Goal: Task Accomplishment & Management: Manage account settings

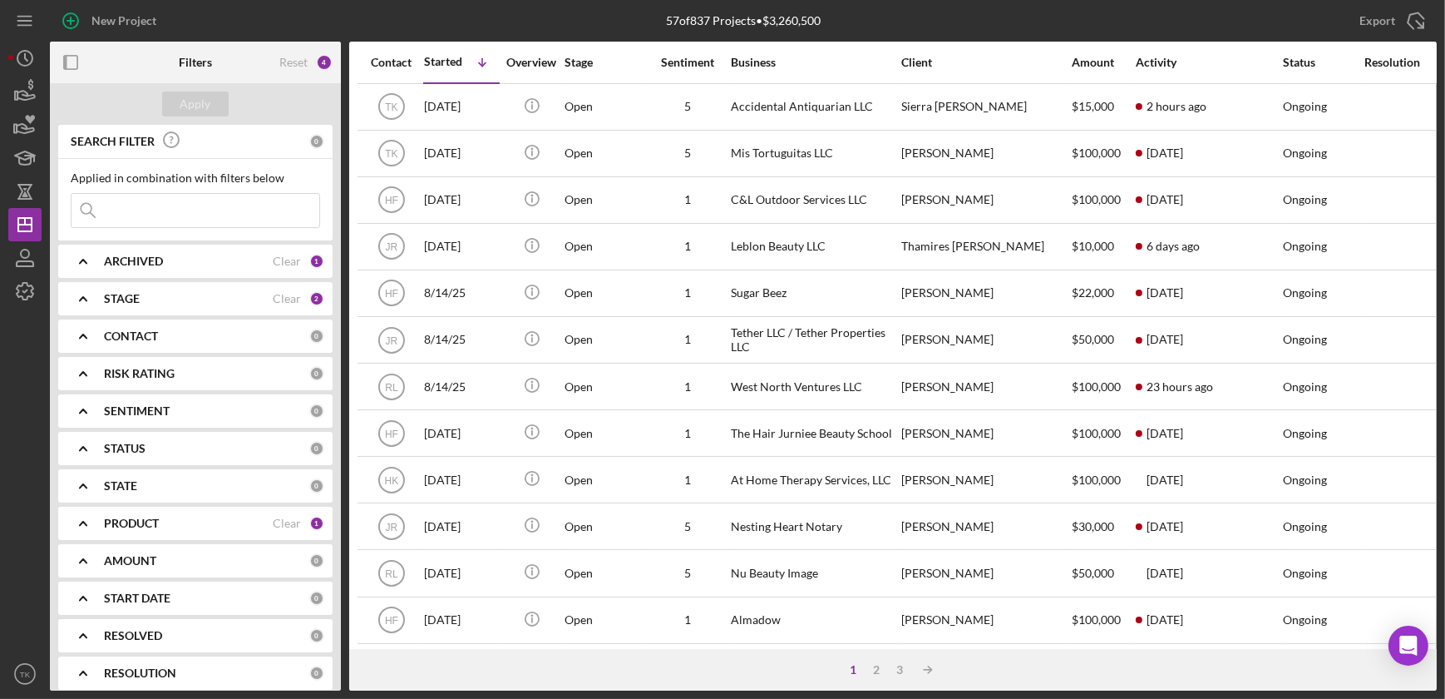
click at [136, 287] on div "STAGE Clear 2" at bounding box center [214, 298] width 220 height 33
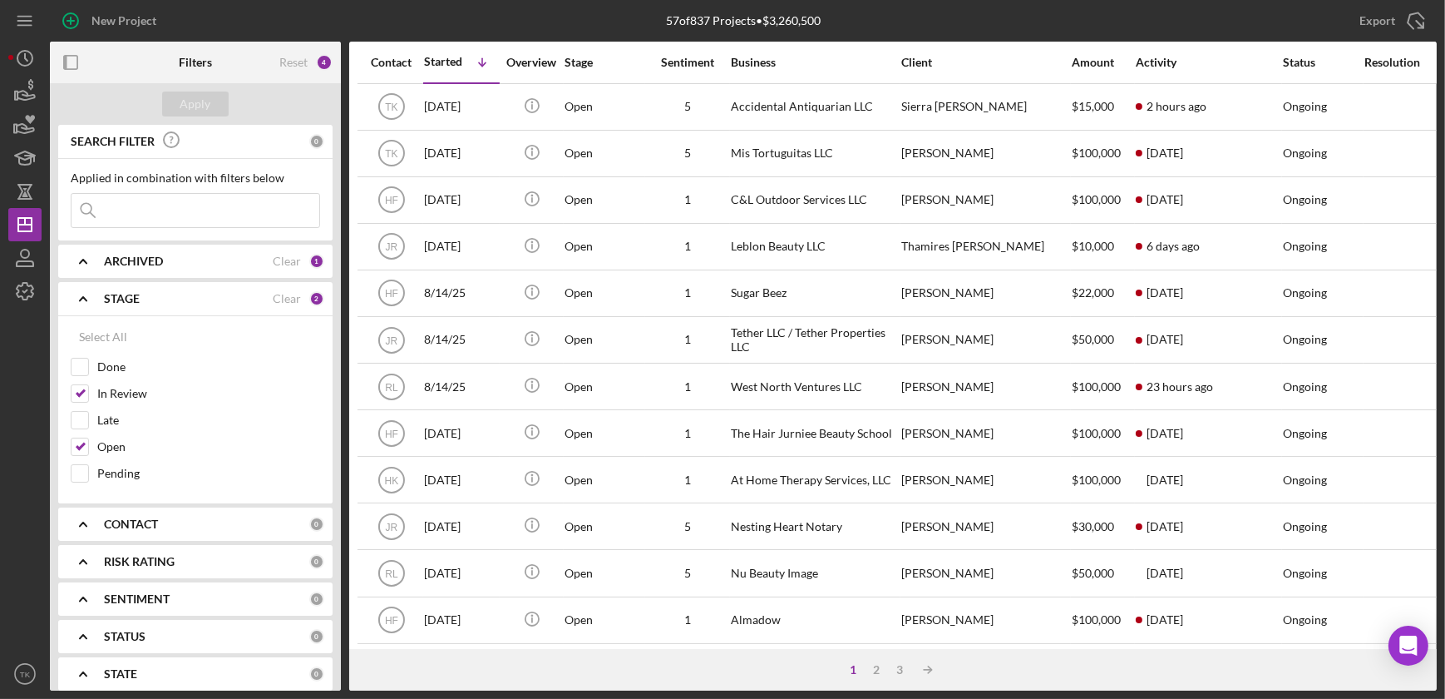
click at [80, 299] on polyline at bounding box center [83, 298] width 7 height 3
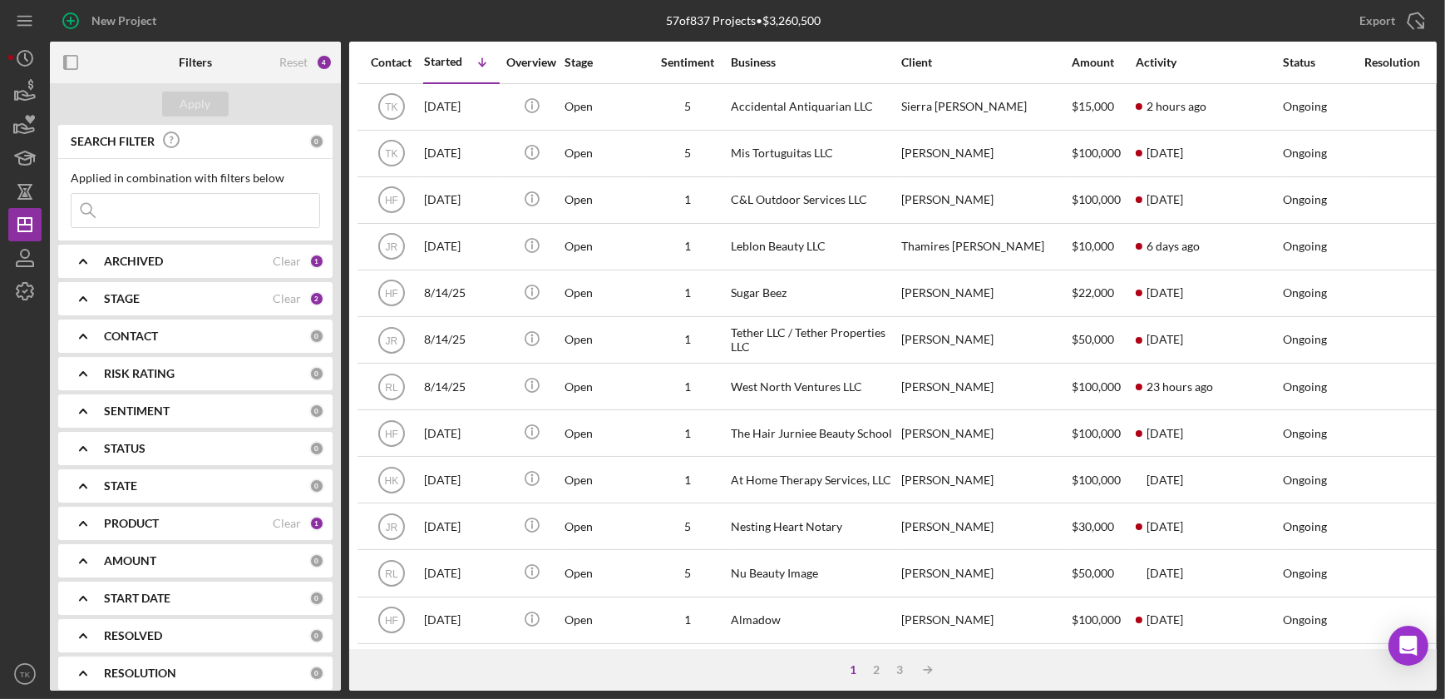
click at [91, 521] on icon "Icon/Expander" at bounding box center [83, 523] width 42 height 42
click at [85, 258] on icon "Icon/Expander" at bounding box center [83, 261] width 42 height 42
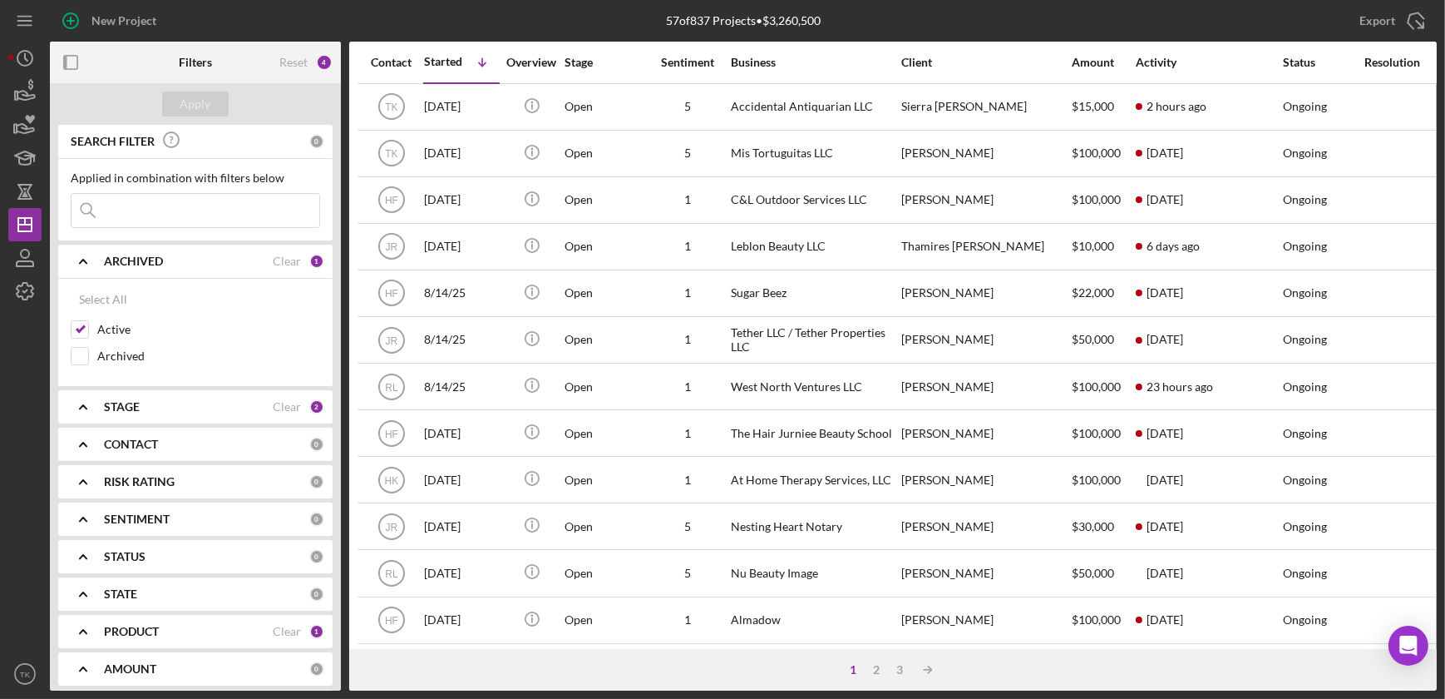
click at [85, 258] on icon "Icon/Expander" at bounding box center [83, 261] width 42 height 42
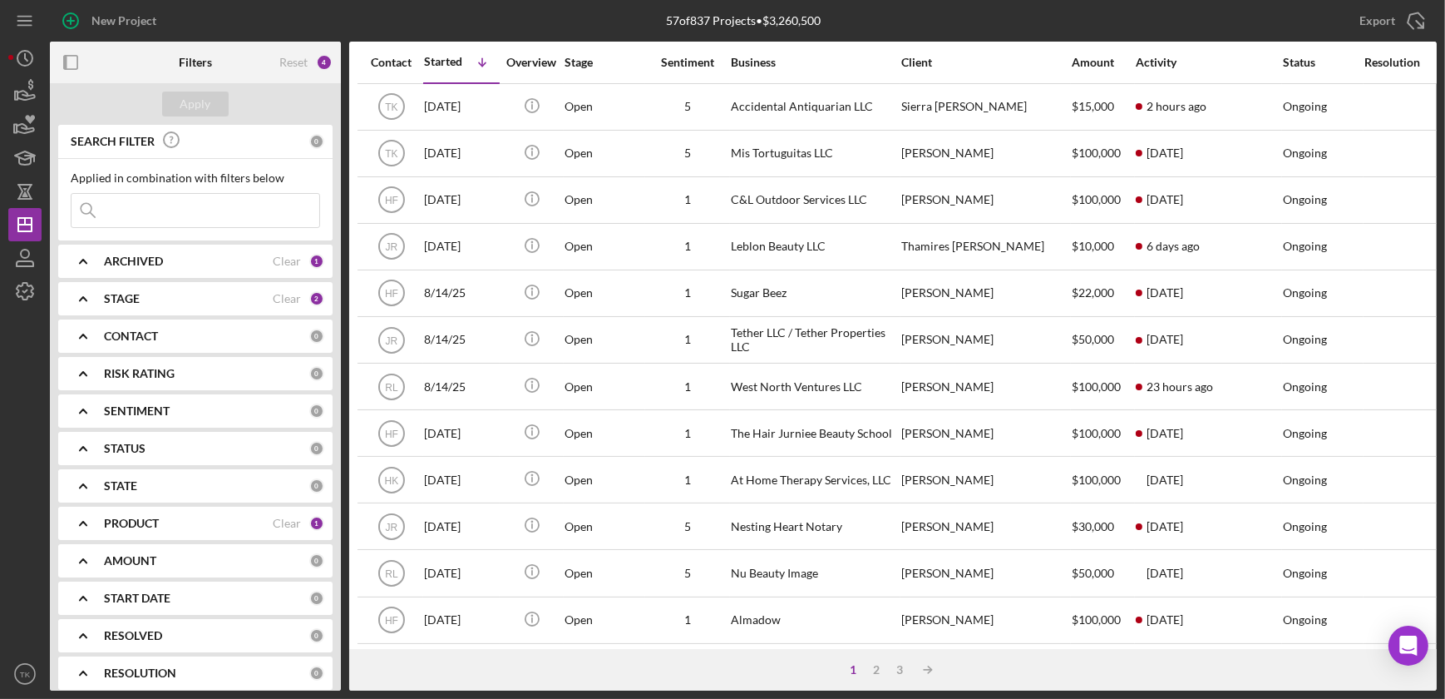
click at [99, 303] on icon "Icon/Expander" at bounding box center [83, 299] width 42 height 42
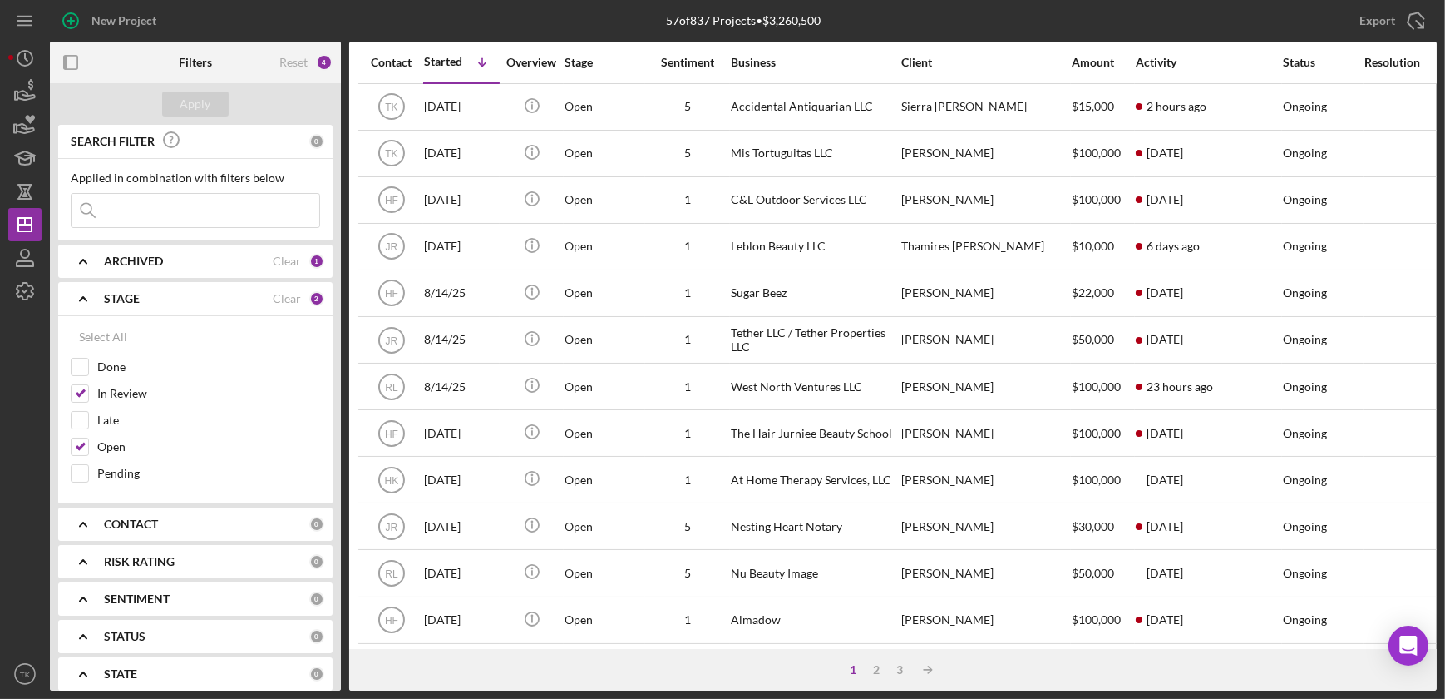
click at [99, 303] on icon "Icon/Expander" at bounding box center [83, 299] width 42 height 42
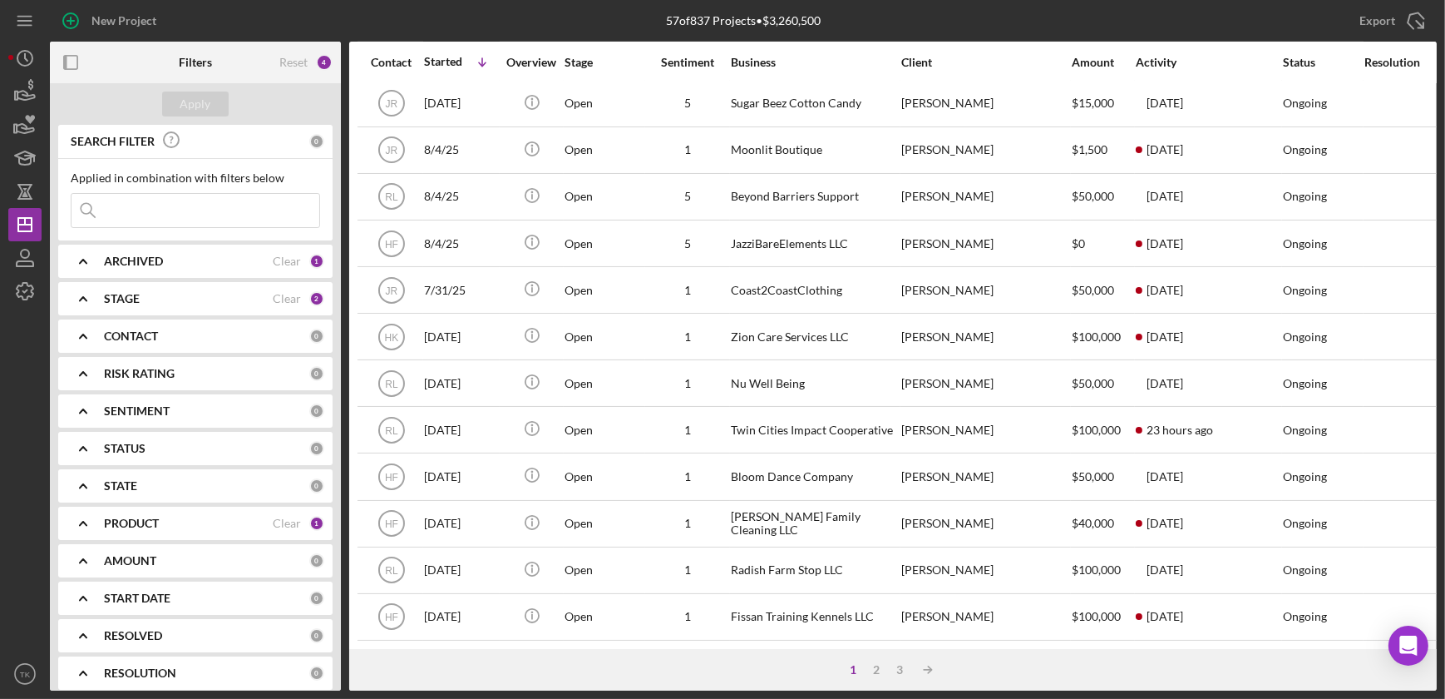
scroll to position [170, 0]
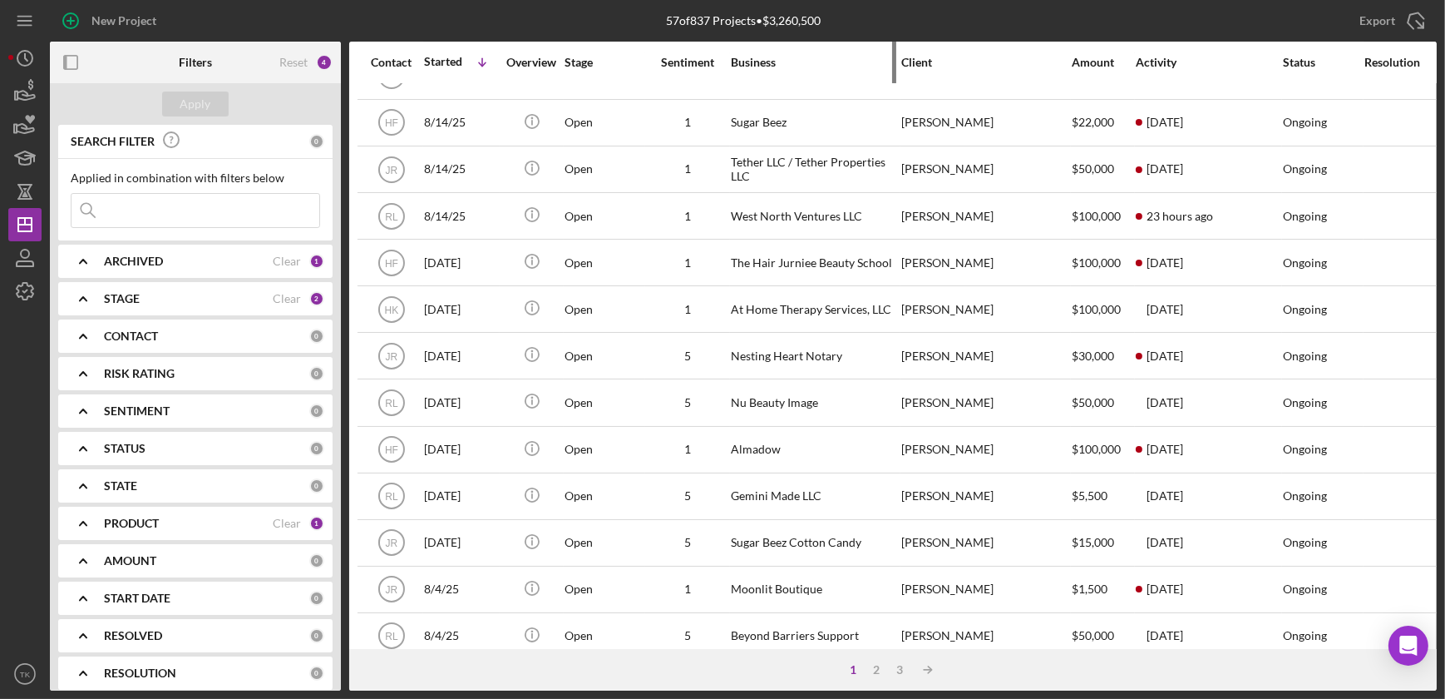
drag, startPoint x: 747, startPoint y: 62, endPoint x: 784, endPoint y: 172, distance: 116.8
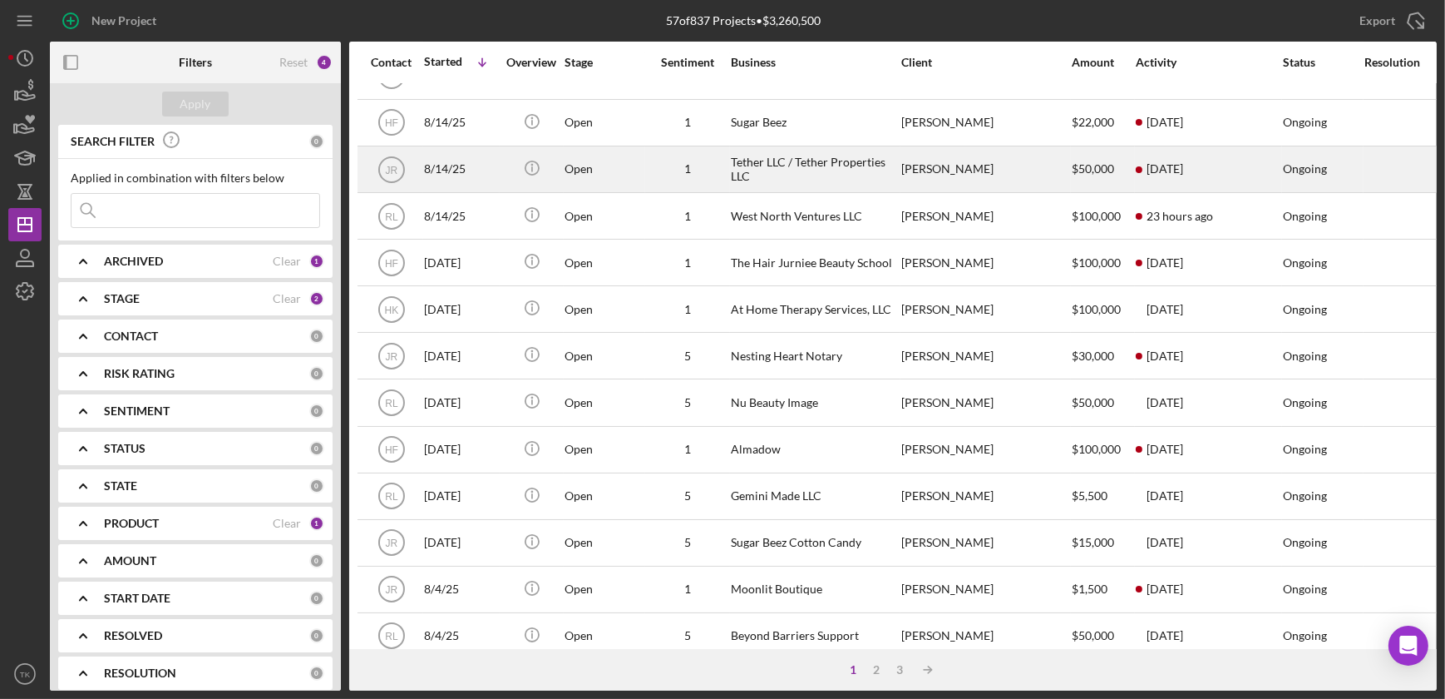
click at [747, 62] on div "Business" at bounding box center [814, 62] width 166 height 13
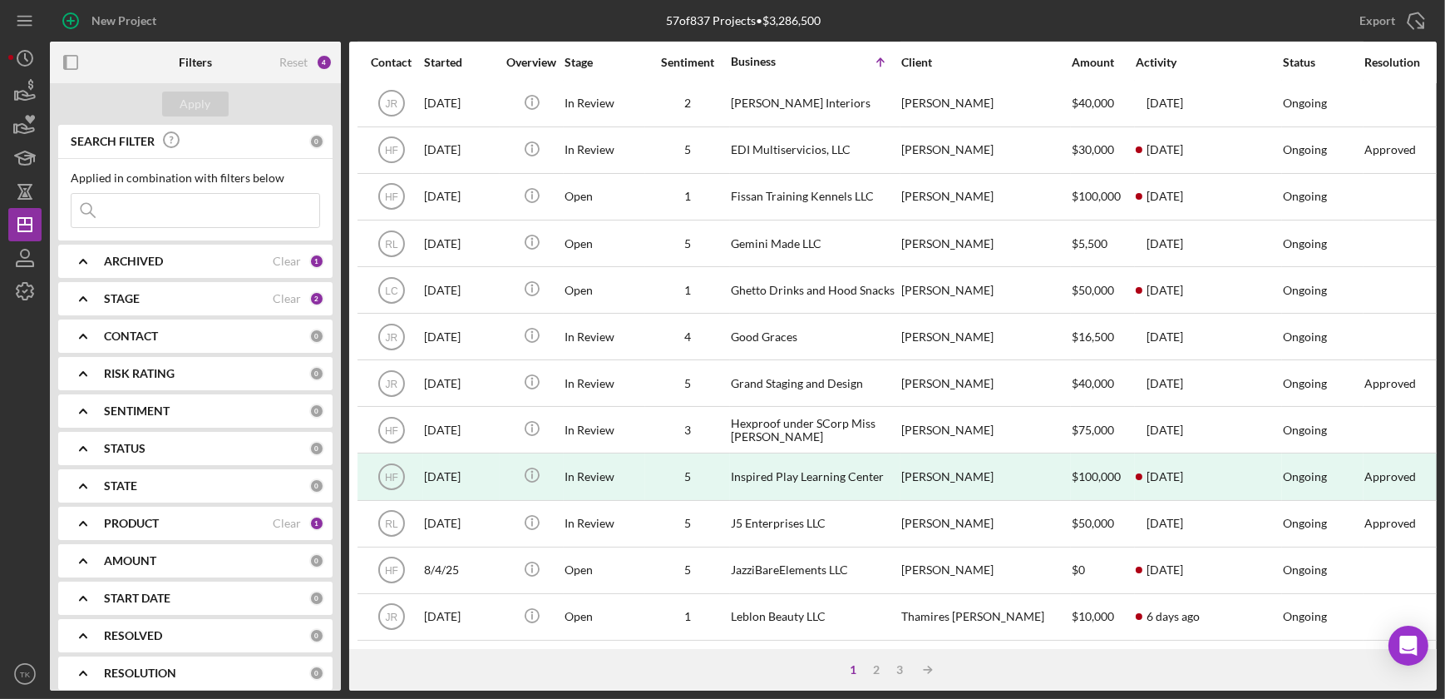
scroll to position [624, 0]
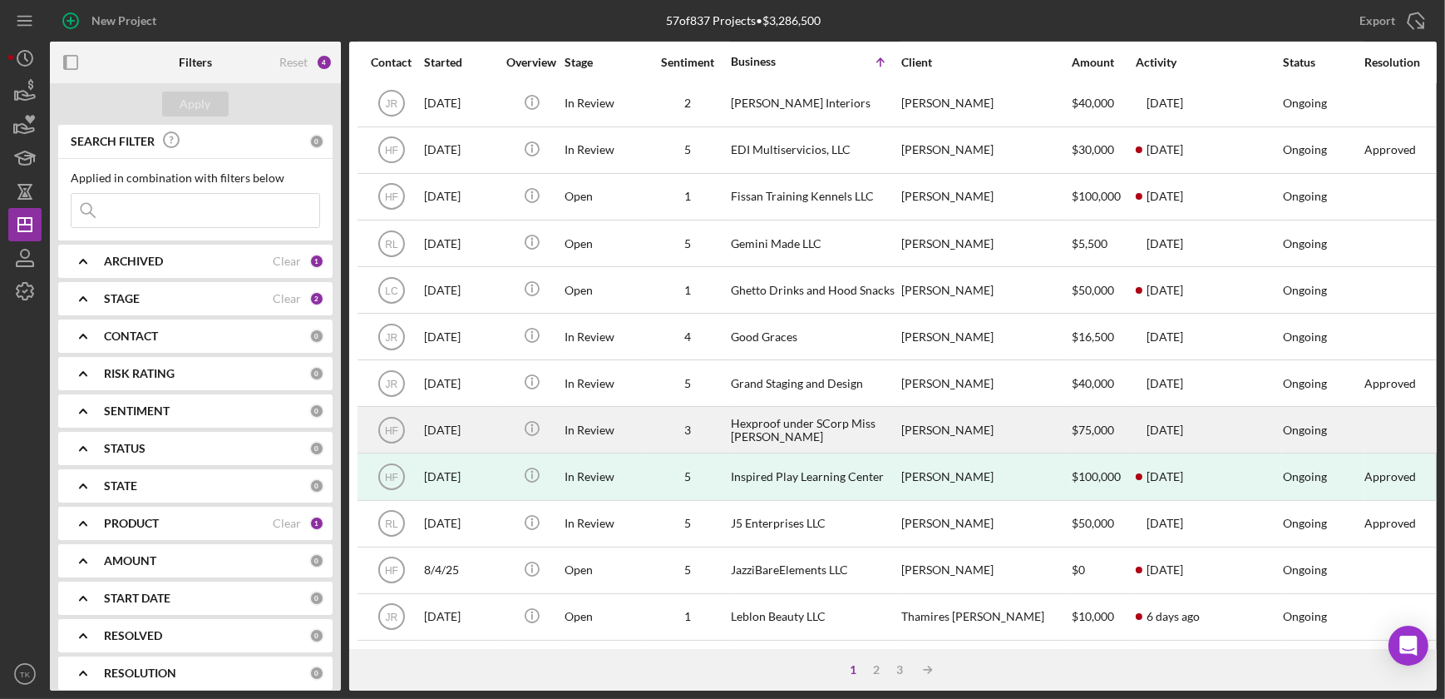
click at [812, 427] on div "Hexproof under SCorp Miss [PERSON_NAME]" at bounding box center [814, 429] width 166 height 44
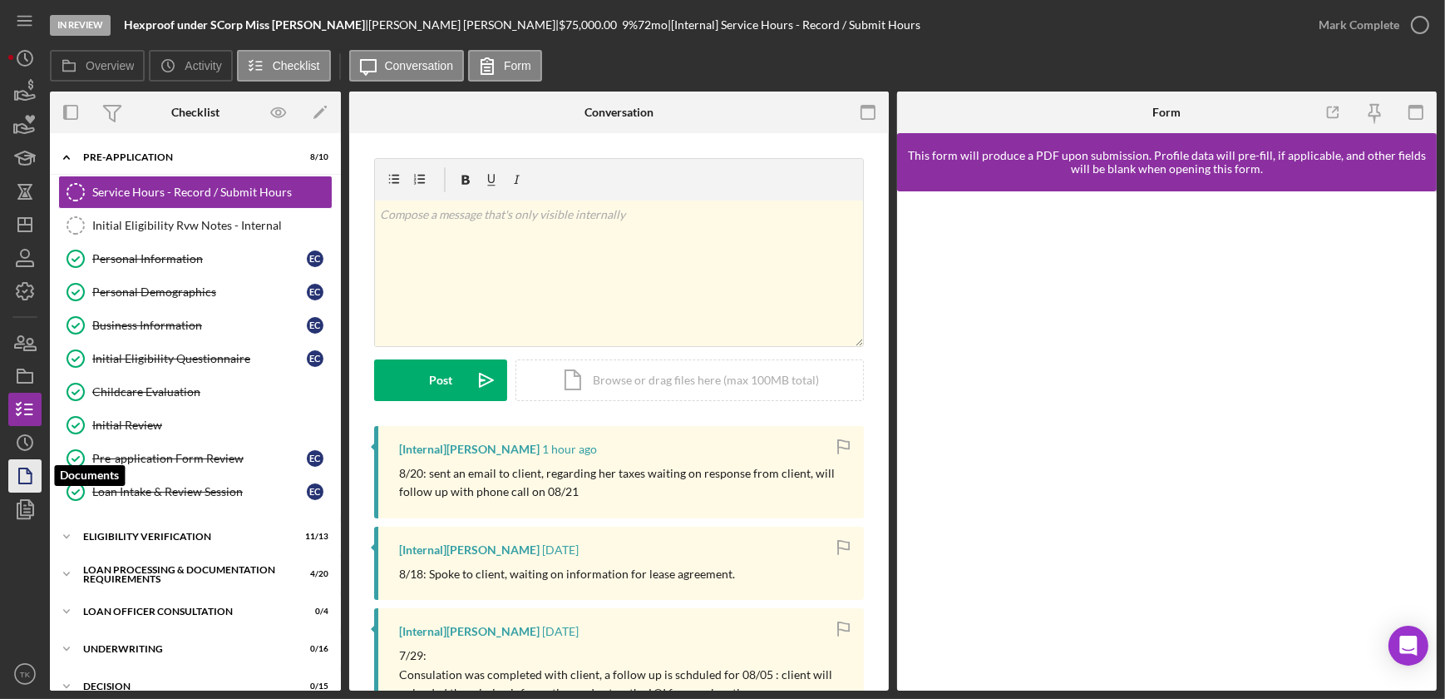
click at [23, 481] on icon "button" at bounding box center [25, 476] width 42 height 42
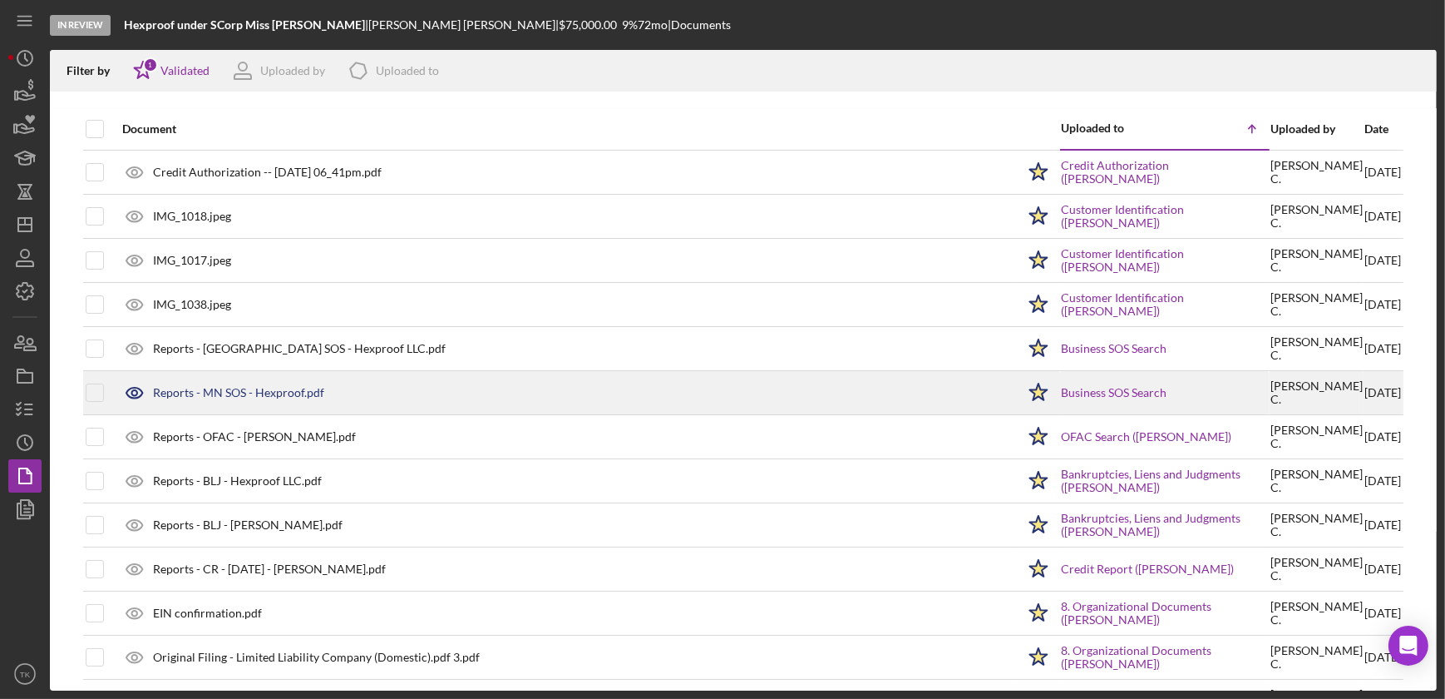
click at [245, 394] on div "Reports - MN SOS - Hexproof.pdf" at bounding box center [238, 392] width 171 height 13
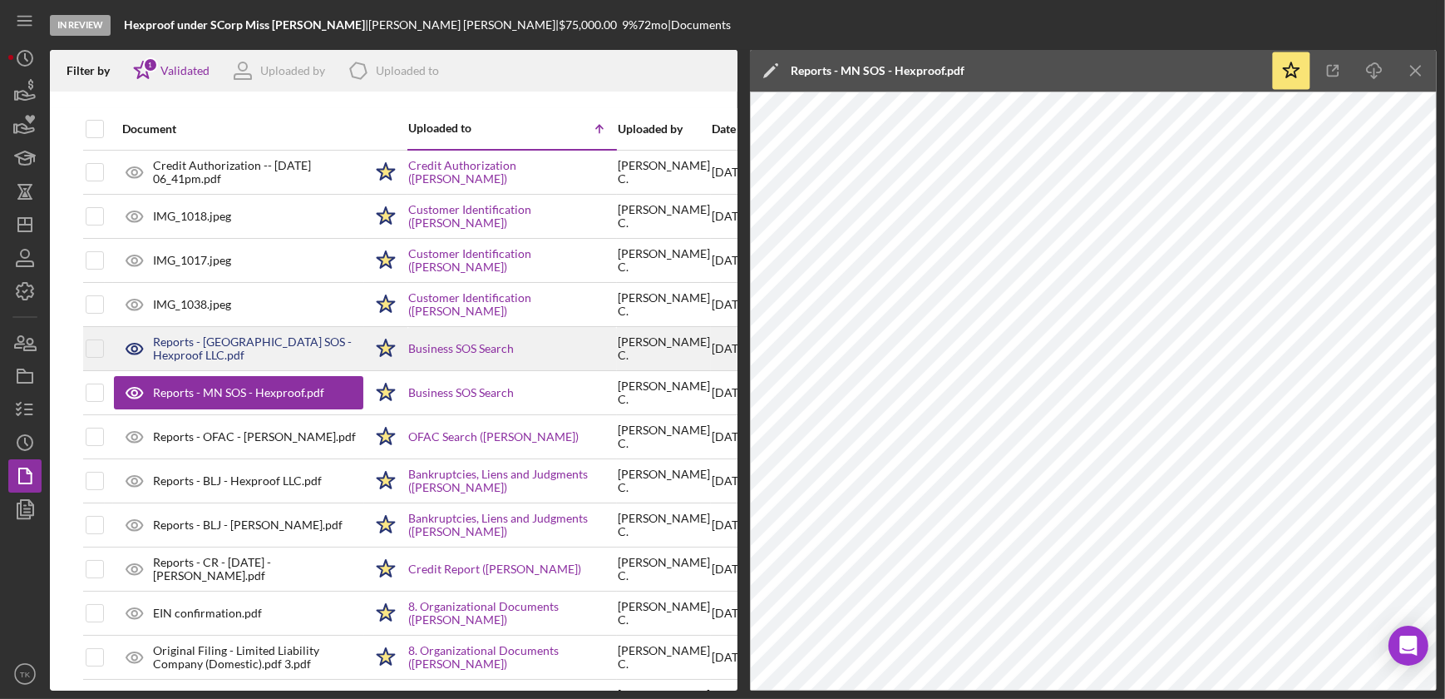
click at [258, 333] on div "Reports - [GEOGRAPHIC_DATA] SOS - Hexproof LLC.pdf" at bounding box center [238, 349] width 249 height 42
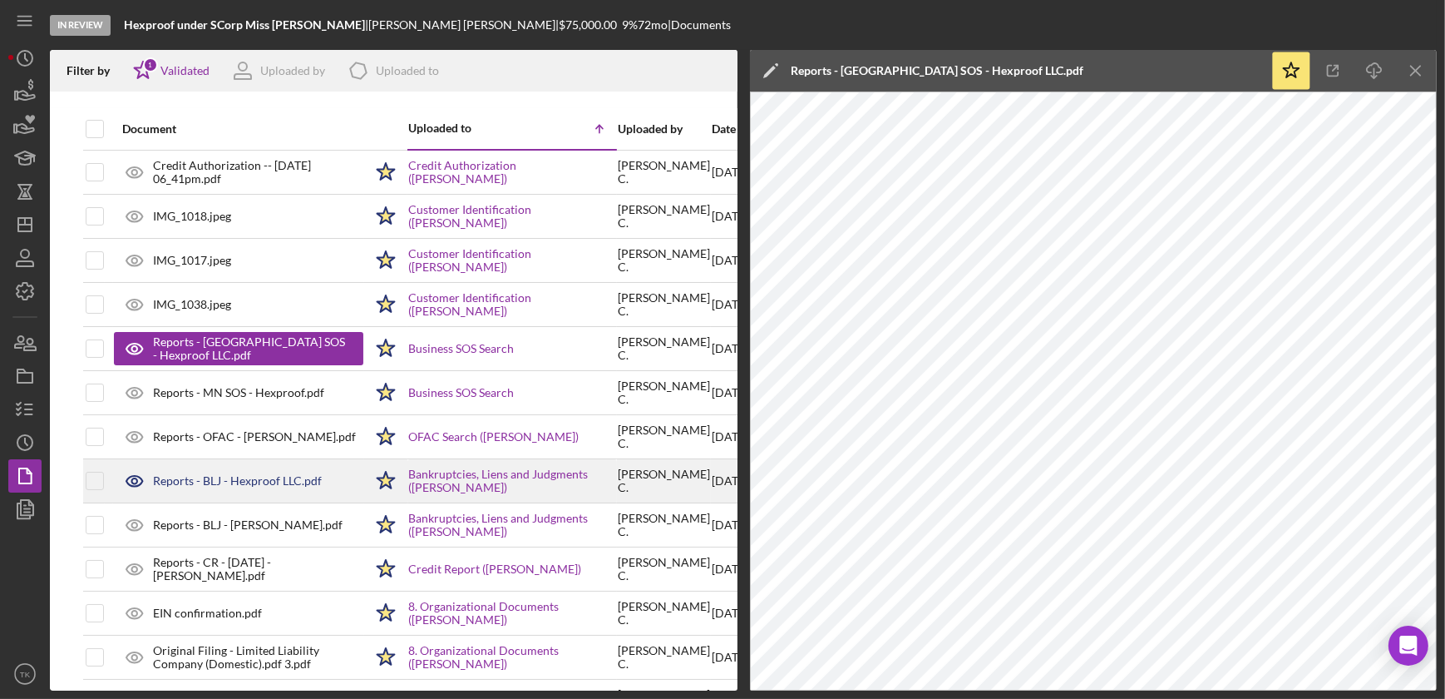
click at [287, 482] on div "Reports - BLJ - Hexproof LLC.pdf" at bounding box center [237, 480] width 169 height 13
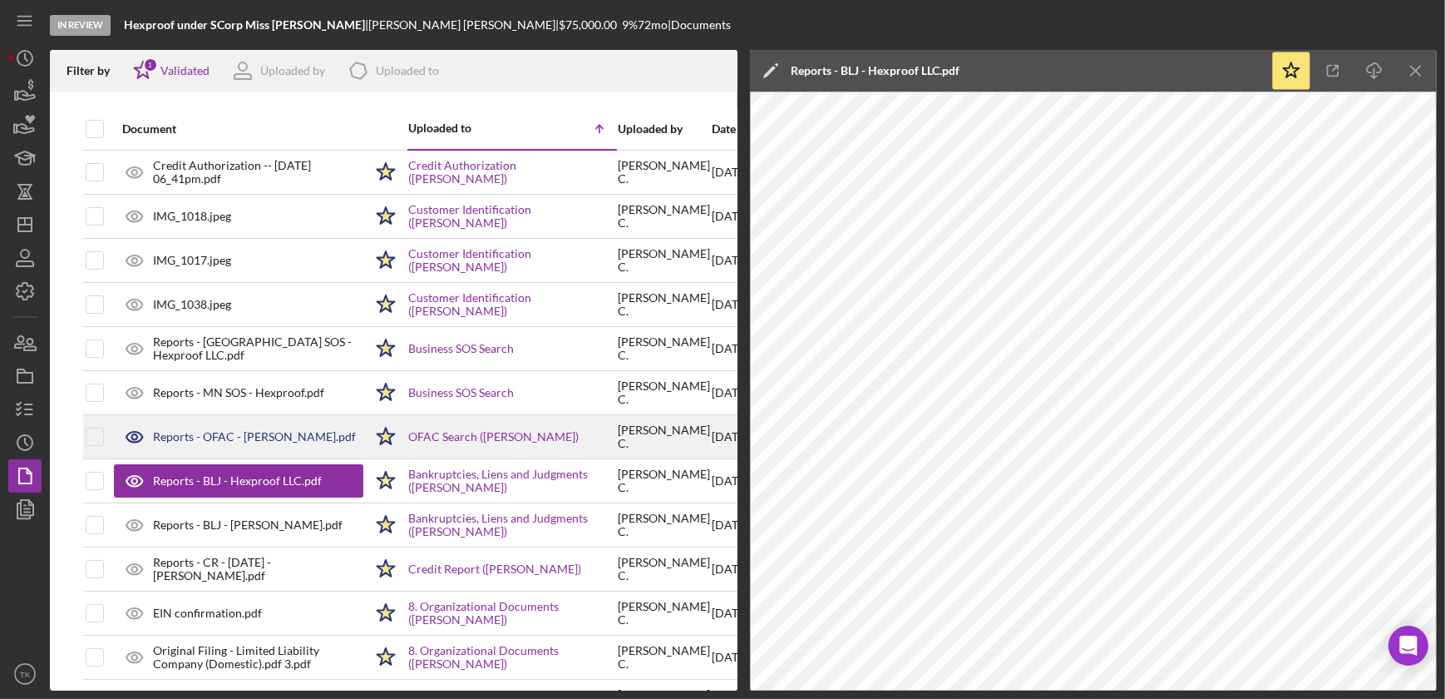
click at [249, 442] on div "Reports - OFAC - [PERSON_NAME].pdf" at bounding box center [238, 437] width 249 height 42
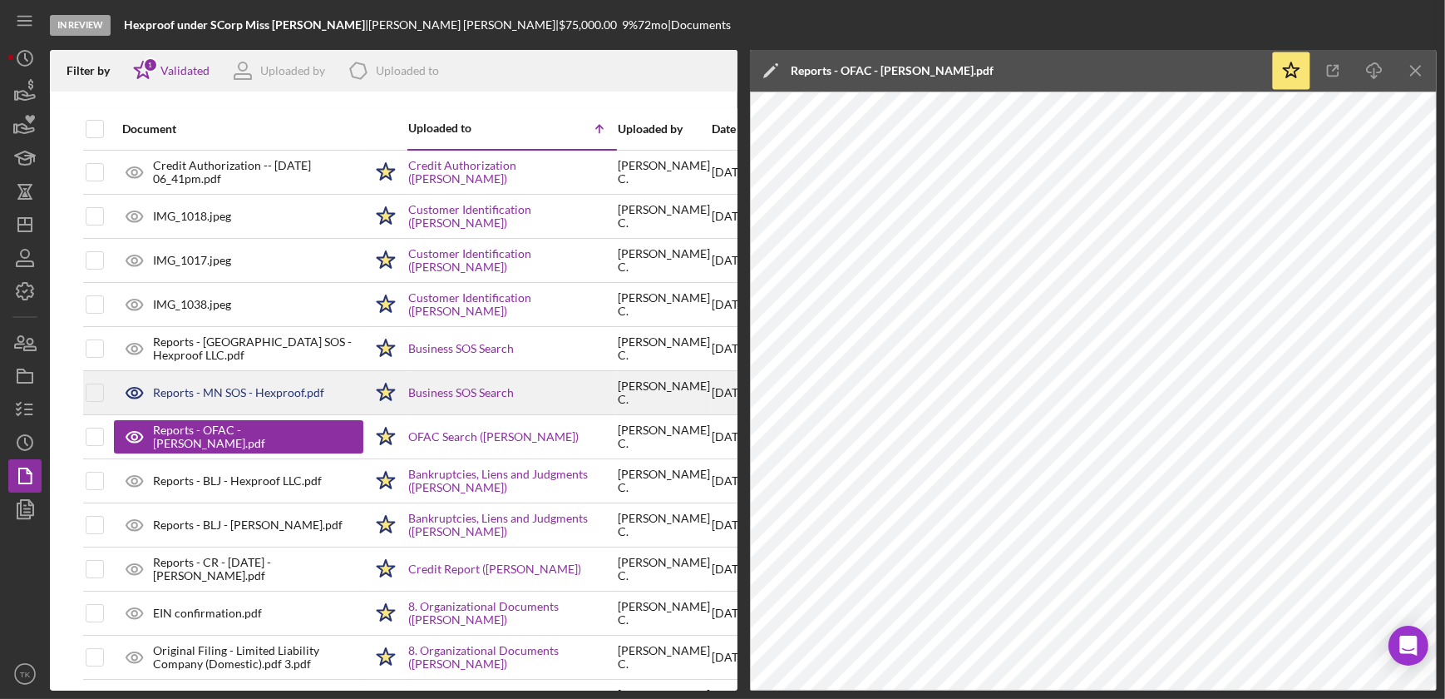
click at [254, 398] on div "Reports - MN SOS - Hexproof.pdf" at bounding box center [238, 392] width 171 height 13
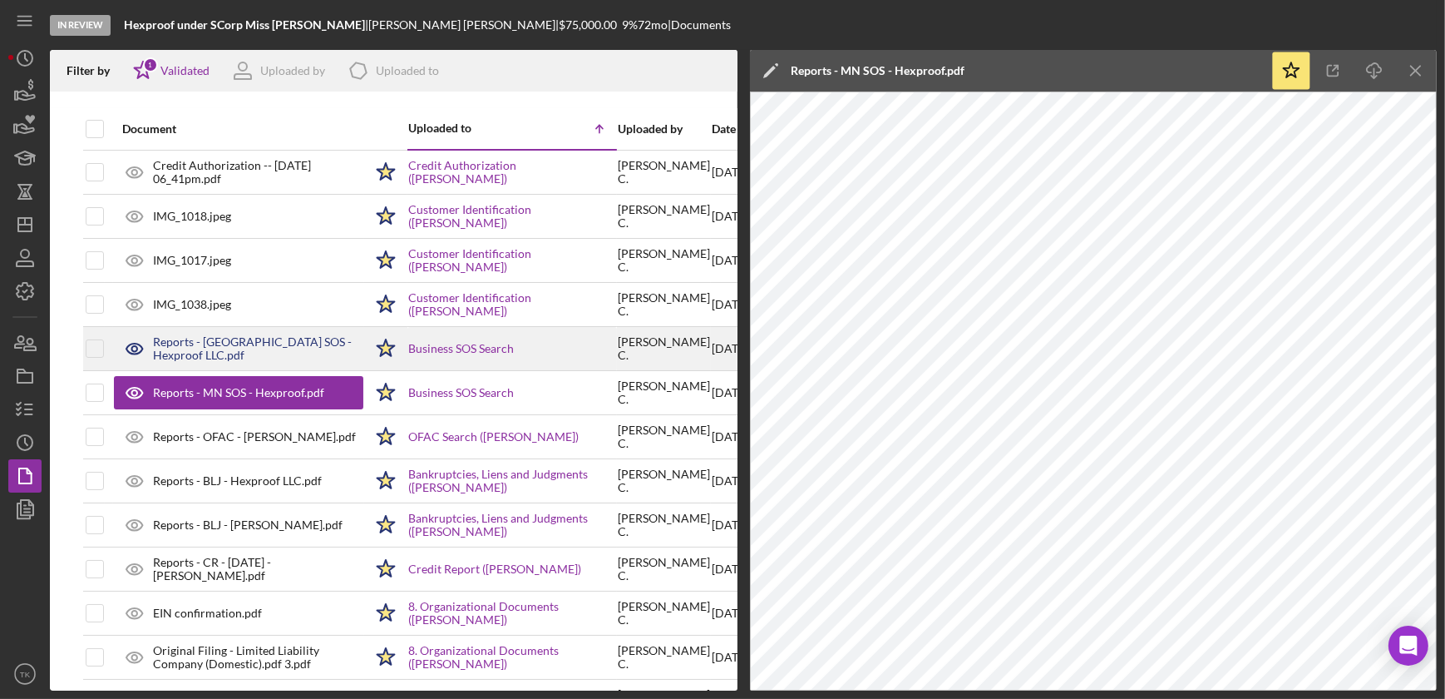
click at [249, 348] on div "Reports - [GEOGRAPHIC_DATA] SOS - Hexproof LLC.pdf" at bounding box center [258, 348] width 210 height 27
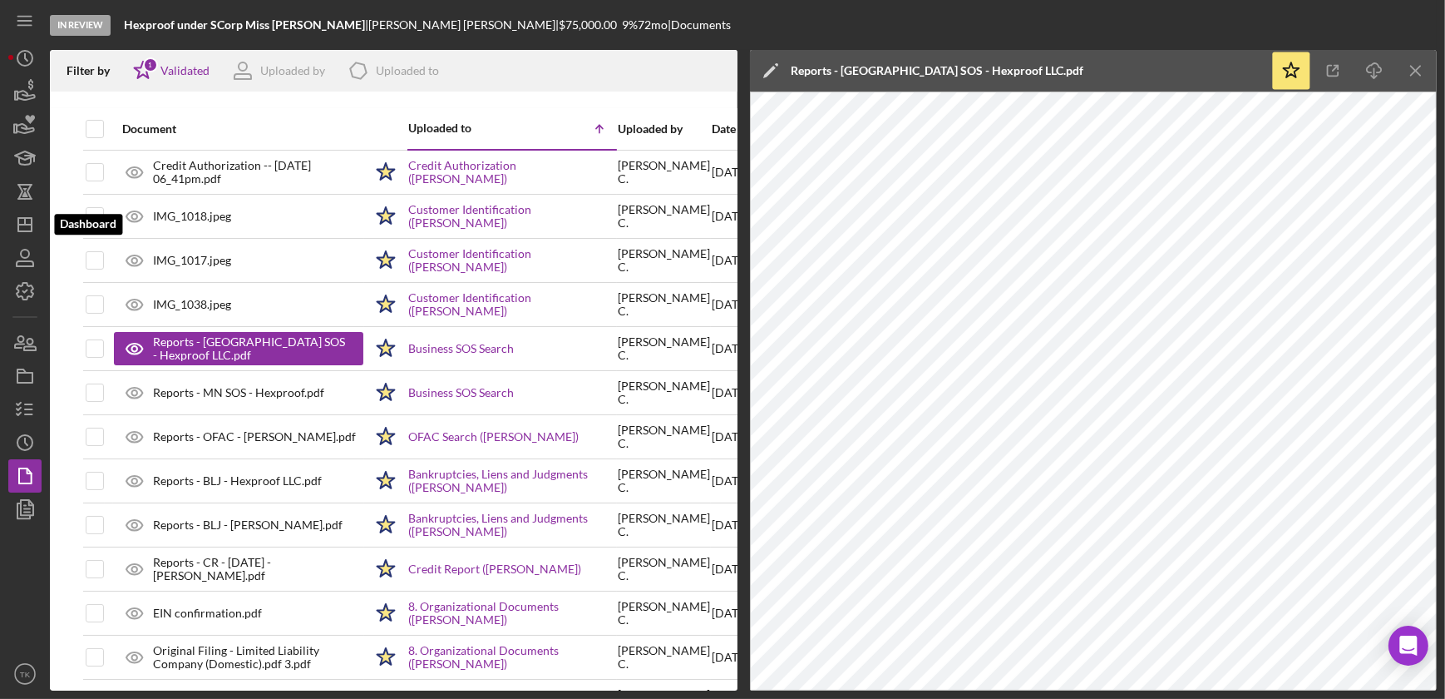
drag, startPoint x: 29, startPoint y: 226, endPoint x: 44, endPoint y: 228, distance: 15.1
click at [27, 228] on icon "Icon/Dashboard" at bounding box center [25, 225] width 42 height 42
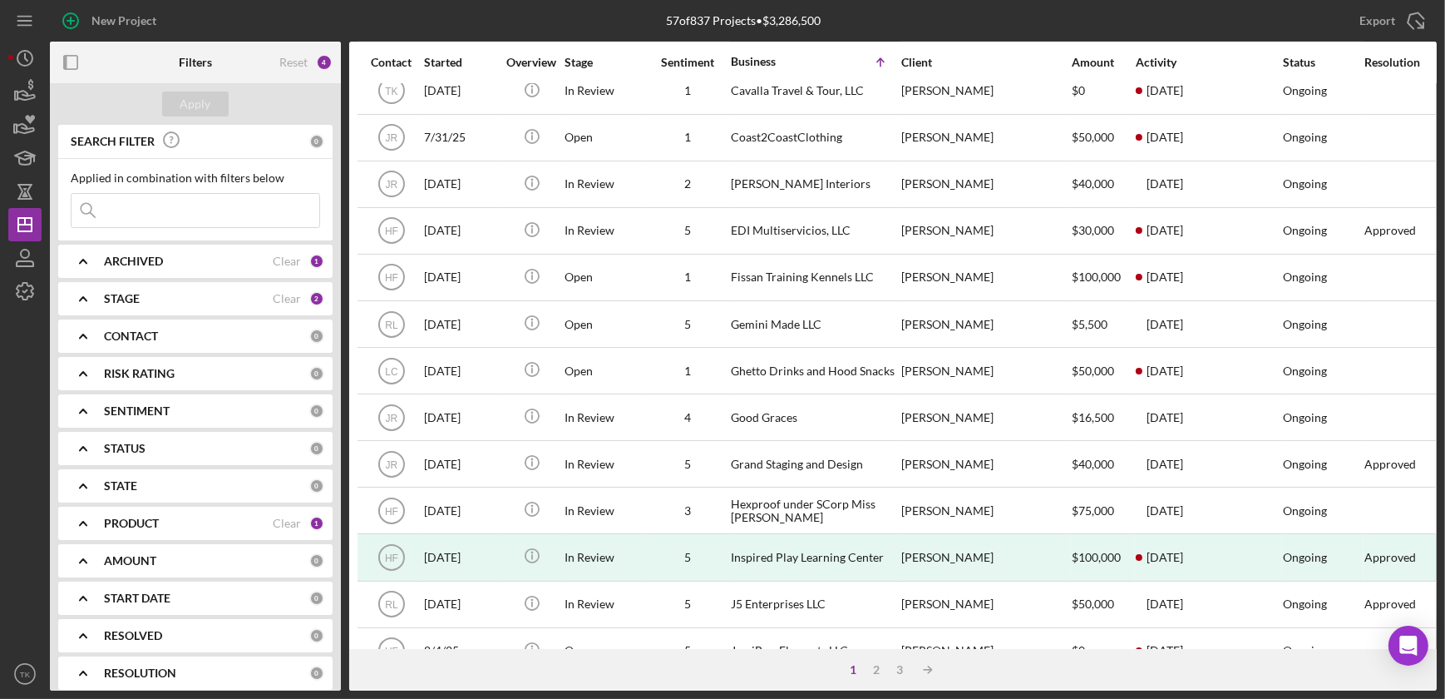
scroll to position [605, 0]
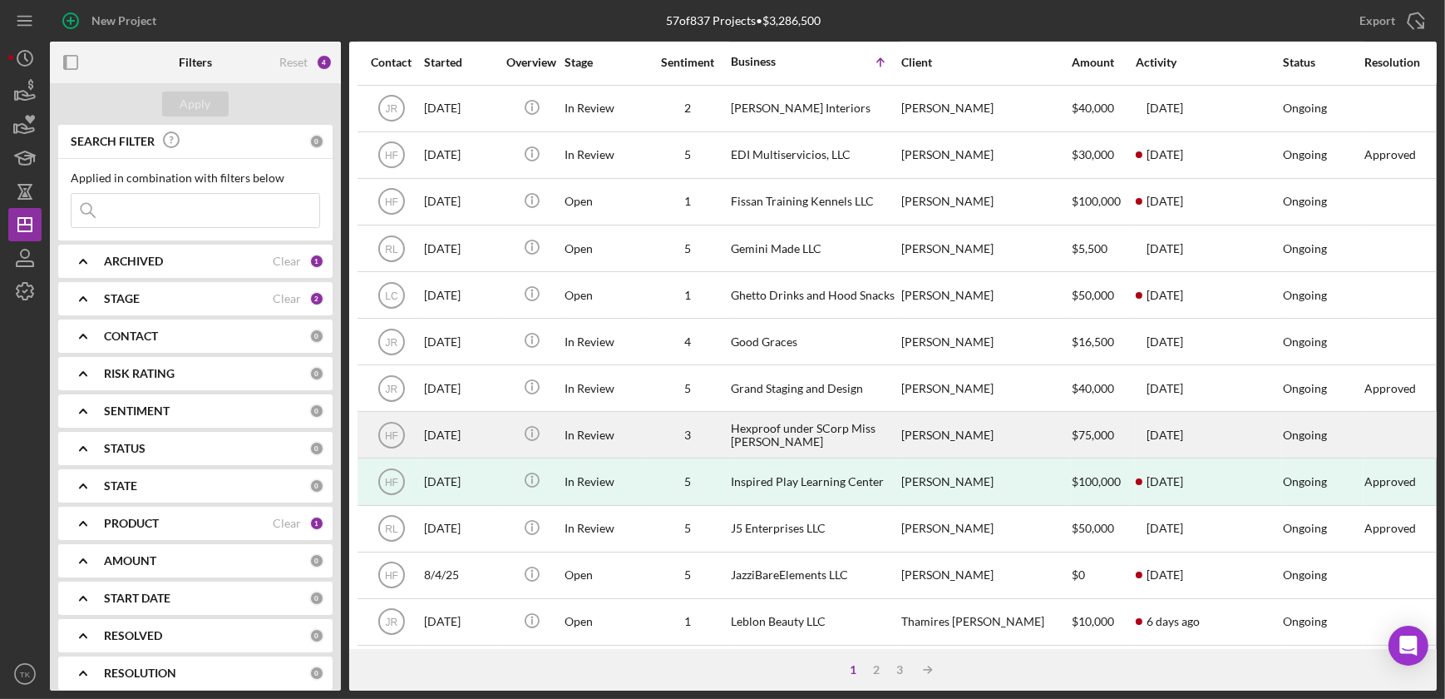
click at [758, 441] on div "Hexproof under SCorp Miss [PERSON_NAME]" at bounding box center [814, 434] width 166 height 44
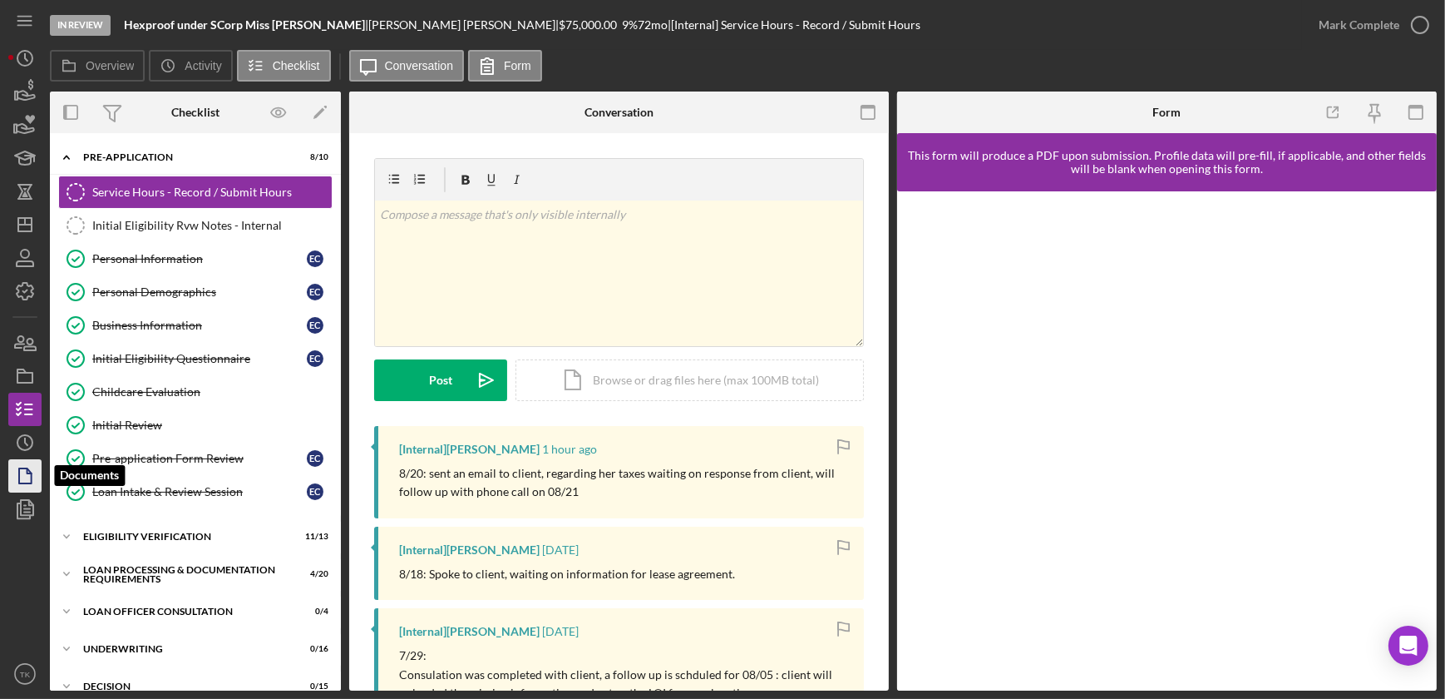
click at [13, 469] on icon "button" at bounding box center [25, 476] width 42 height 42
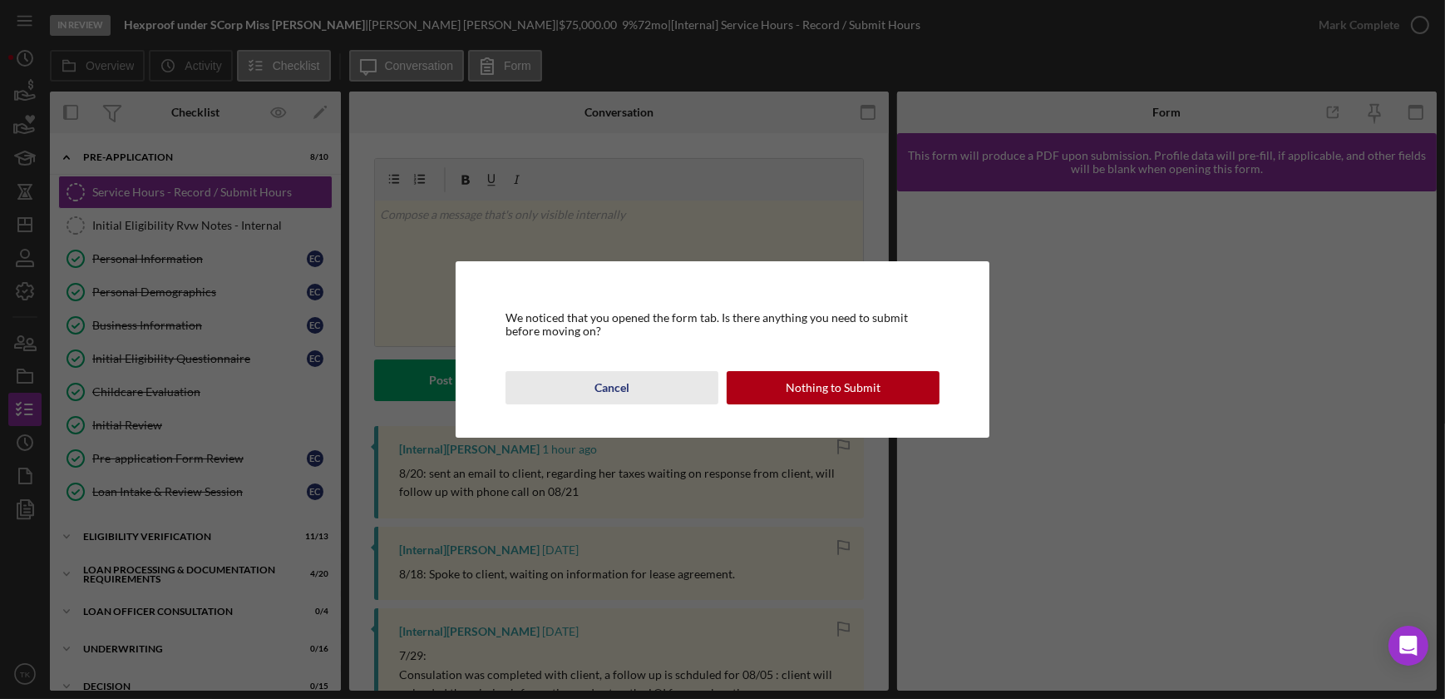
click at [610, 390] on div "Cancel" at bounding box center [612, 387] width 35 height 33
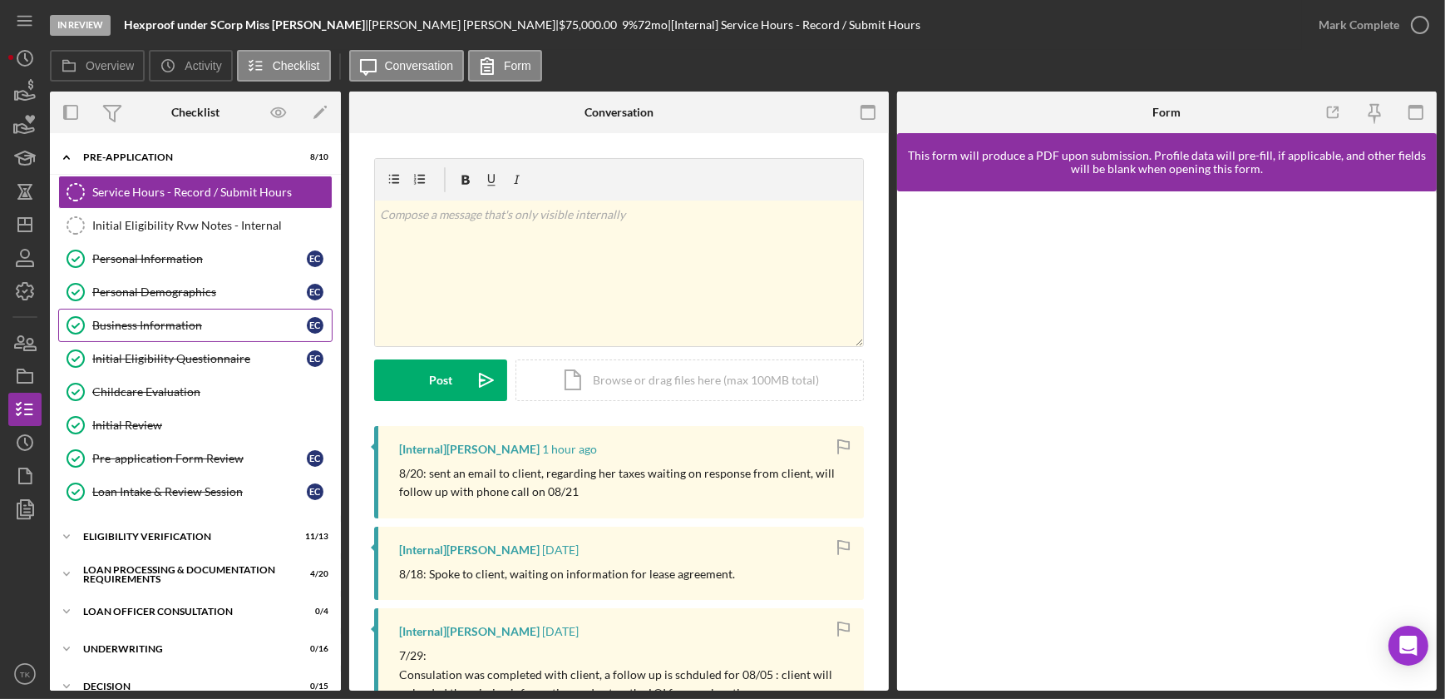
click at [173, 325] on div "Business Information" at bounding box center [199, 325] width 215 height 13
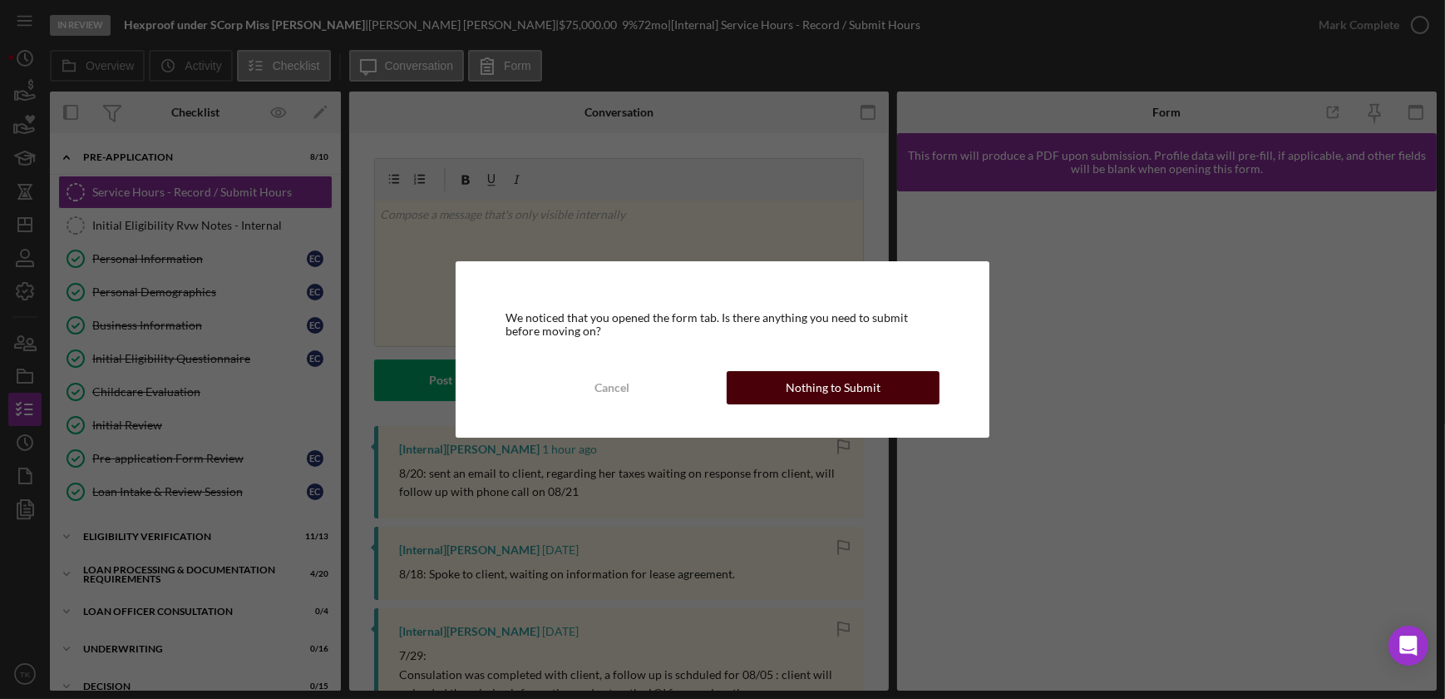
click at [776, 384] on button "Nothing to Submit" at bounding box center [833, 387] width 213 height 33
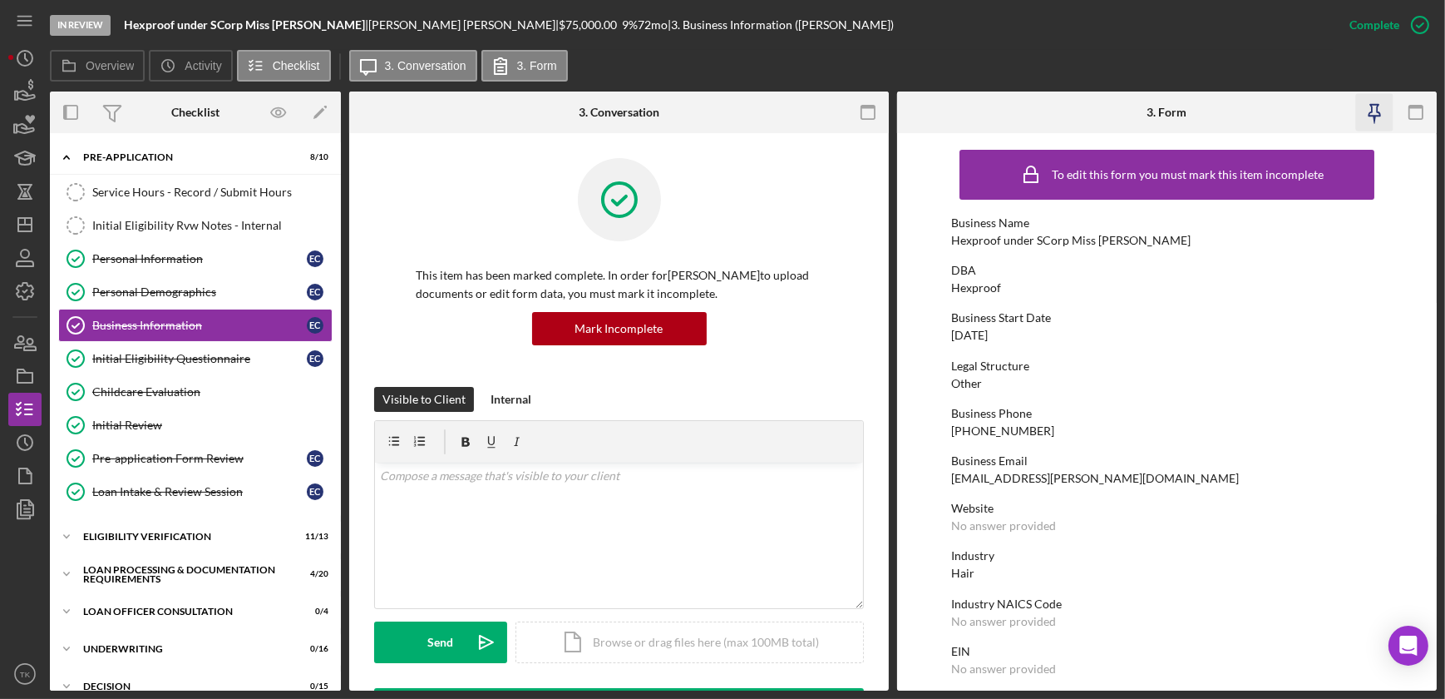
click at [1142, 114] on icon "button" at bounding box center [1374, 112] width 37 height 37
click at [1142, 111] on icon "button" at bounding box center [1375, 111] width 12 height 12
click at [1142, 19] on icon "button" at bounding box center [1421, 25] width 42 height 42
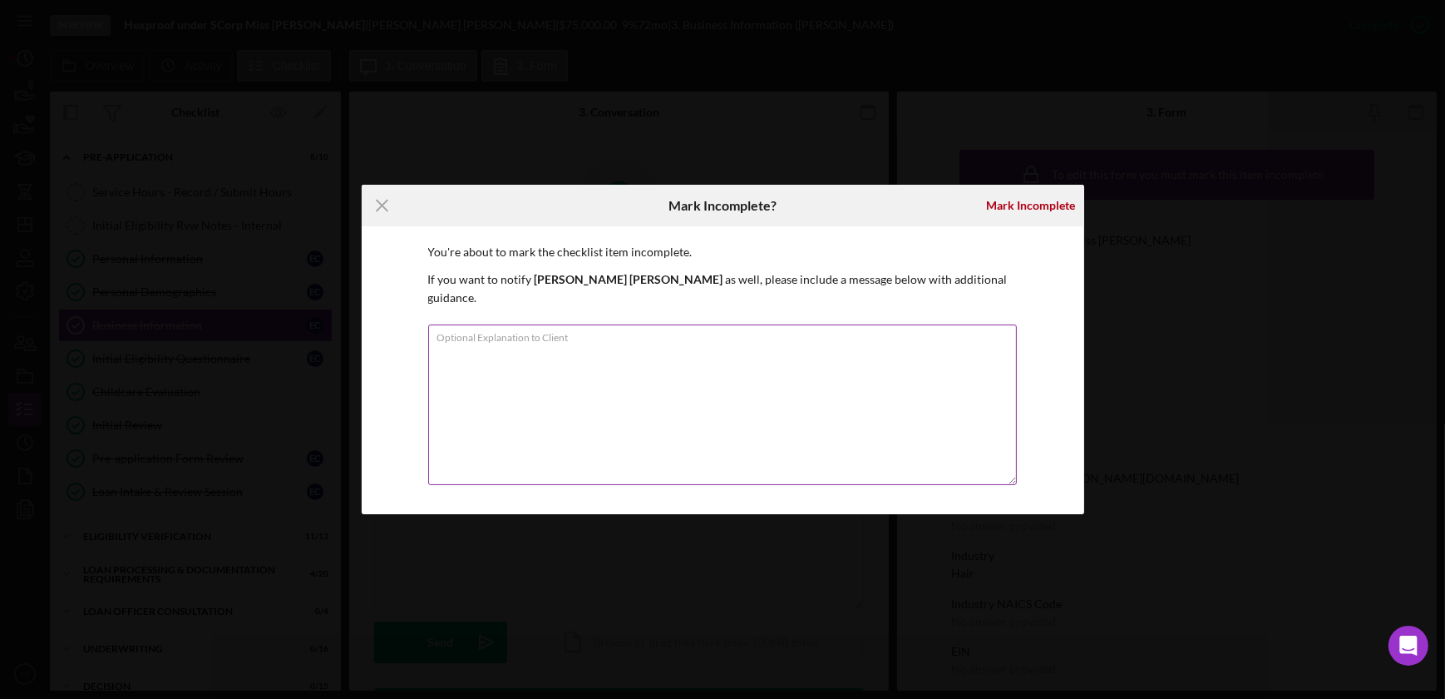
click at [544, 357] on textarea "Optional Explanation to Client" at bounding box center [722, 404] width 589 height 160
type textarea "Business name correction"
click at [1025, 207] on div "Mark Incomplete" at bounding box center [1031, 205] width 89 height 33
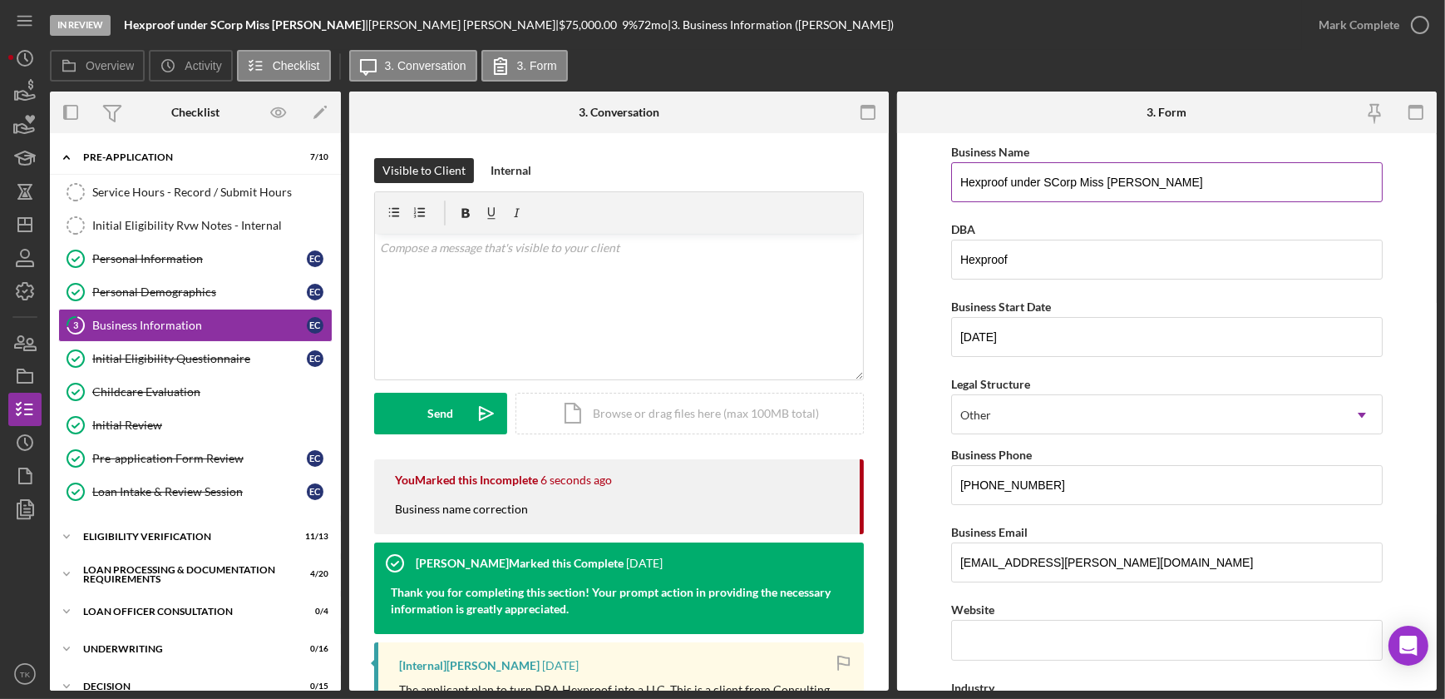
drag, startPoint x: 1146, startPoint y: 178, endPoint x: 1048, endPoint y: 185, distance: 98.4
click at [1048, 185] on input "Hexproof under SCorp Miss [PERSON_NAME]" at bounding box center [1167, 182] width 432 height 40
click at [1118, 197] on input "Hexproof under SCorp Miss [PERSON_NAME]" at bounding box center [1167, 182] width 432 height 40
drag, startPoint x: 1026, startPoint y: 261, endPoint x: 847, endPoint y: 269, distance: 179.8
click at [846, 269] on div "Overview Internal Workflow Stage In Review Icon/Dropdown Arrow Archive (can una…" at bounding box center [743, 390] width 1387 height 599
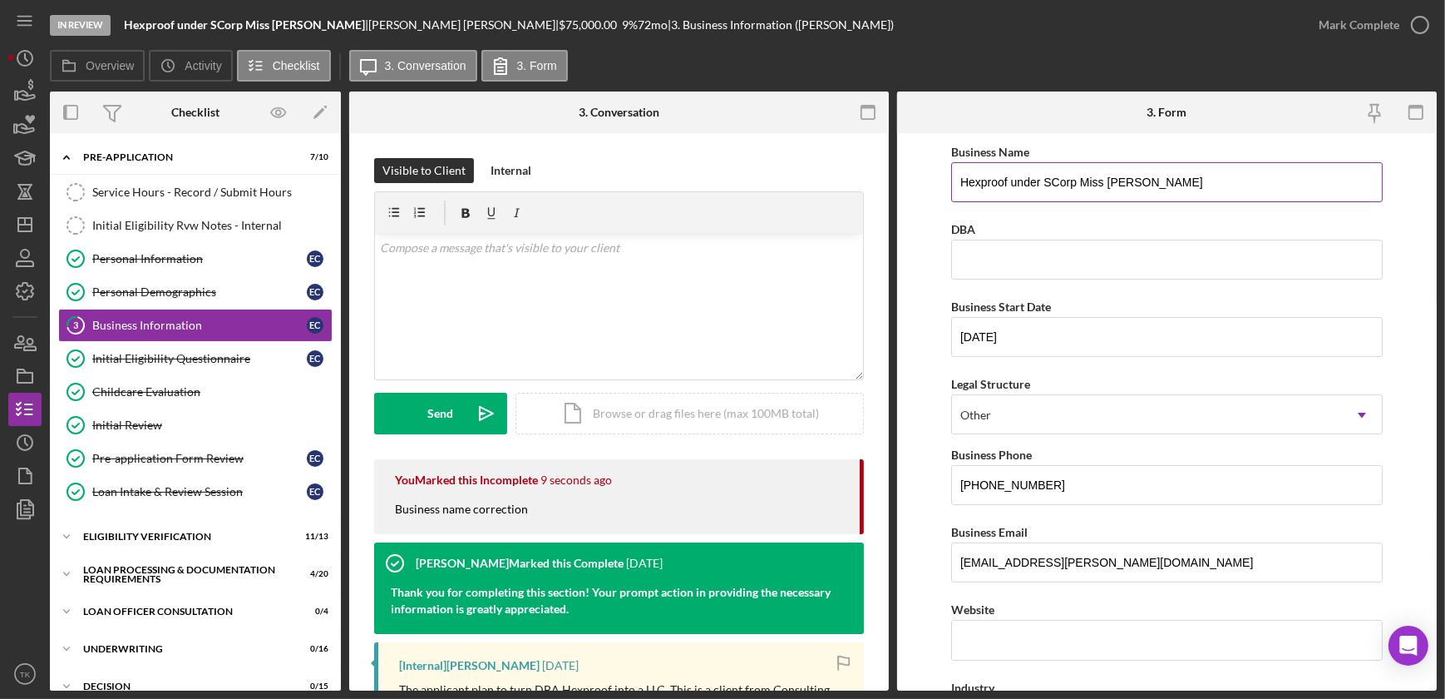
click at [1142, 180] on input "Hexproof under SCorp Miss [PERSON_NAME]" at bounding box center [1167, 182] width 432 height 40
drag, startPoint x: 1157, startPoint y: 182, endPoint x: 1012, endPoint y: 184, distance: 144.7
click at [1012, 184] on input "Hexproof under SCorp Miss [PERSON_NAME]" at bounding box center [1167, 182] width 432 height 40
type input "Hexproof LLC"
click at [1068, 264] on input "DBA" at bounding box center [1167, 259] width 432 height 40
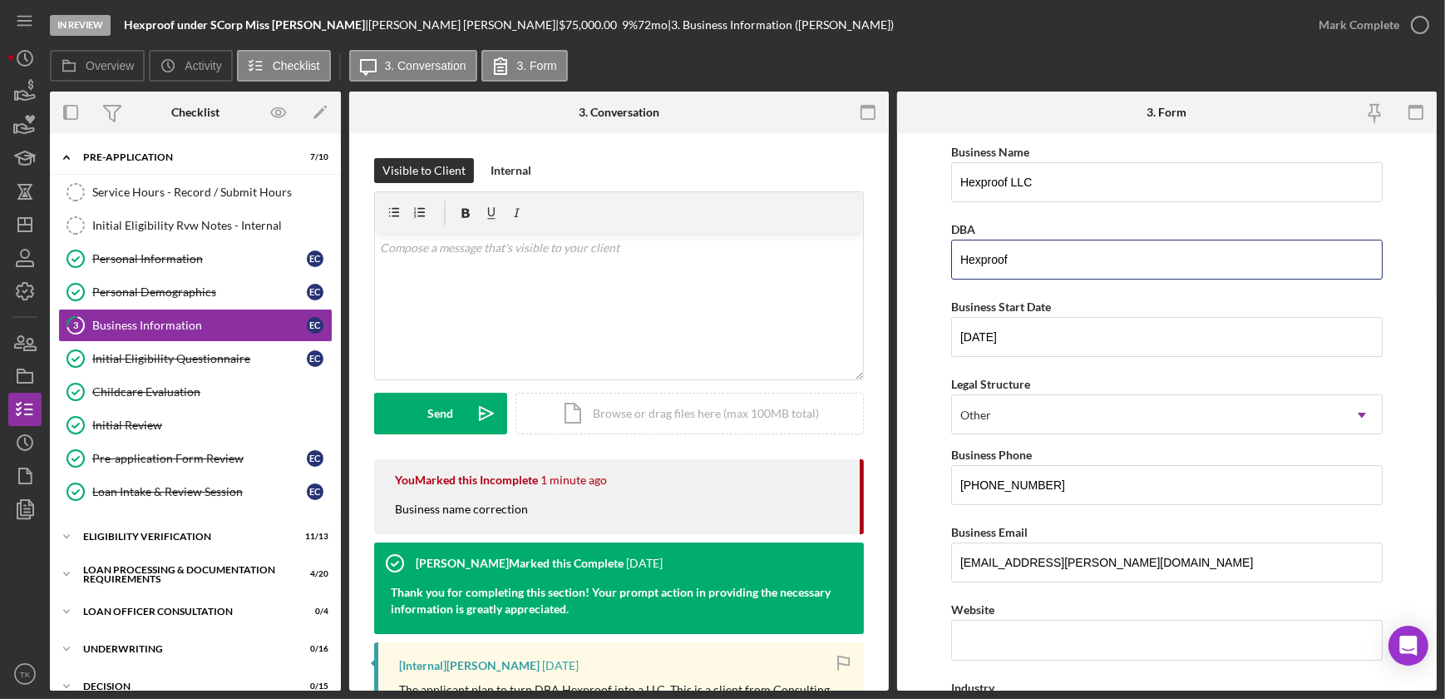
type input "Hexproof"
click at [935, 201] on form "Business Name Hexproof LLC DBA Hexproof Business Start Date [DATE] Legal Struct…" at bounding box center [1167, 411] width 540 height 557
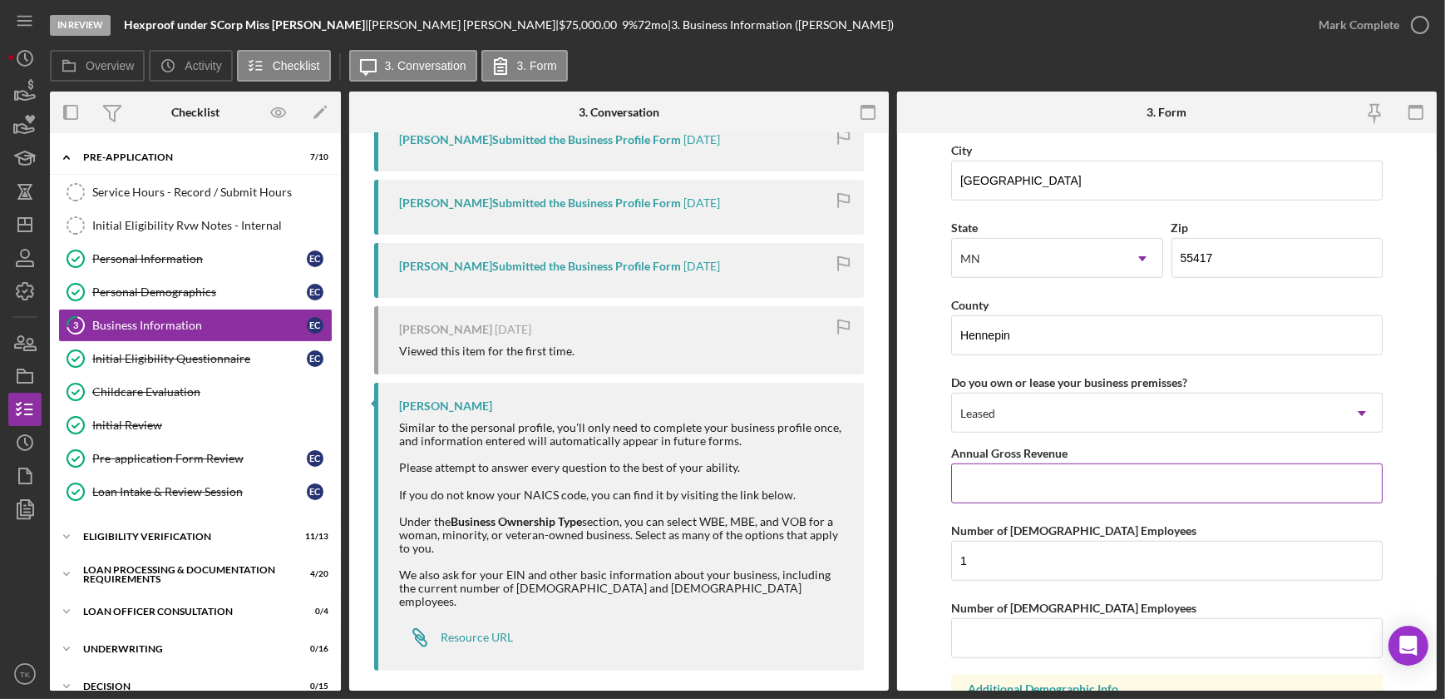
scroll to position [1595, 0]
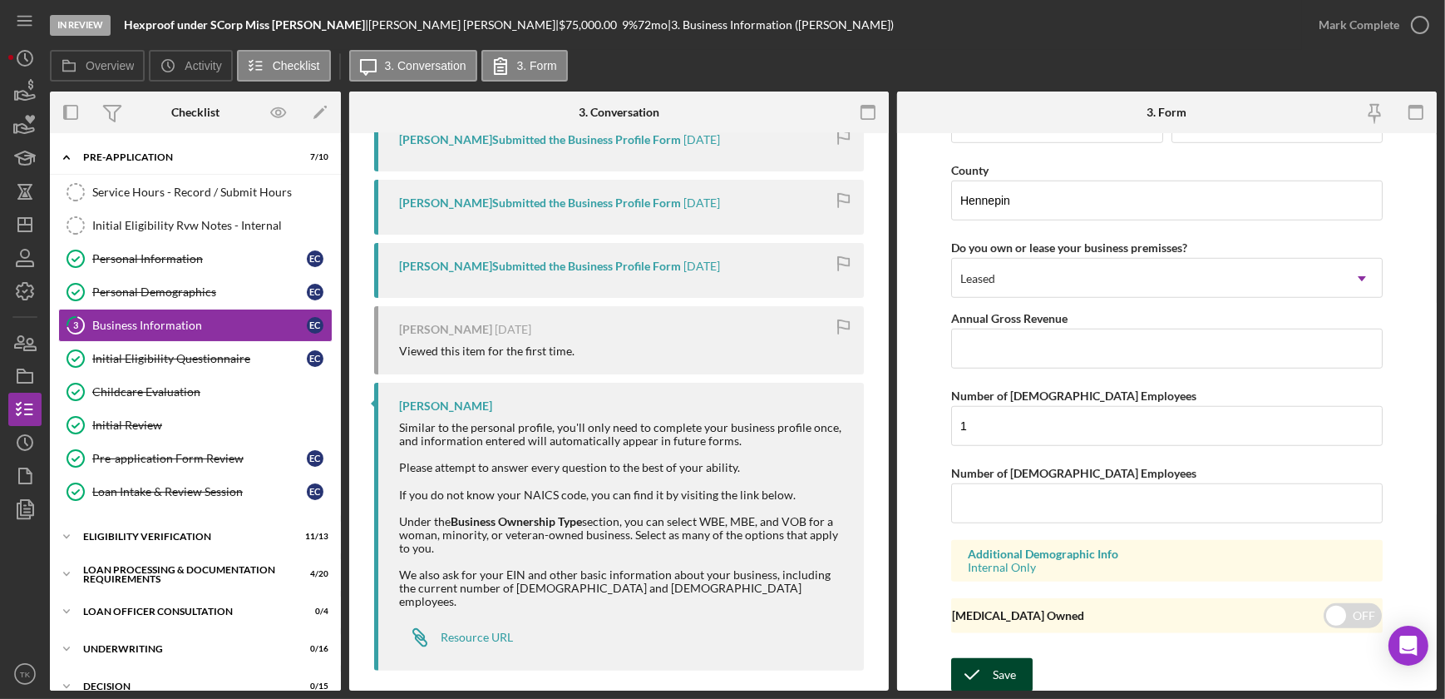
click at [969, 528] on icon "submit" at bounding box center [972, 675] width 42 height 42
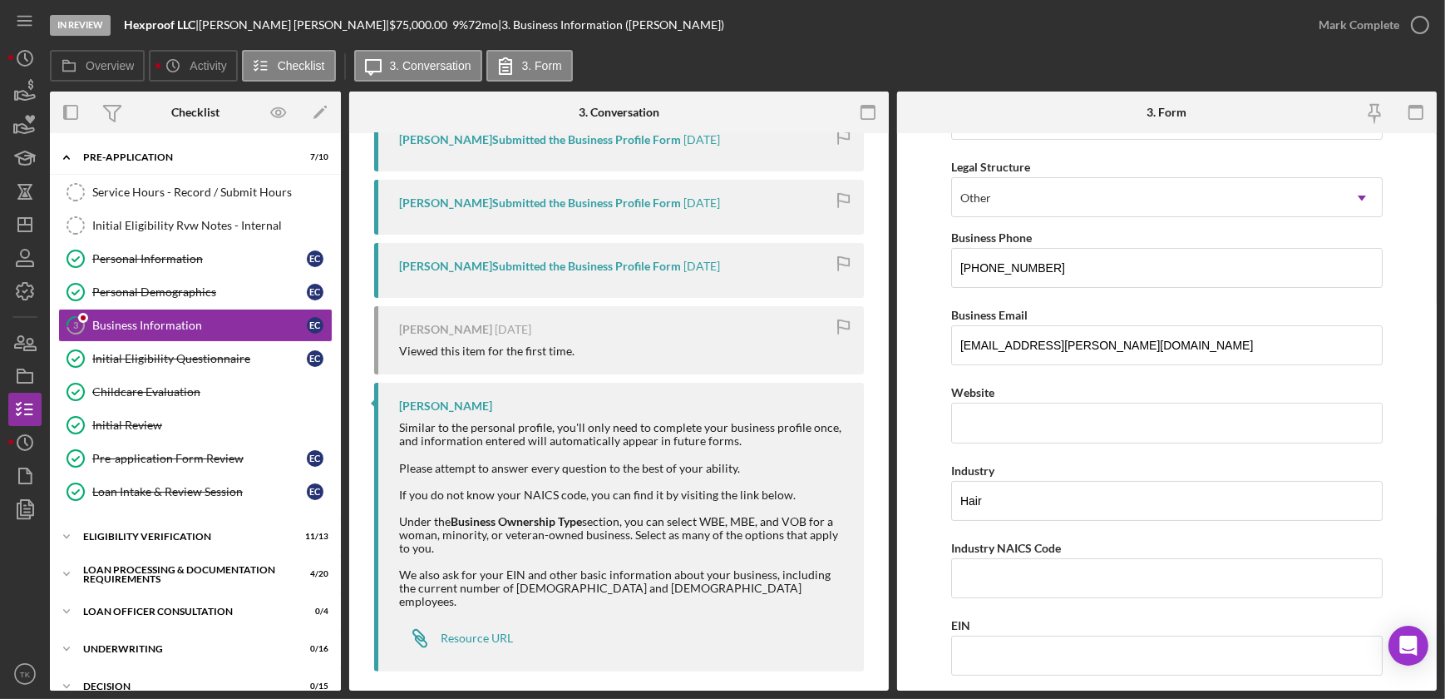
scroll to position [0, 0]
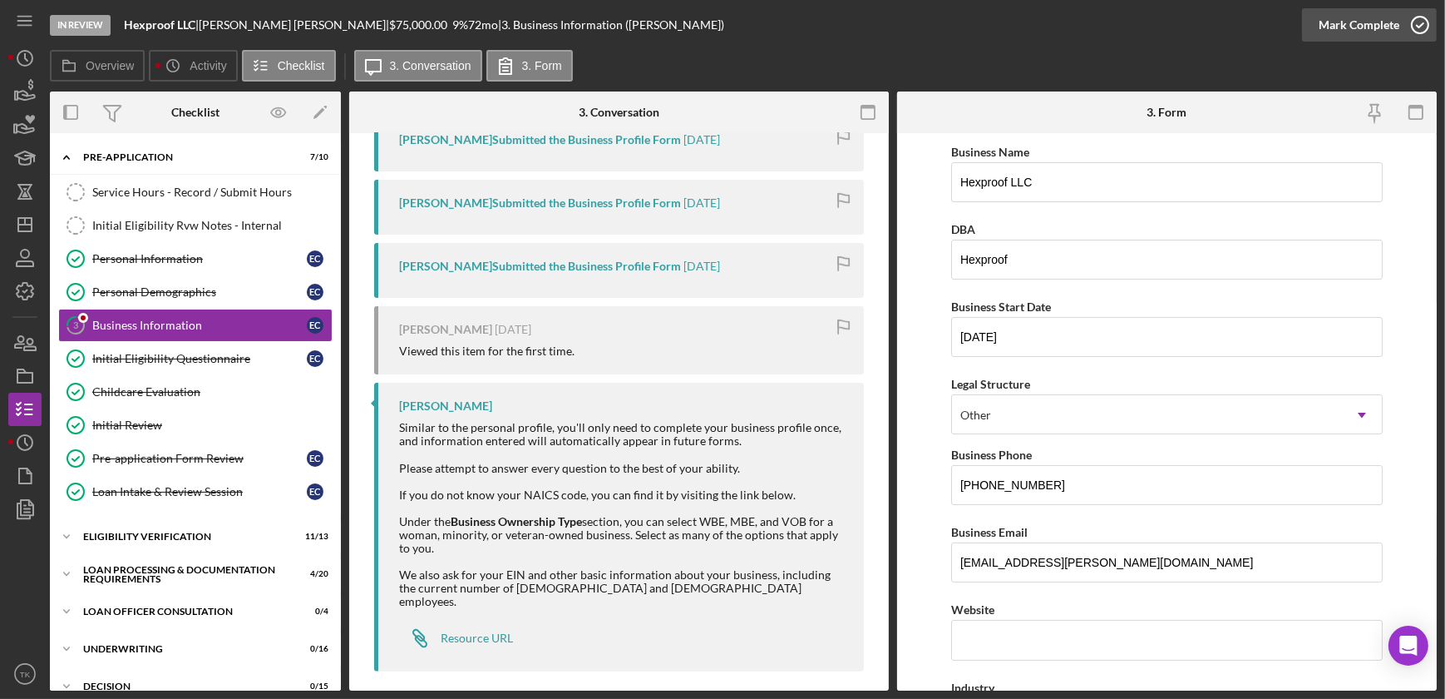
click at [1142, 28] on icon "button" at bounding box center [1421, 25] width 42 height 42
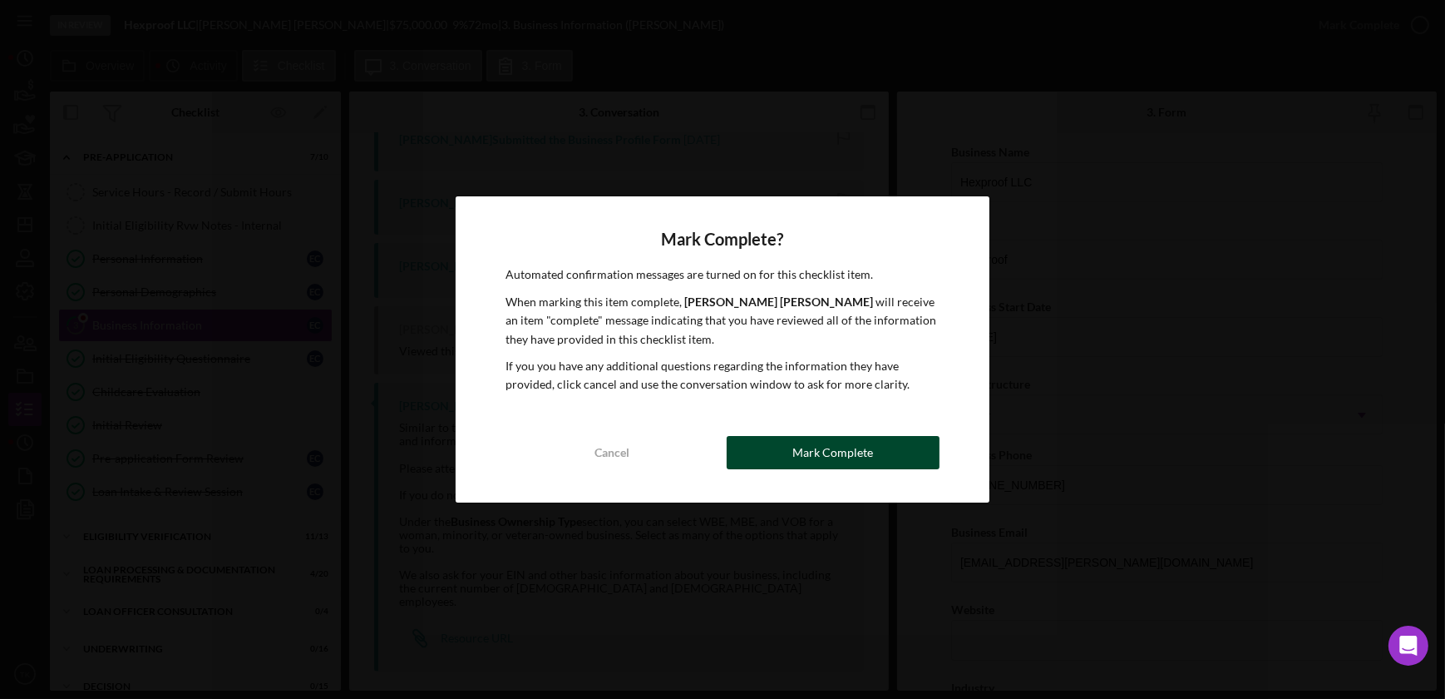
click at [777, 441] on button "Mark Complete" at bounding box center [833, 452] width 213 height 33
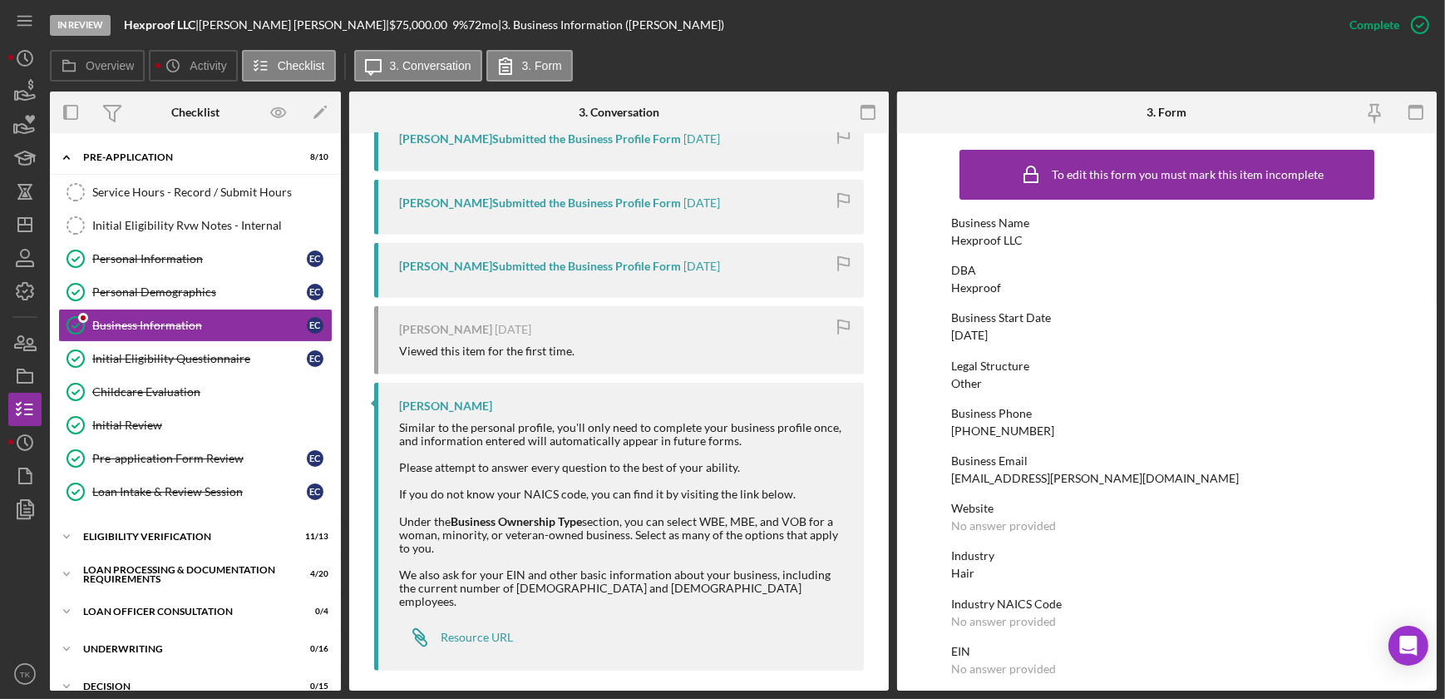
scroll to position [1020, 0]
click at [33, 225] on icon "Icon/Dashboard" at bounding box center [25, 225] width 42 height 42
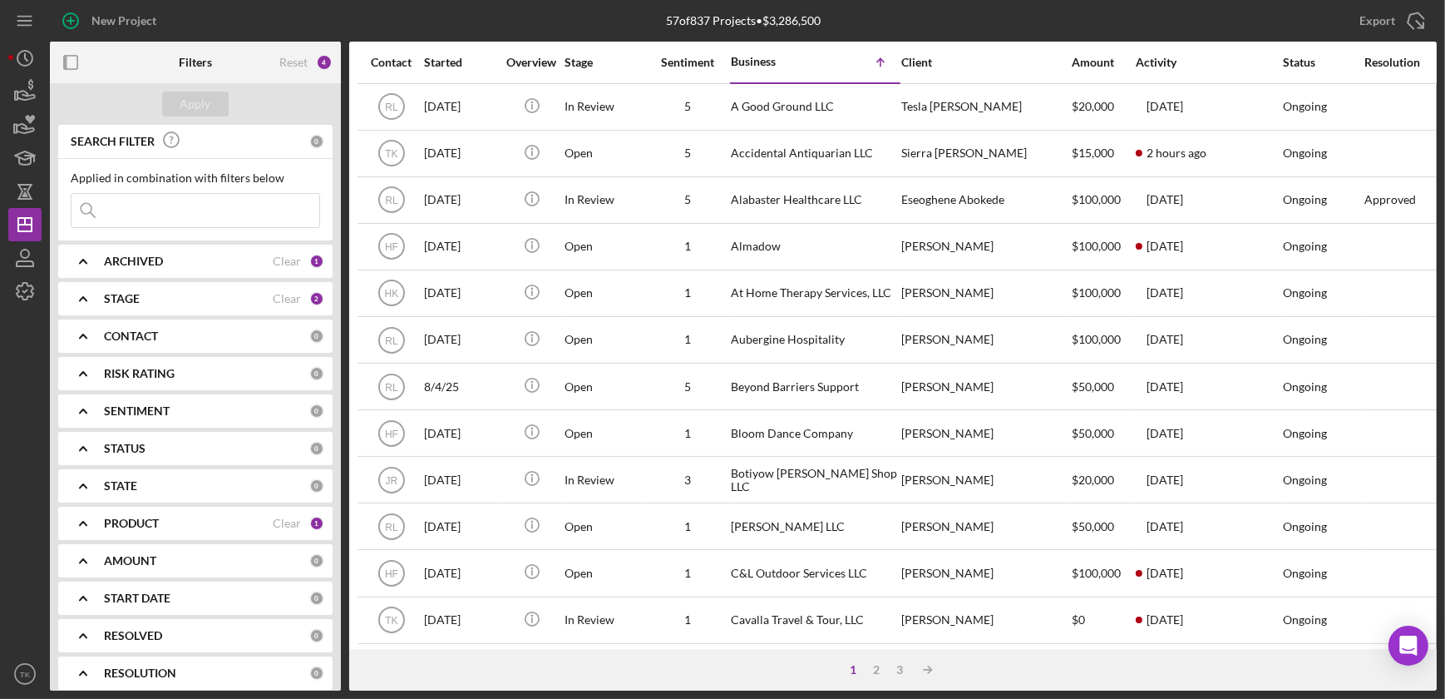
click at [123, 329] on b "CONTACT" at bounding box center [131, 335] width 54 height 13
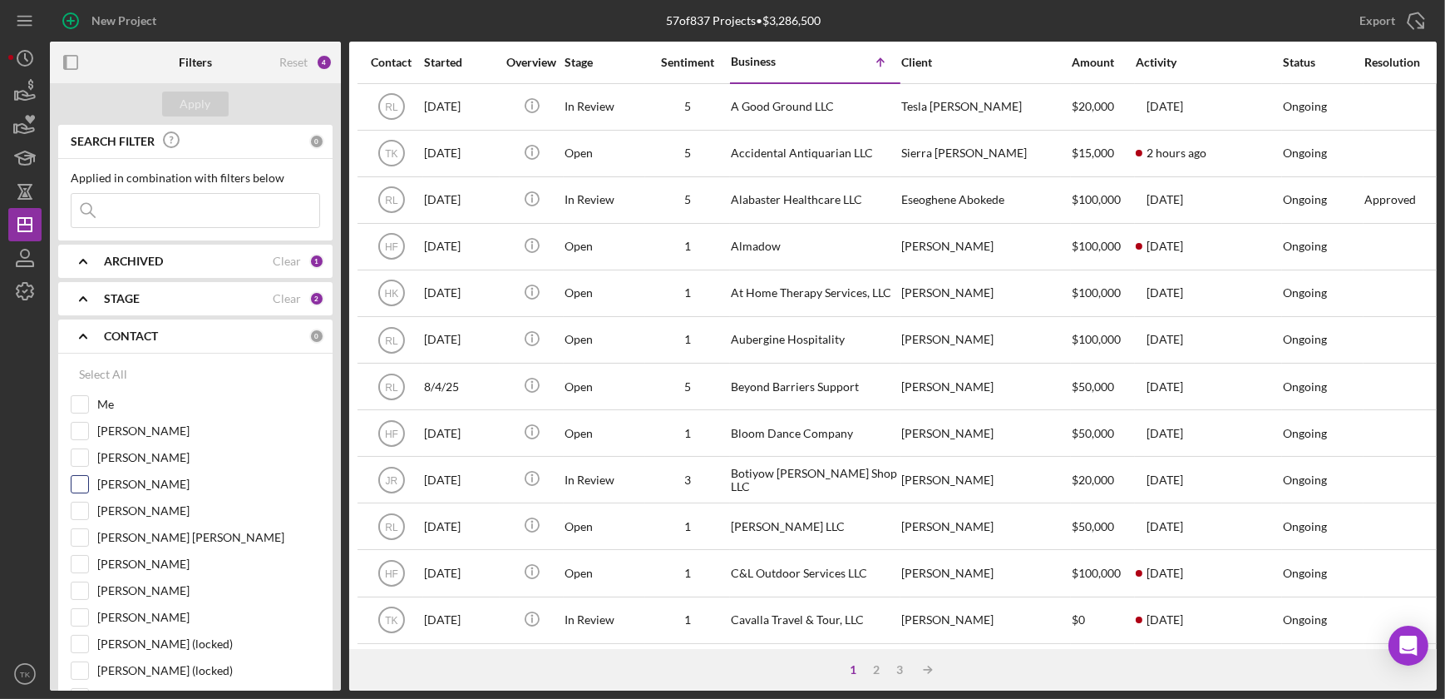
click at [80, 482] on input "[PERSON_NAME]" at bounding box center [80, 484] width 17 height 17
click at [201, 96] on div "Apply" at bounding box center [195, 103] width 31 height 25
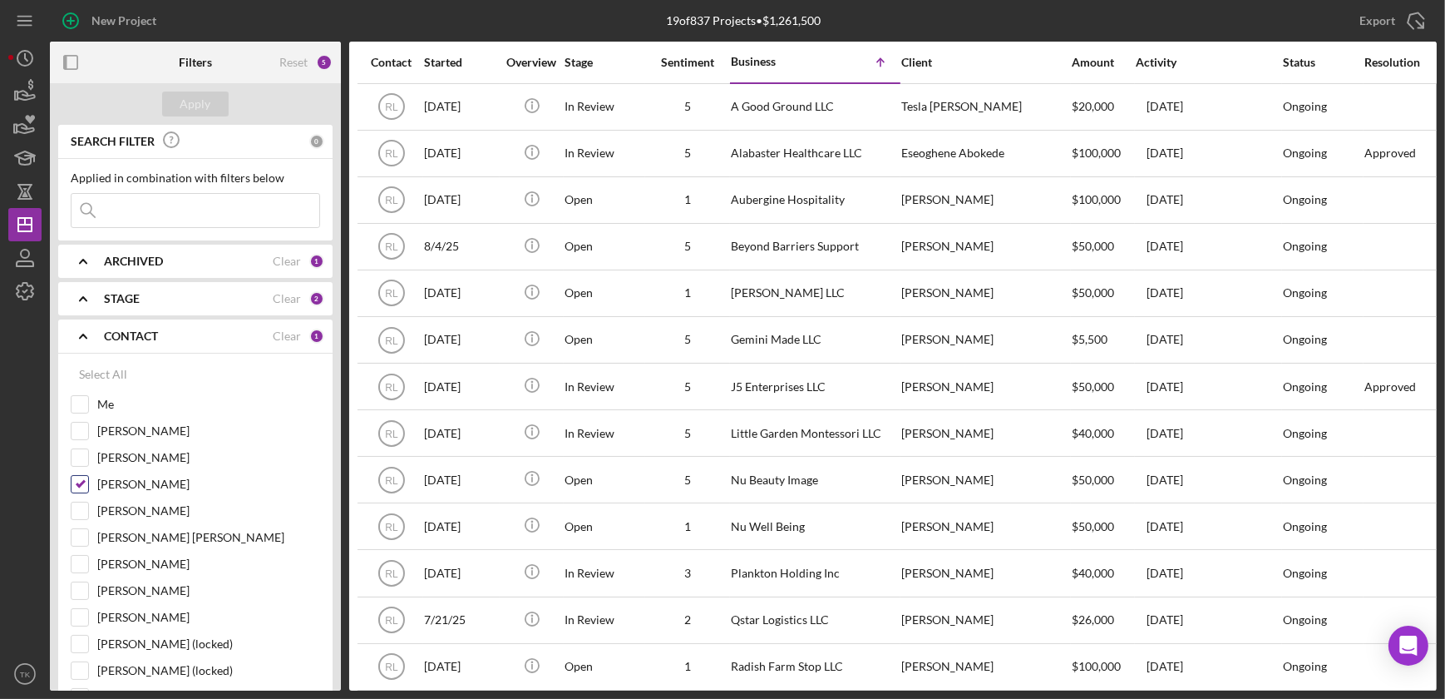
click at [83, 483] on input "[PERSON_NAME]" at bounding box center [80, 484] width 17 height 17
checkbox input "false"
click at [84, 508] on input "[PERSON_NAME]" at bounding box center [80, 510] width 17 height 17
click at [215, 105] on button "Apply" at bounding box center [195, 103] width 67 height 25
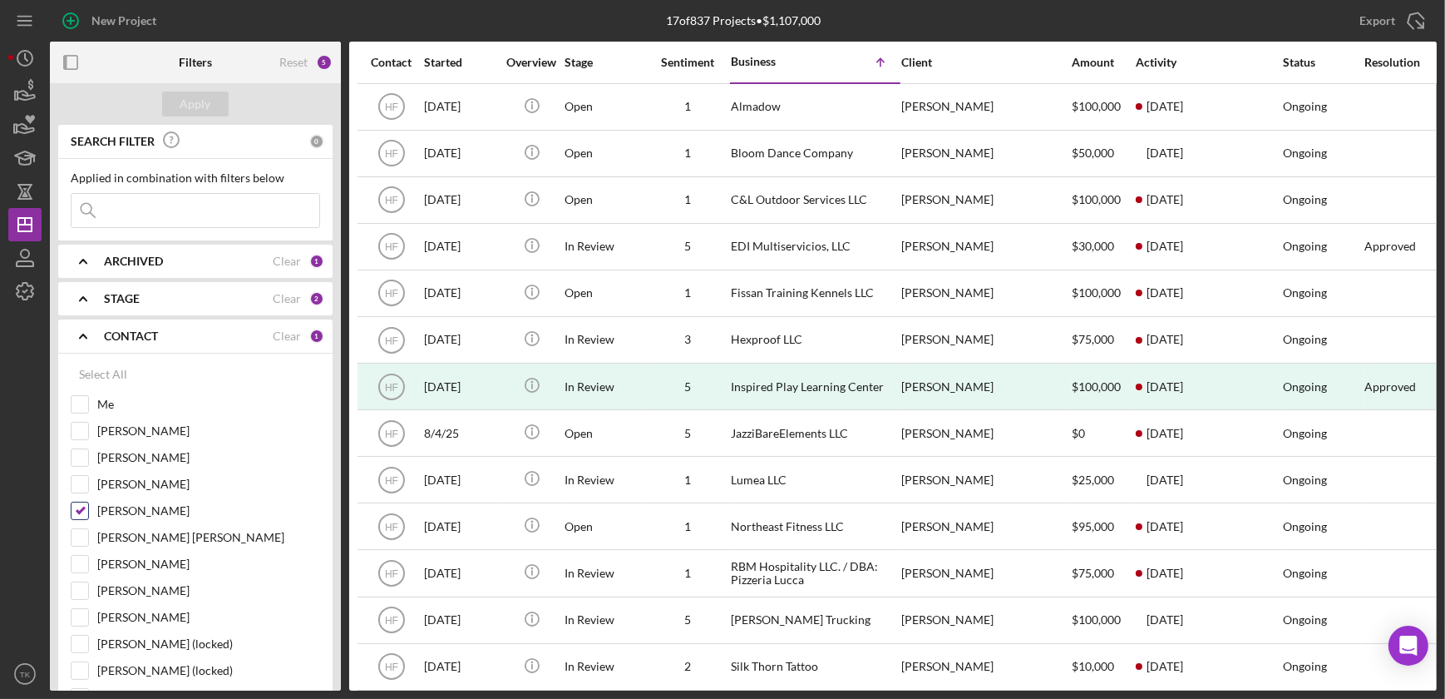
click at [81, 510] on input "[PERSON_NAME]" at bounding box center [80, 510] width 17 height 17
checkbox input "false"
click at [79, 477] on input "[PERSON_NAME]" at bounding box center [80, 484] width 17 height 17
click at [190, 96] on div "Apply" at bounding box center [195, 103] width 31 height 25
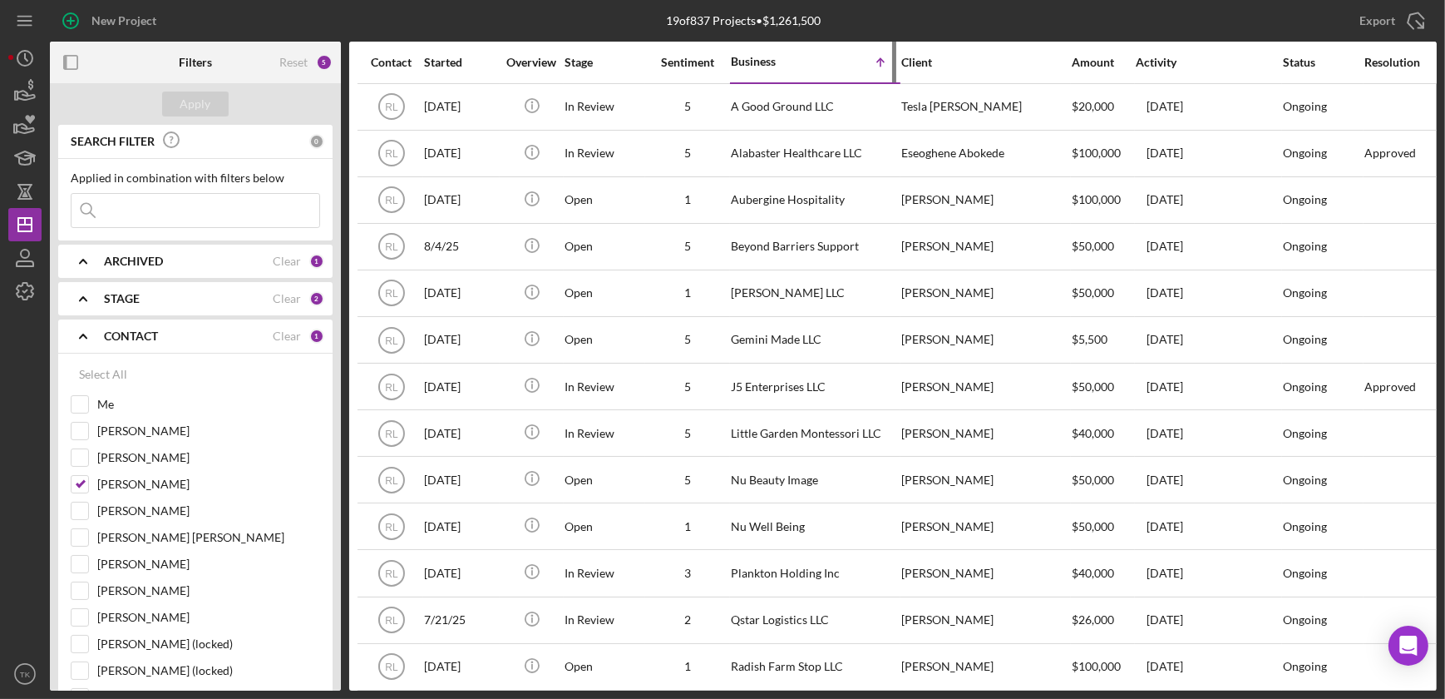
click at [764, 62] on div "Business" at bounding box center [772, 61] width 83 height 13
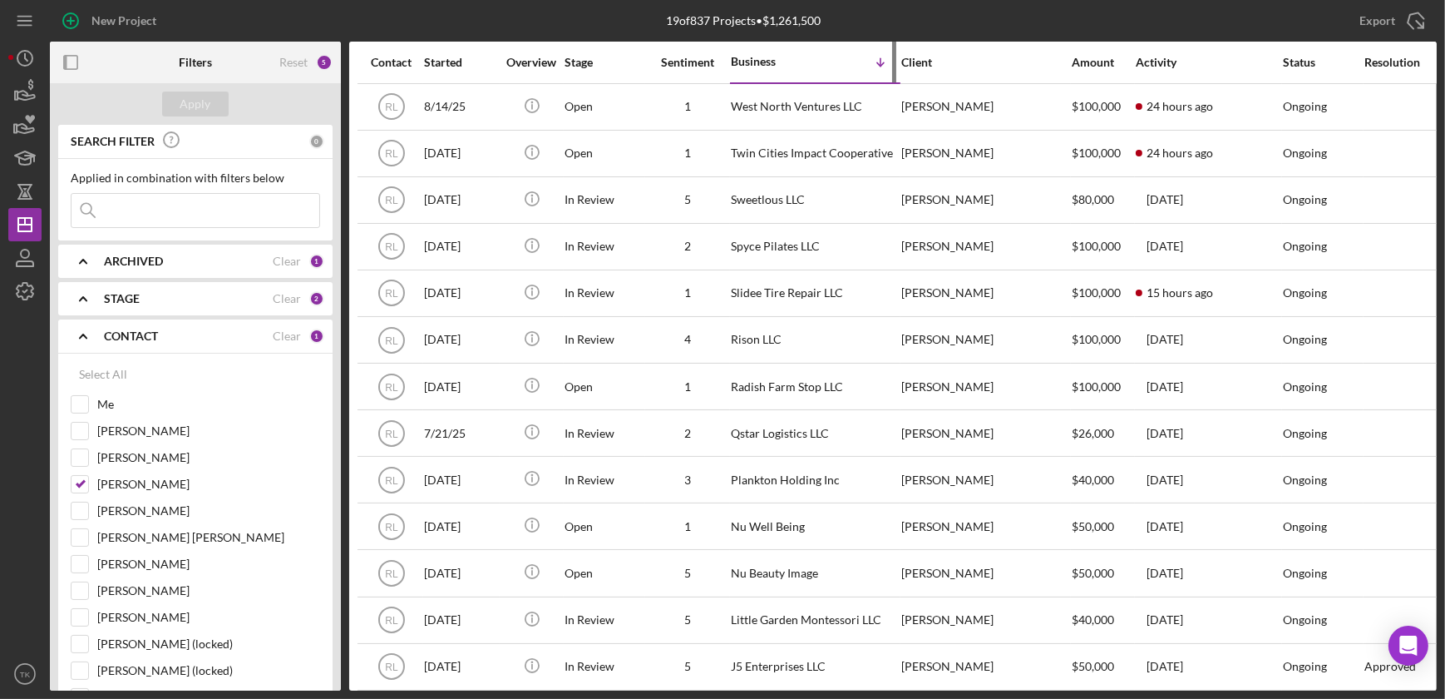
click at [764, 52] on div "Business Icon/Table Sort Arrow" at bounding box center [814, 61] width 166 height 39
click at [765, 60] on div "Business" at bounding box center [772, 61] width 83 height 13
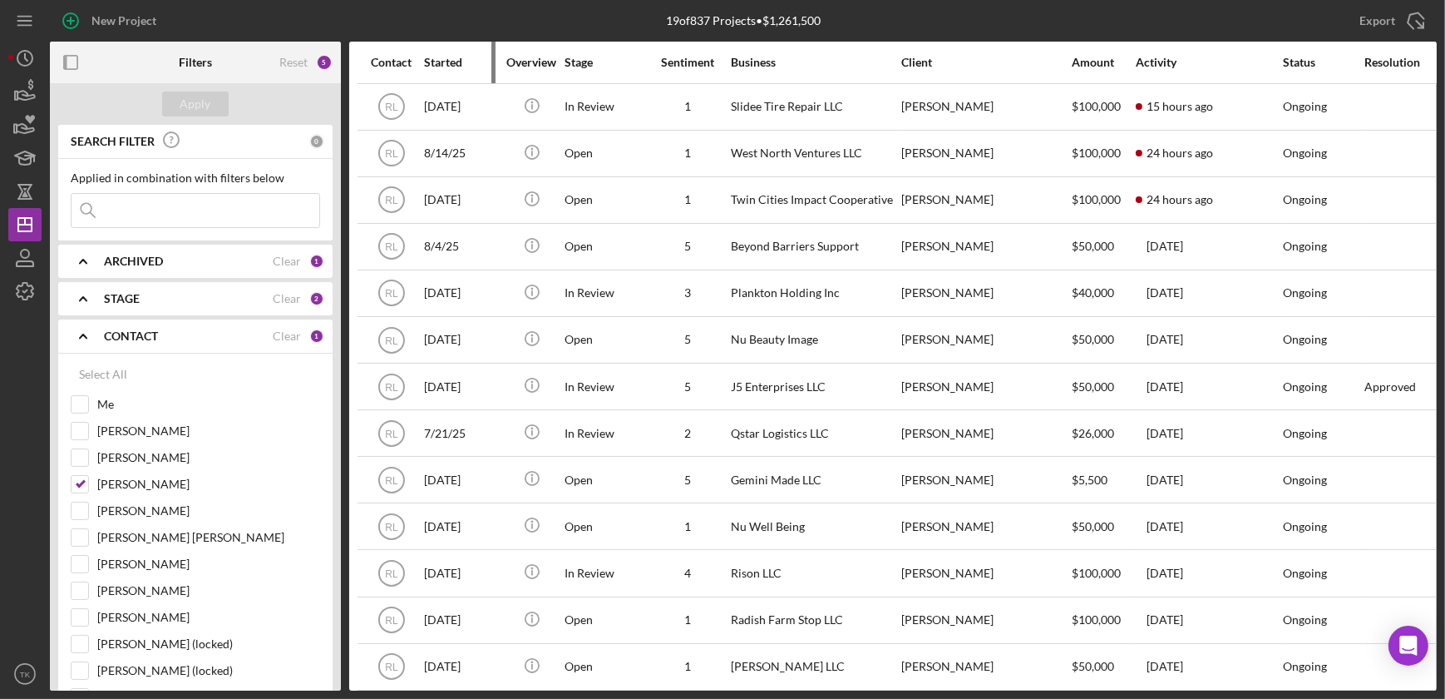
click at [441, 67] on div "Started" at bounding box center [461, 62] width 75 height 13
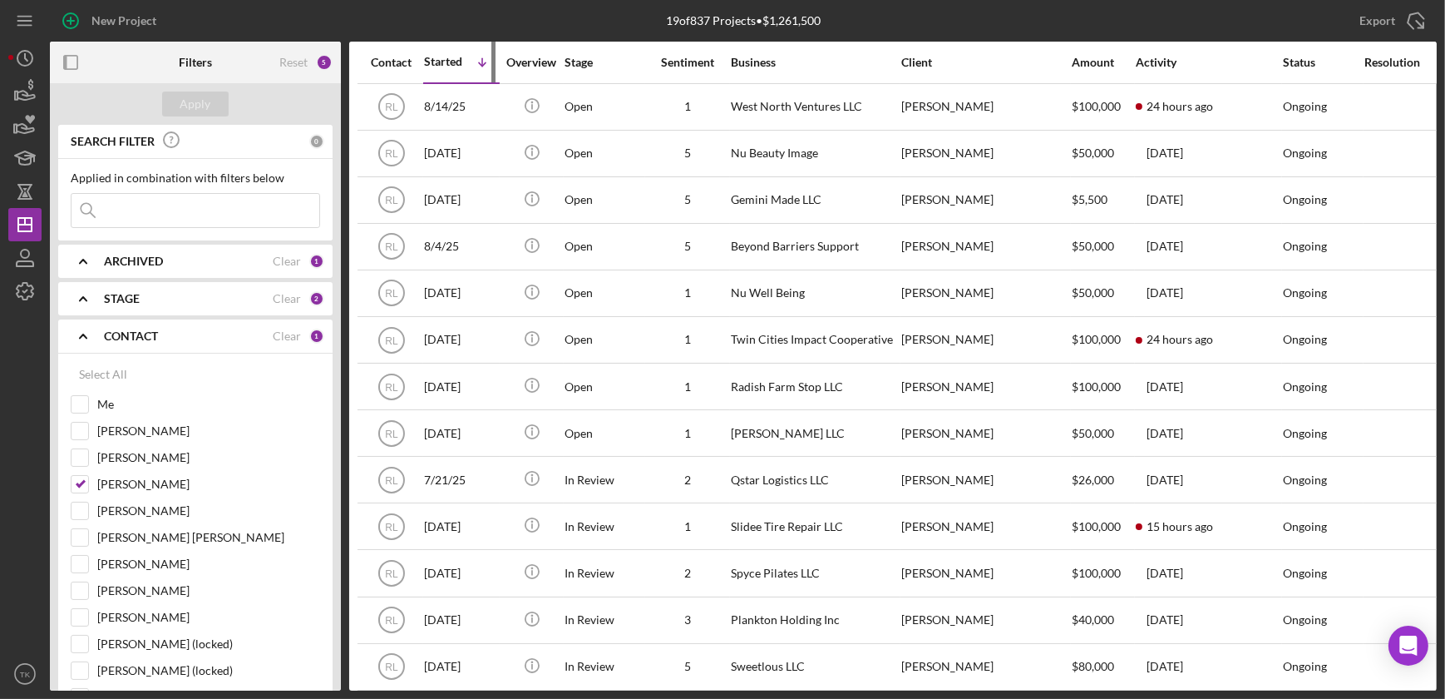
click at [435, 63] on div "Started" at bounding box center [443, 61] width 38 height 13
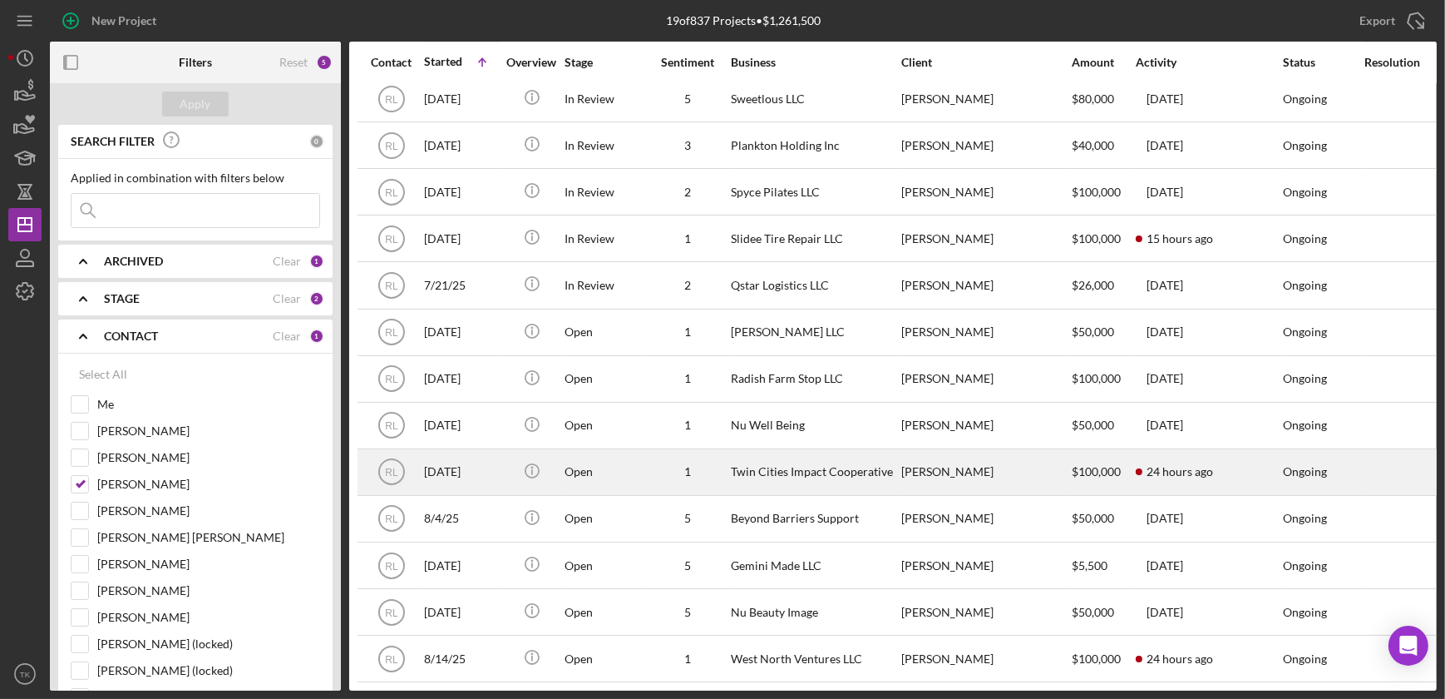
scroll to position [301, 0]
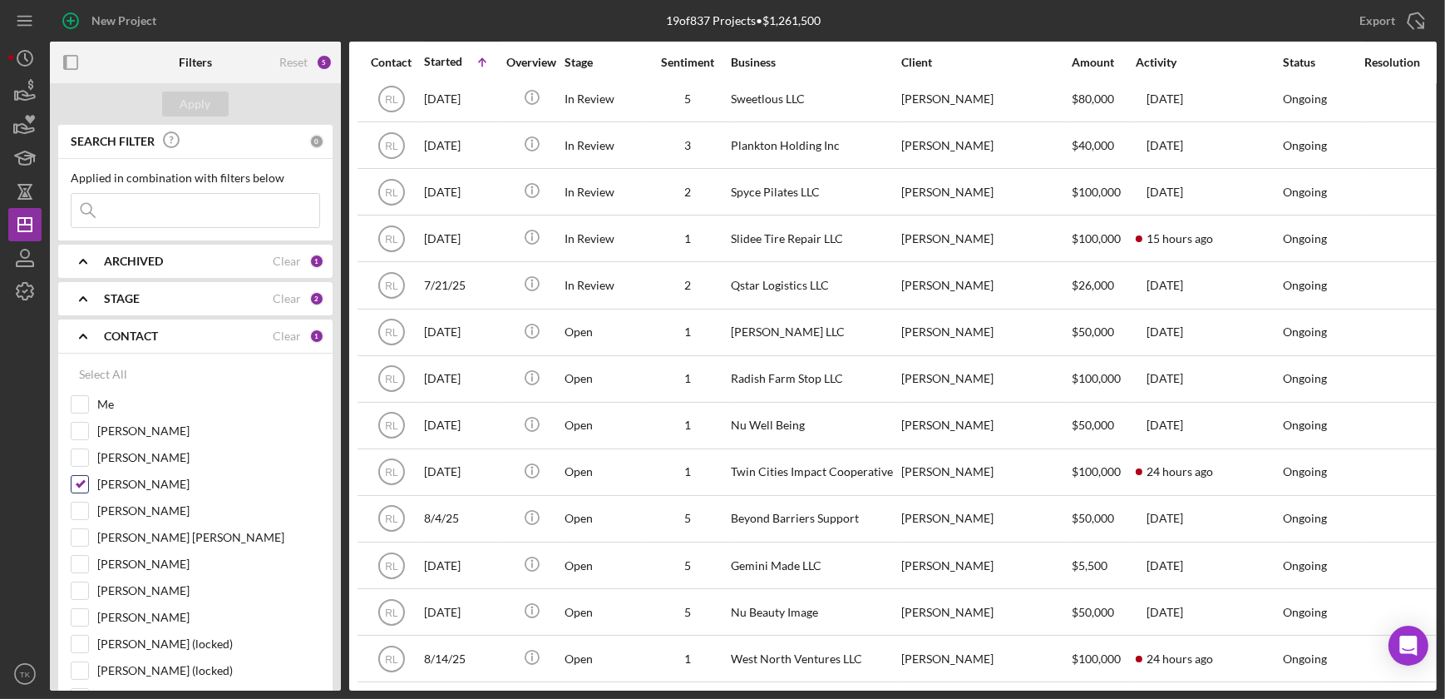
drag, startPoint x: 77, startPoint y: 482, endPoint x: 74, endPoint y: 499, distance: 17.0
click at [77, 482] on input "[PERSON_NAME]" at bounding box center [80, 484] width 17 height 17
checkbox input "false"
click at [80, 509] on input "[PERSON_NAME]" at bounding box center [80, 510] width 17 height 17
checkbox input "true"
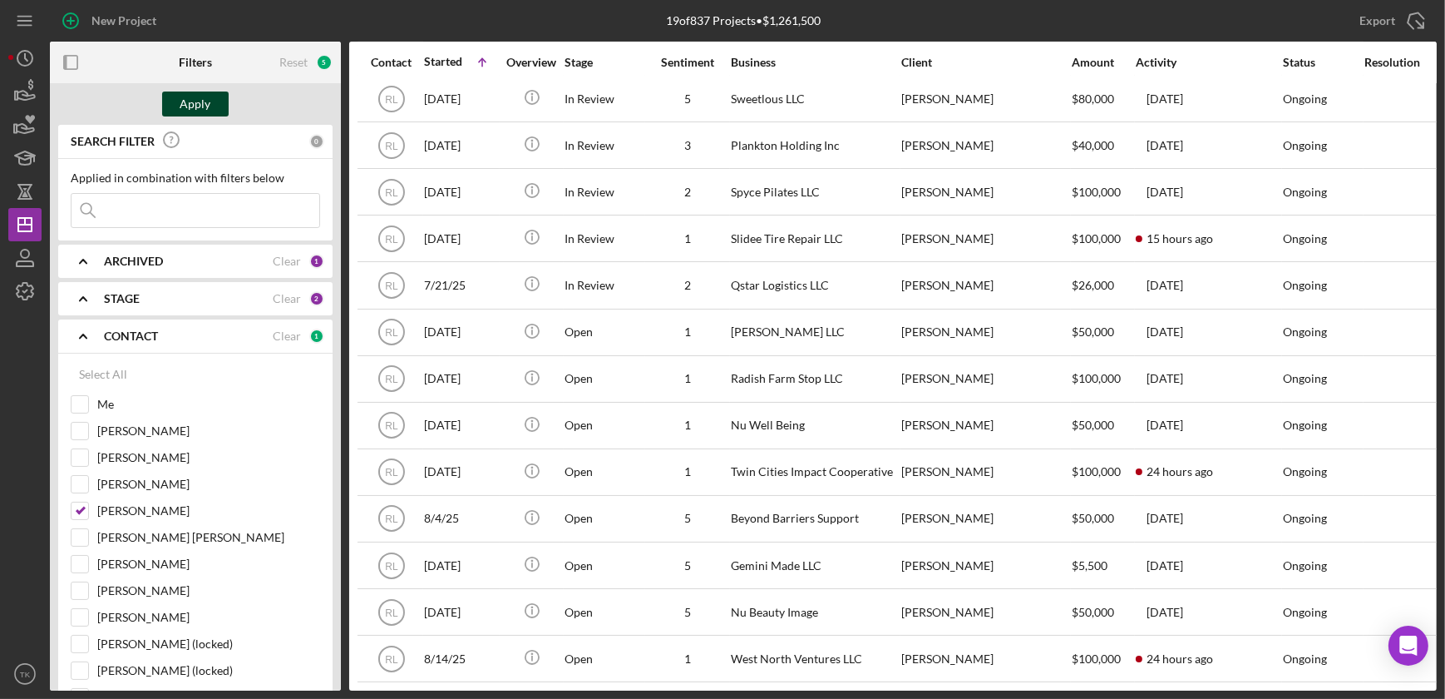
click at [205, 98] on div "Apply" at bounding box center [195, 103] width 31 height 25
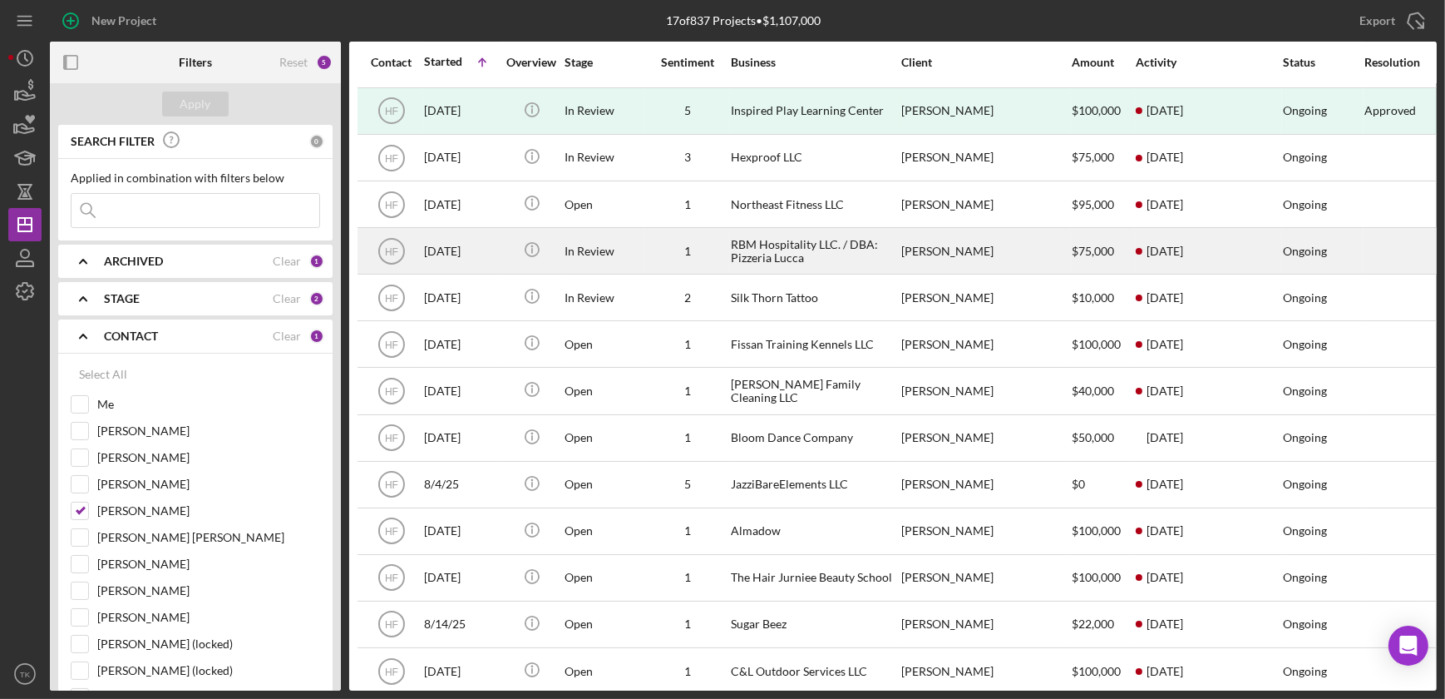
scroll to position [208, 0]
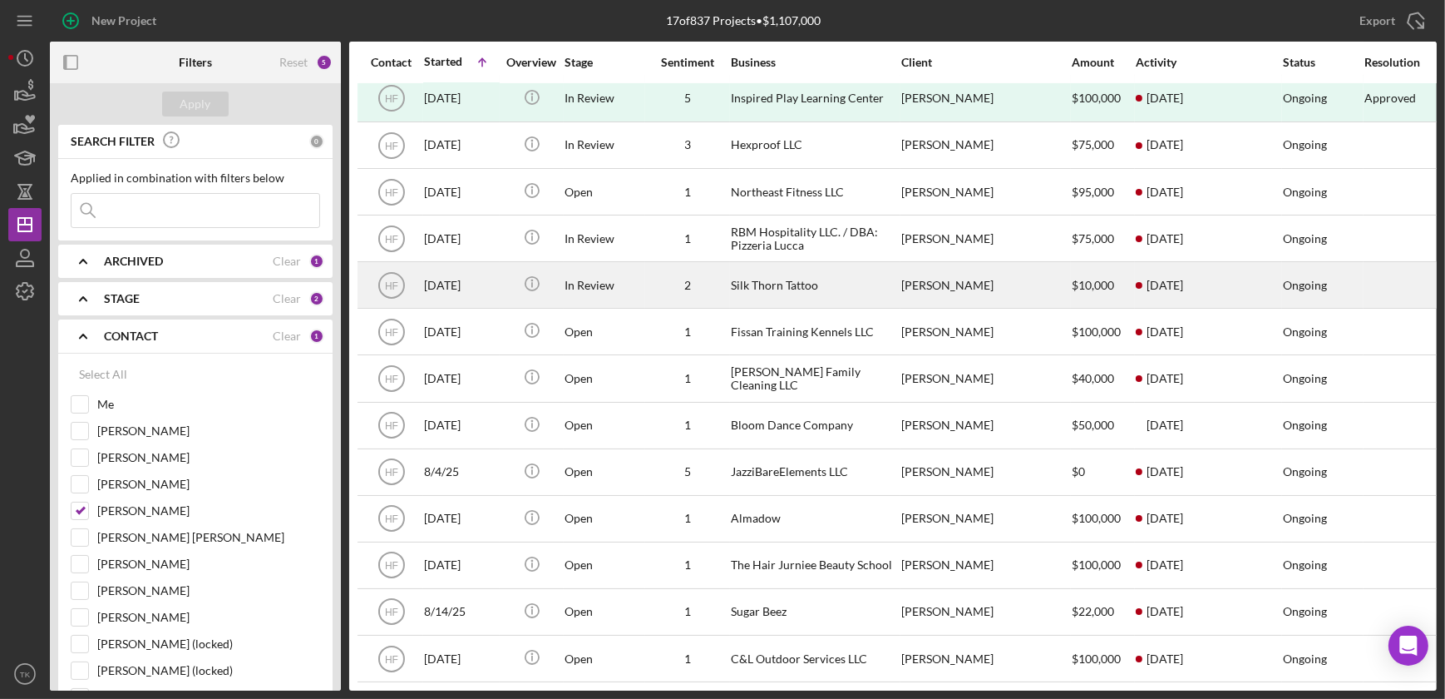
click at [559, 263] on div "Icon/Info" at bounding box center [532, 285] width 62 height 44
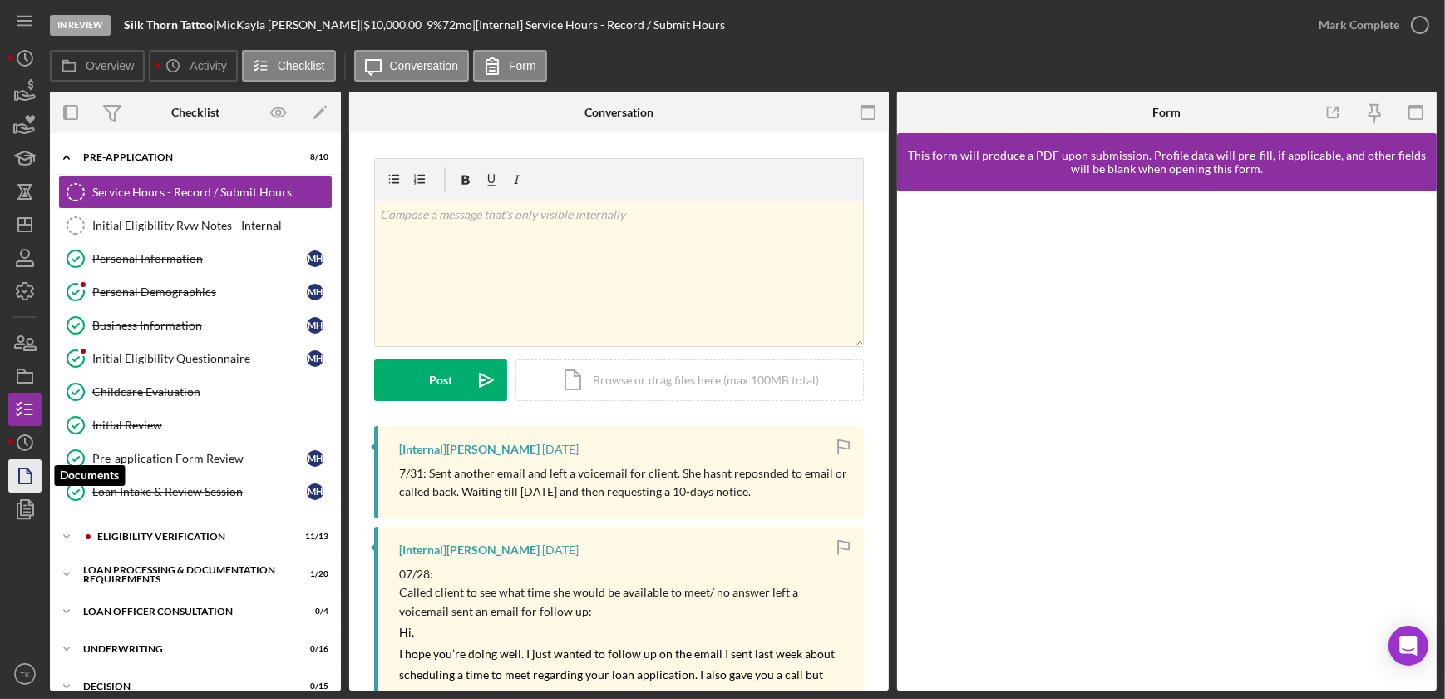
drag, startPoint x: 26, startPoint y: 475, endPoint x: 34, endPoint y: 467, distance: 11.8
click at [26, 475] on icon "button" at bounding box center [25, 476] width 42 height 42
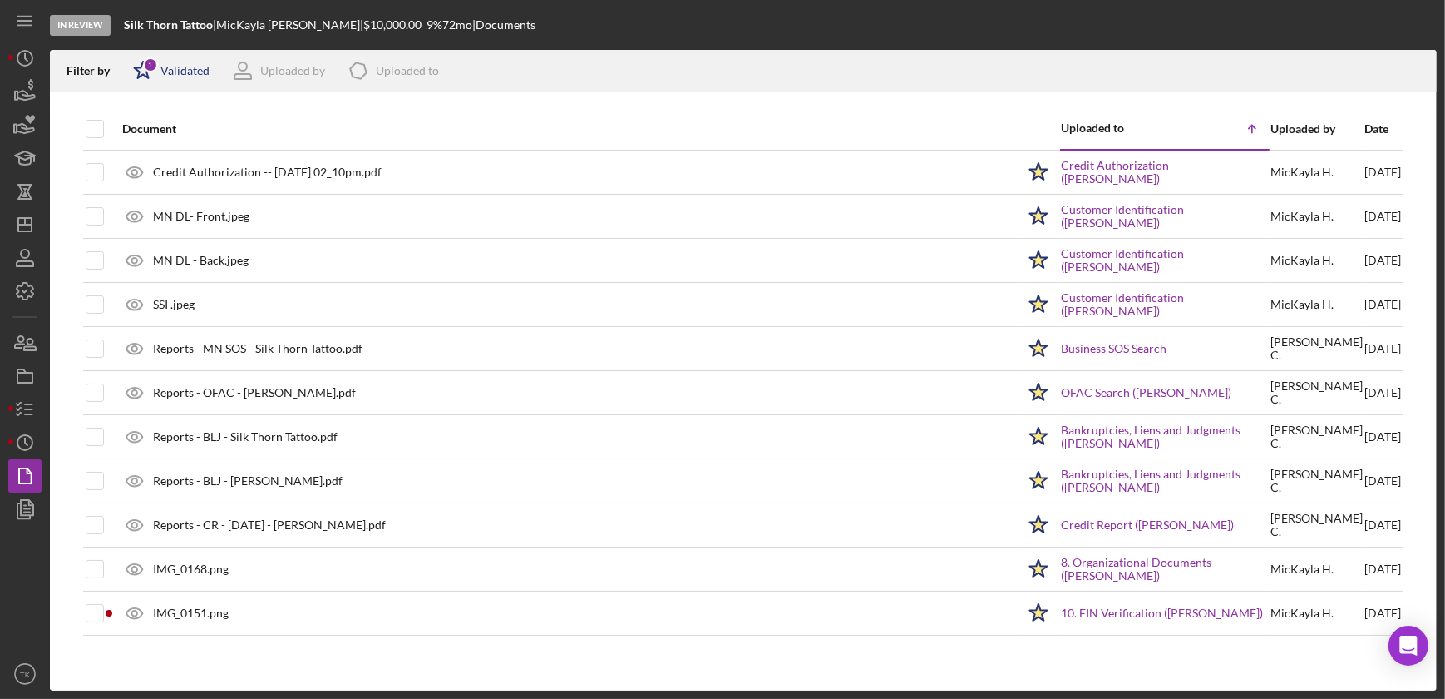
click at [143, 71] on icon "Icon/Star" at bounding box center [143, 71] width 42 height 42
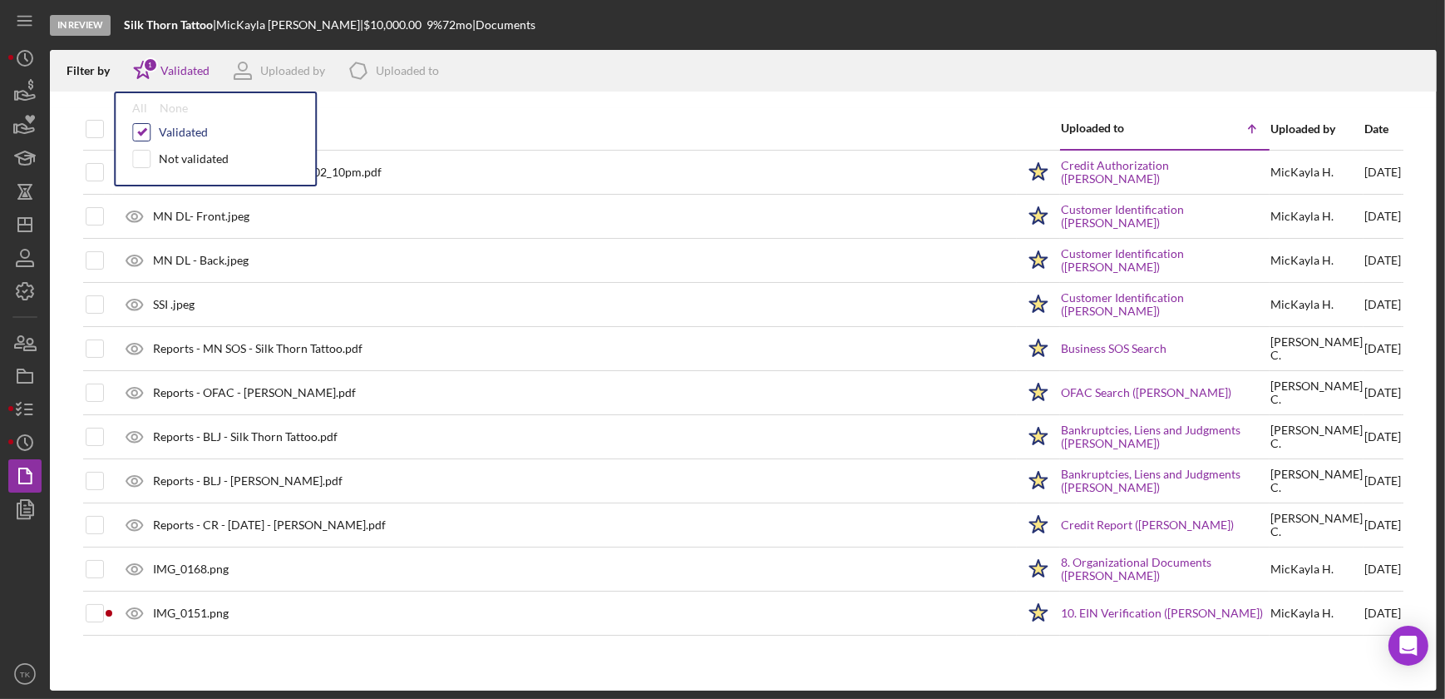
click at [147, 128] on input "checkbox" at bounding box center [141, 132] width 17 height 17
checkbox input "false"
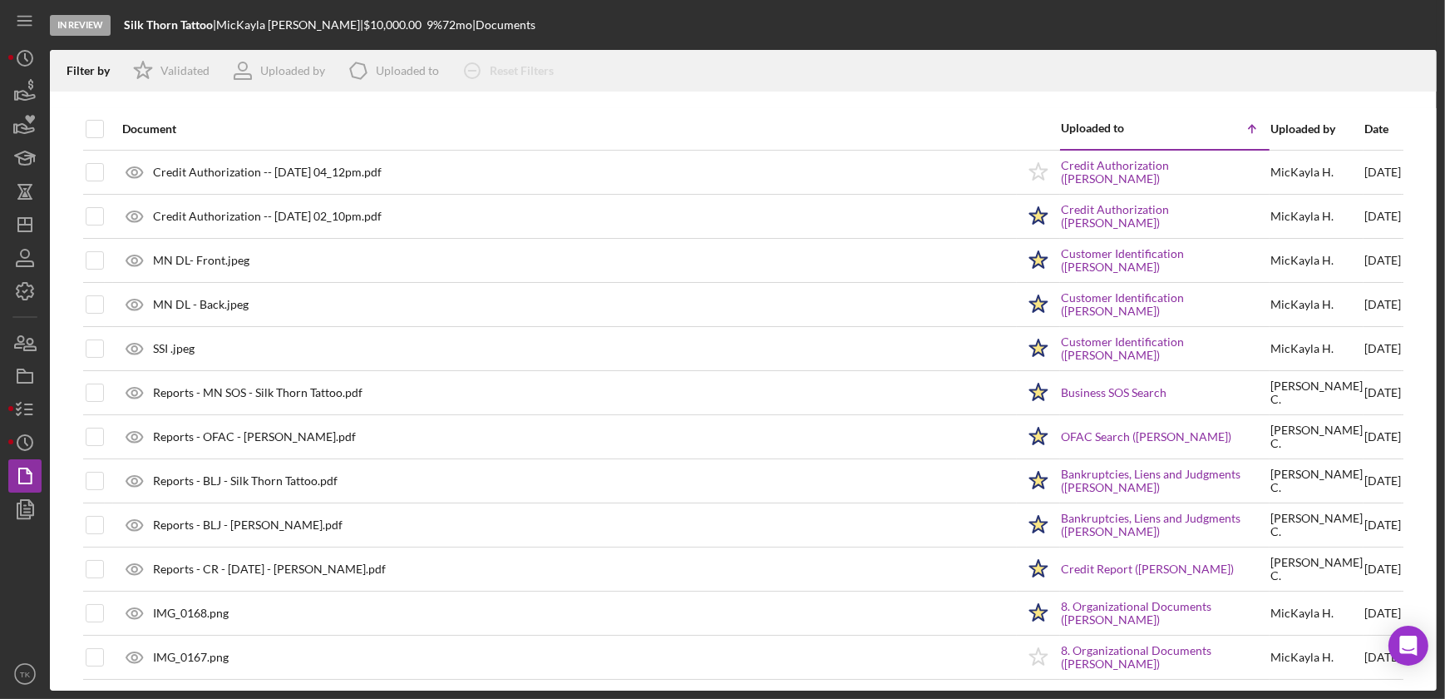
click at [501, 122] on div "Document" at bounding box center [569, 128] width 894 height 13
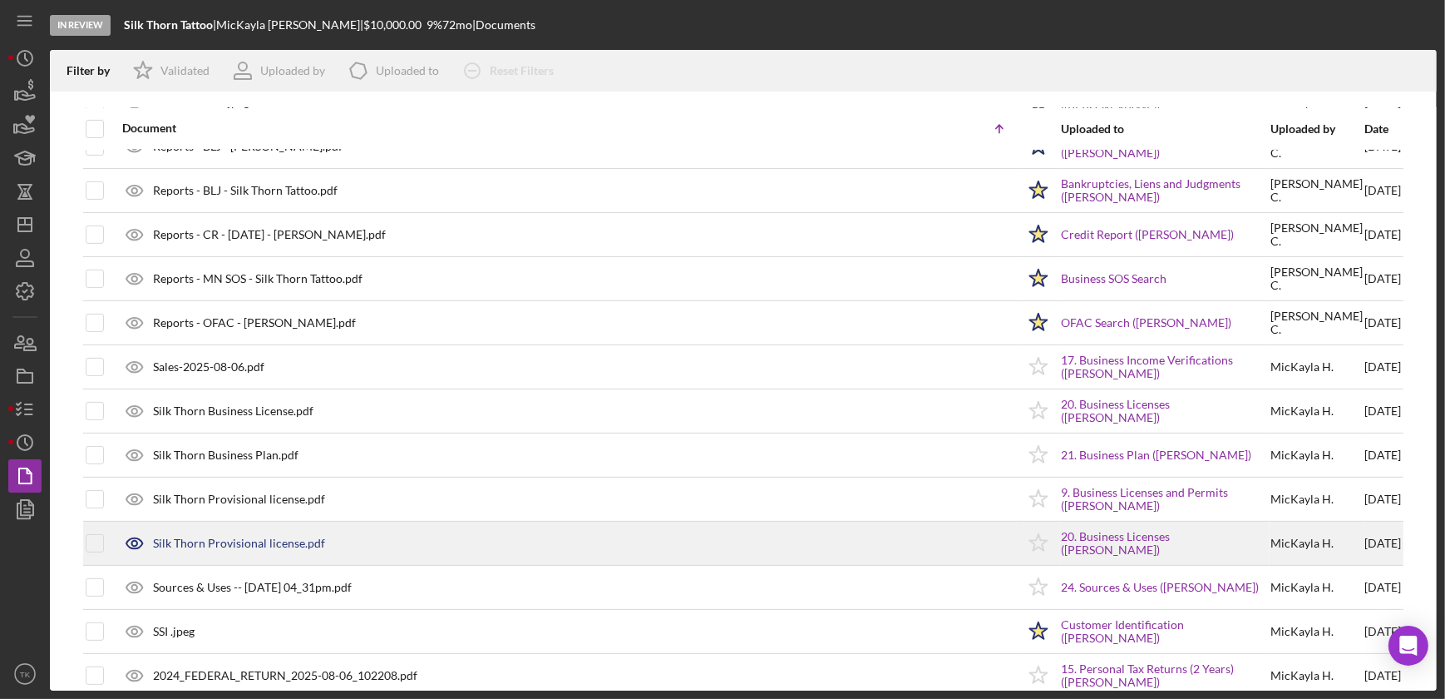
scroll to position [664, 0]
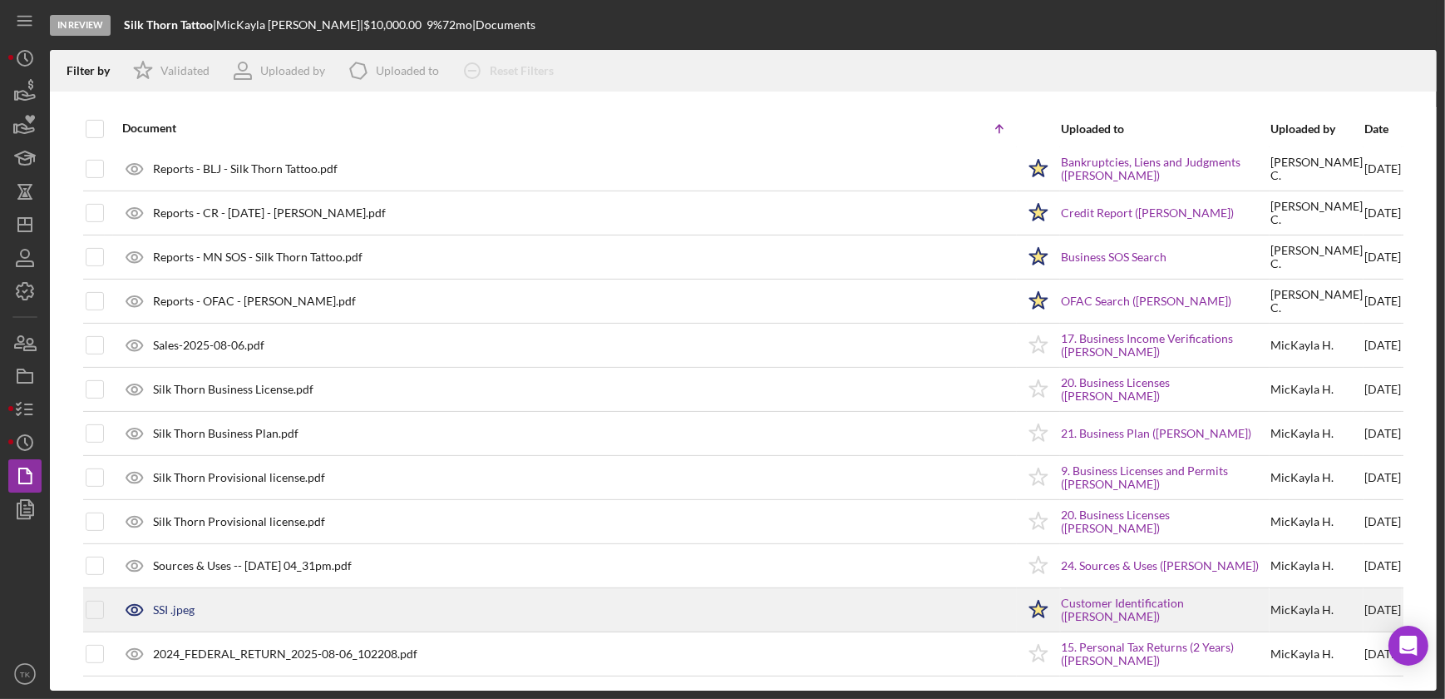
click at [363, 528] on div "SSI .jpeg" at bounding box center [565, 610] width 902 height 42
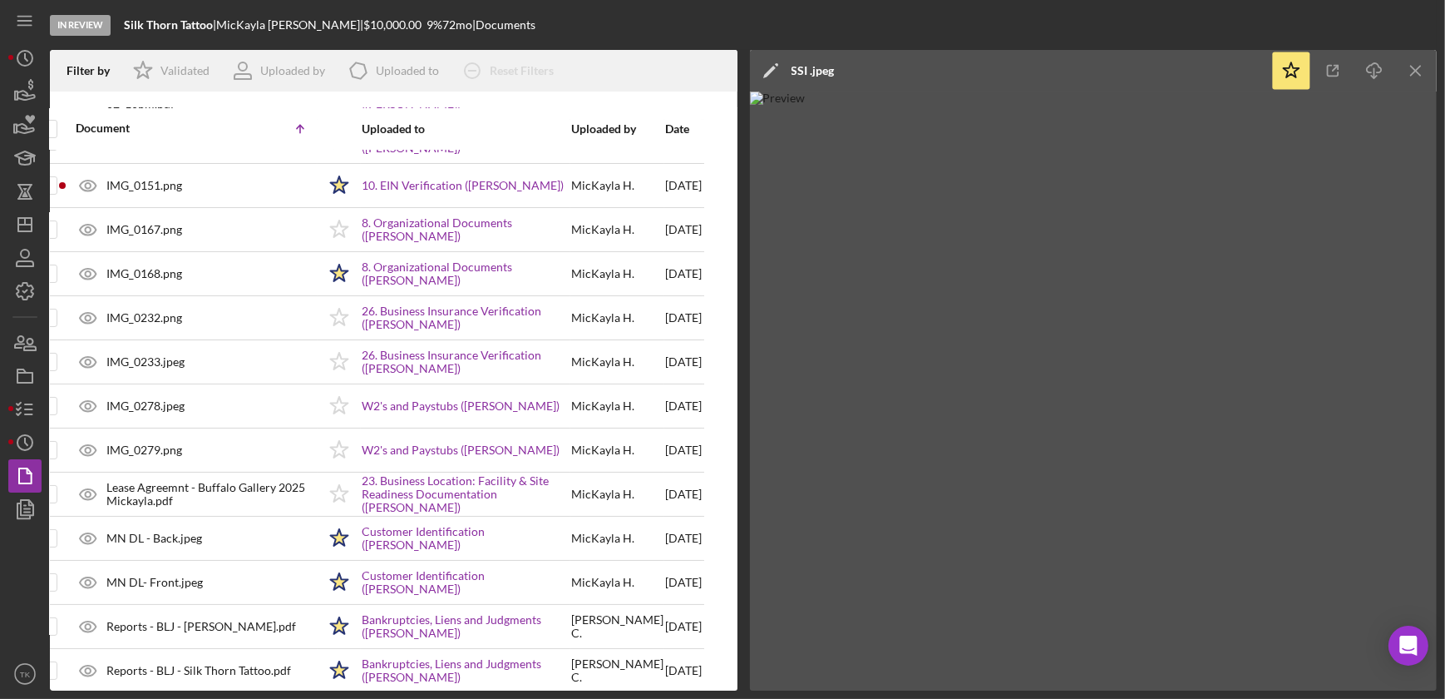
scroll to position [0, 68]
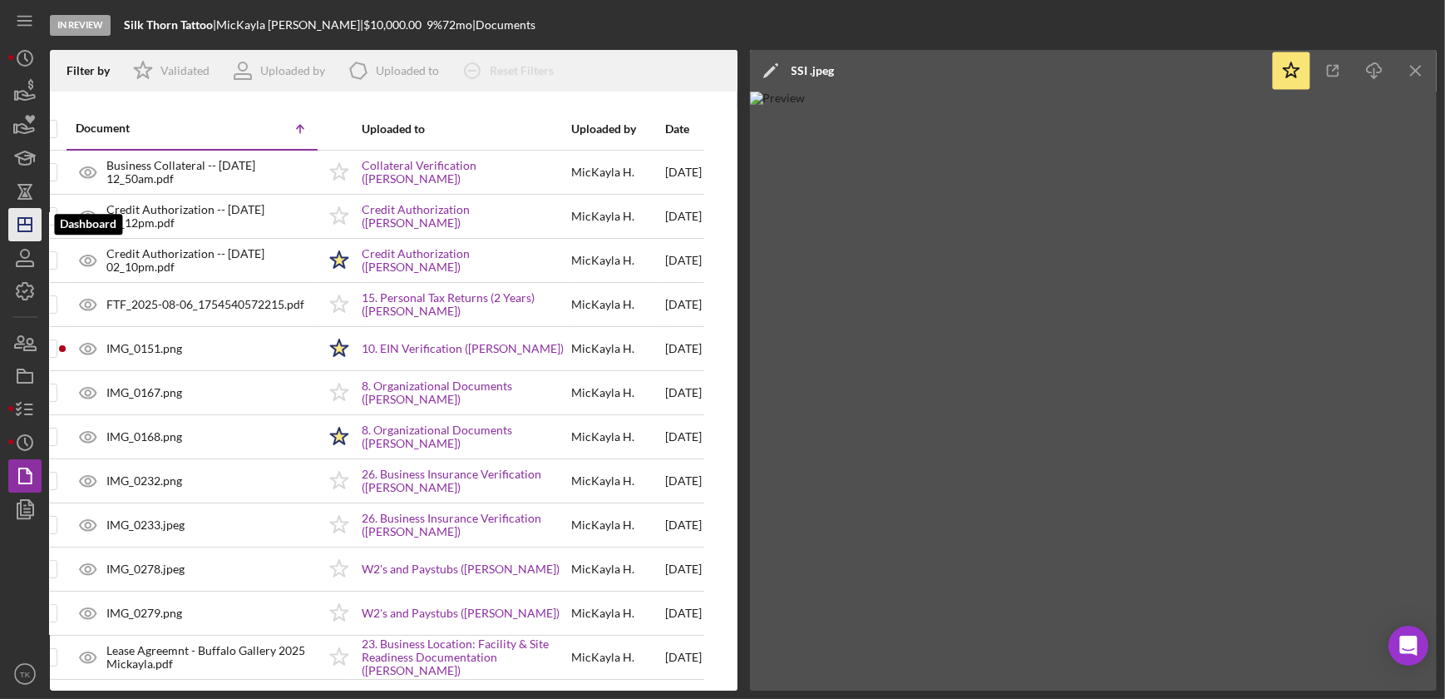
drag, startPoint x: 23, startPoint y: 220, endPoint x: 33, endPoint y: 220, distance: 10.0
click at [23, 220] on icon "Icon/Dashboard" at bounding box center [25, 225] width 42 height 42
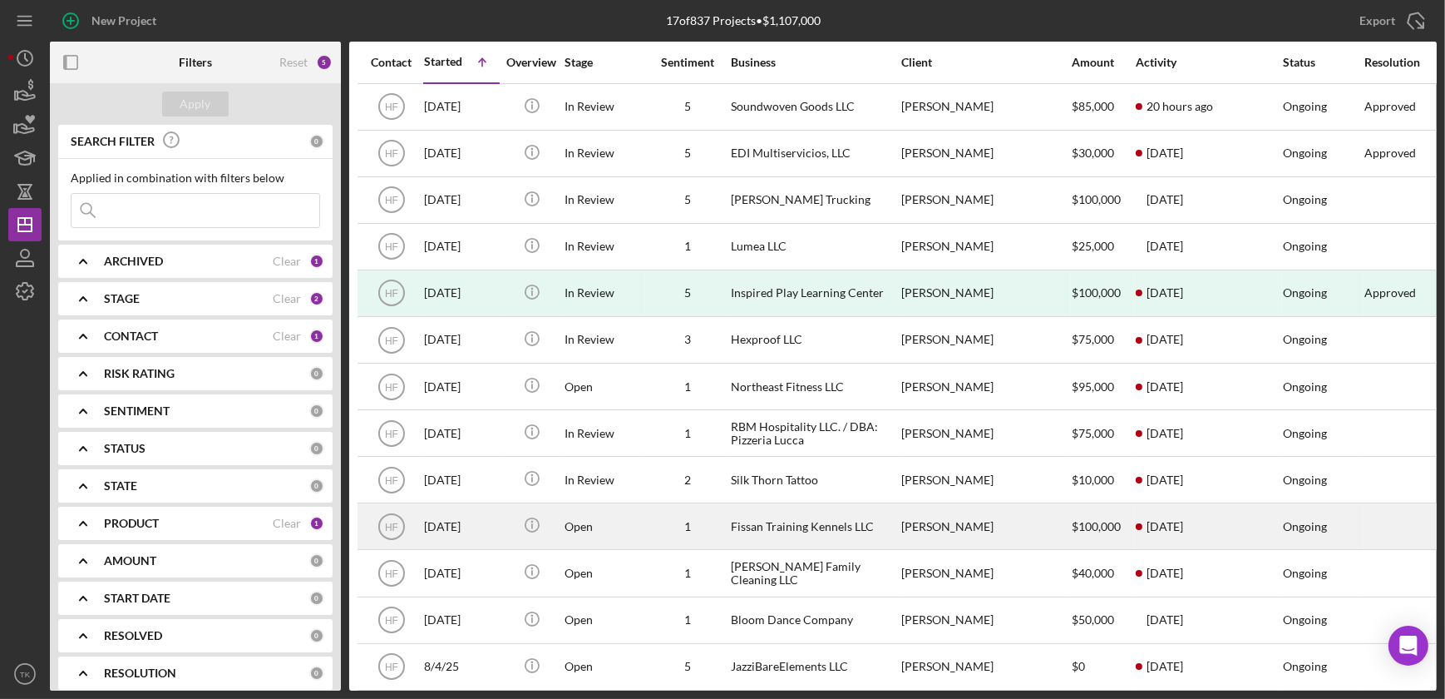
click at [650, 527] on div "1" at bounding box center [687, 526] width 83 height 13
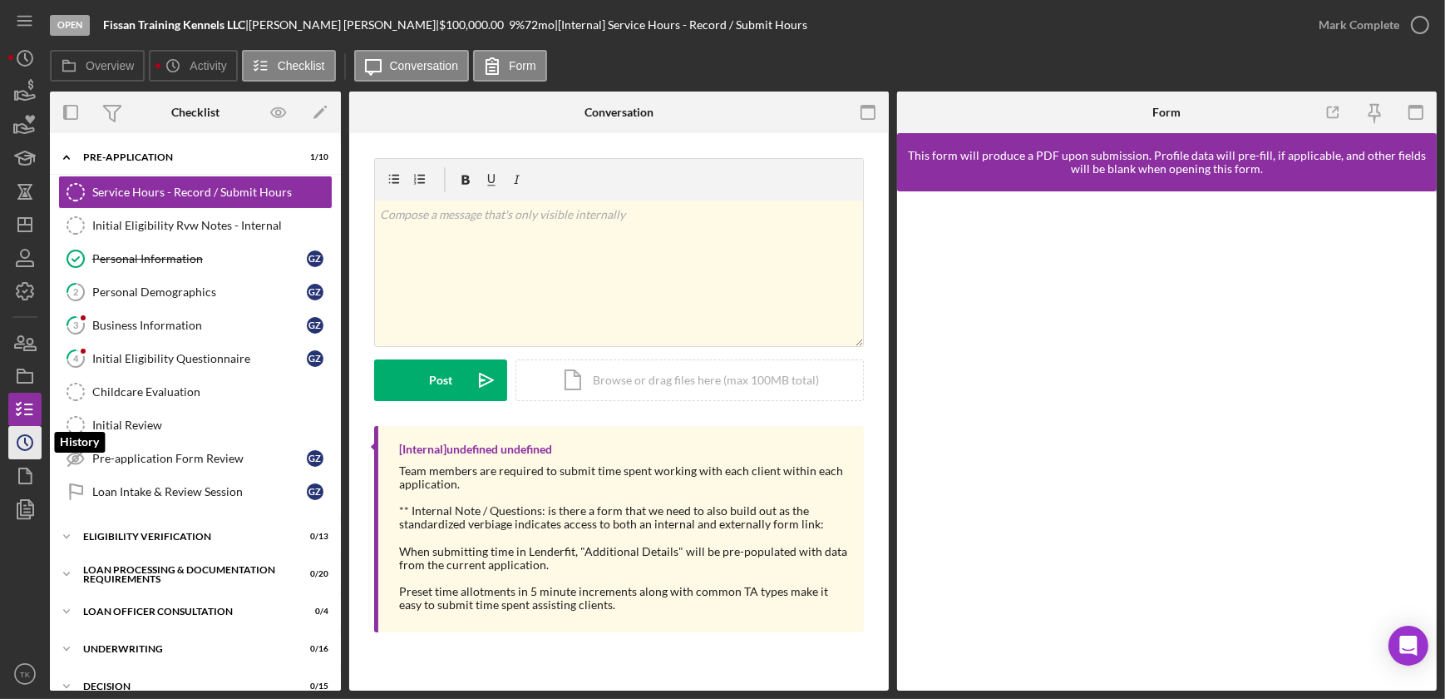
drag, startPoint x: 21, startPoint y: 447, endPoint x: 34, endPoint y: 444, distance: 13.5
click at [21, 447] on icon "Icon/History" at bounding box center [25, 443] width 42 height 42
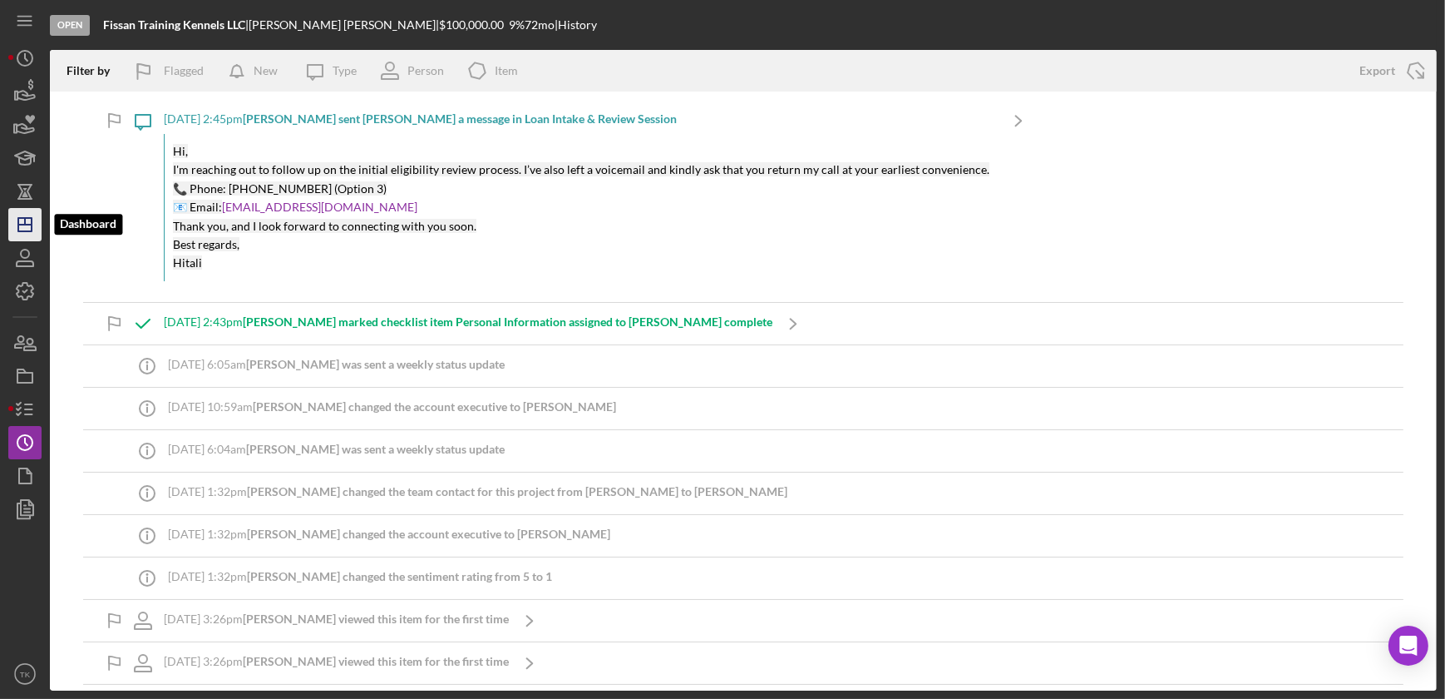
click at [27, 225] on line "button" at bounding box center [24, 225] width 13 height 0
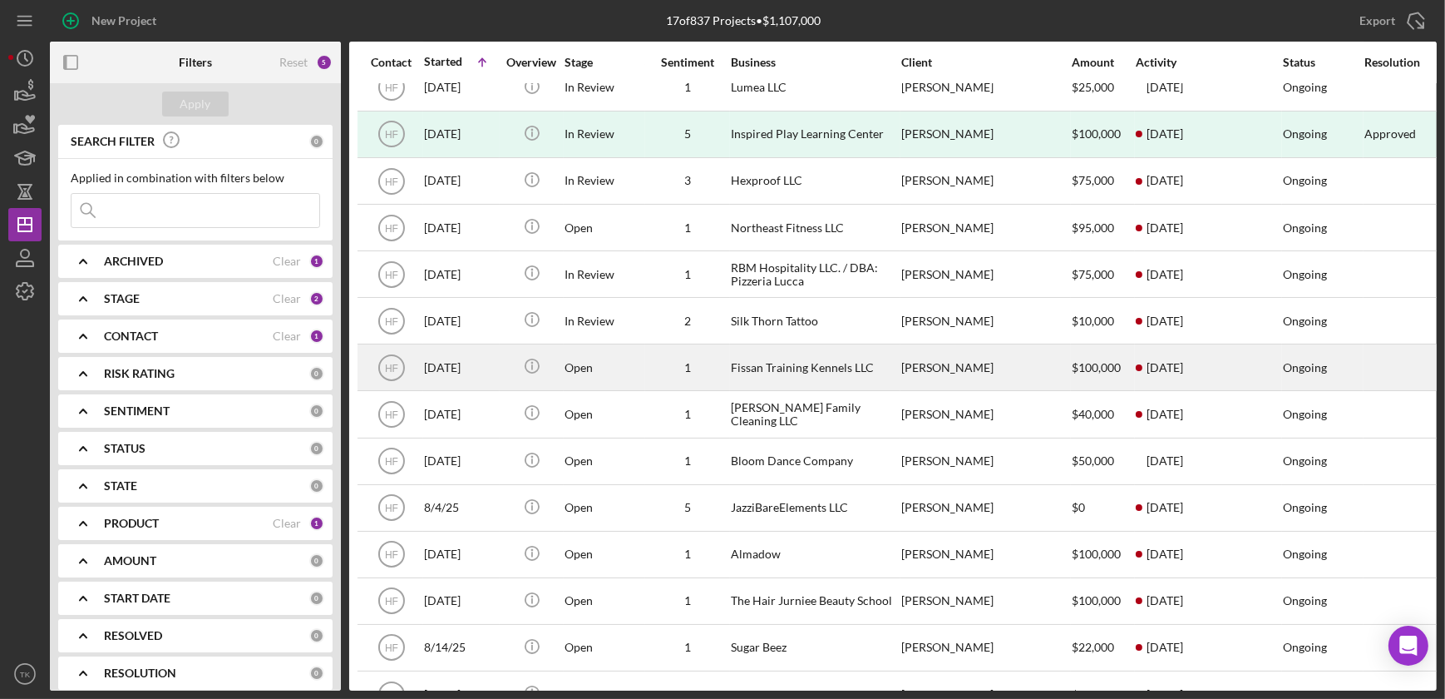
scroll to position [208, 0]
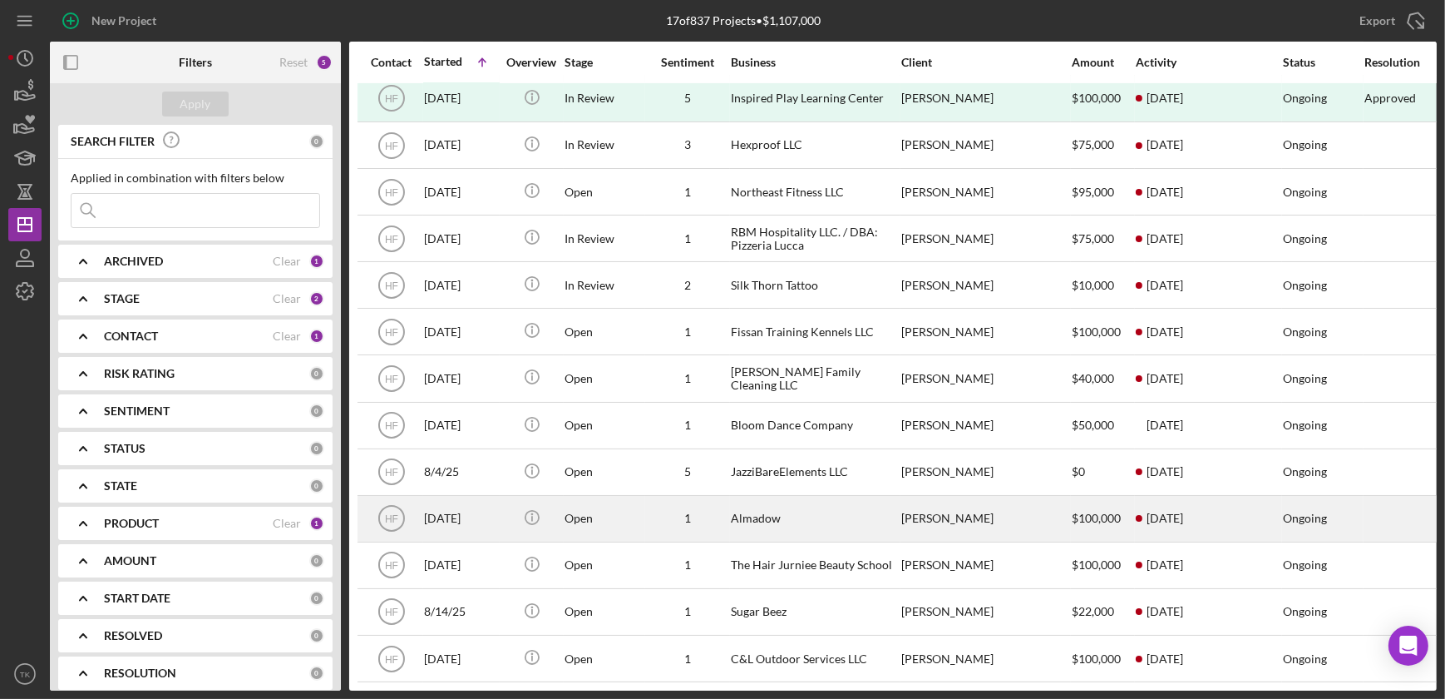
click at [607, 496] on div "Open" at bounding box center [605, 518] width 80 height 44
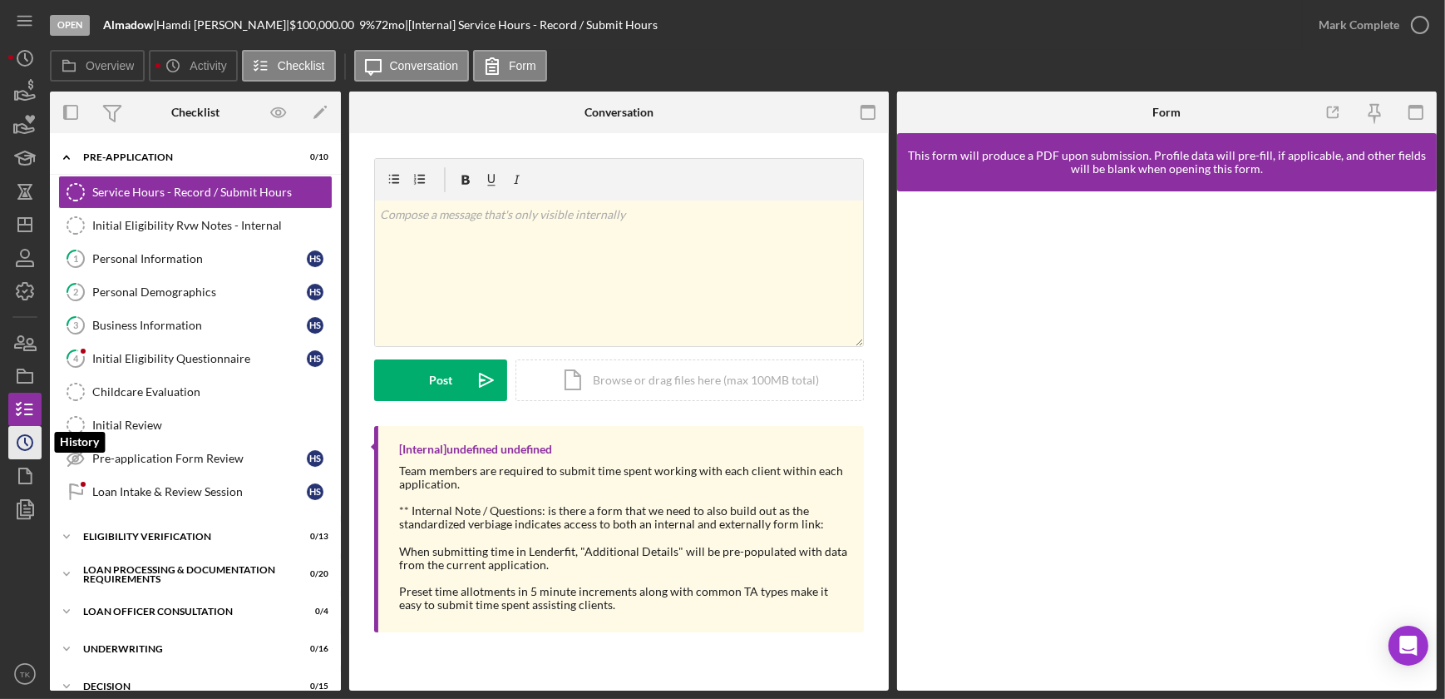
click at [31, 447] on circle "button" at bounding box center [24, 442] width 15 height 15
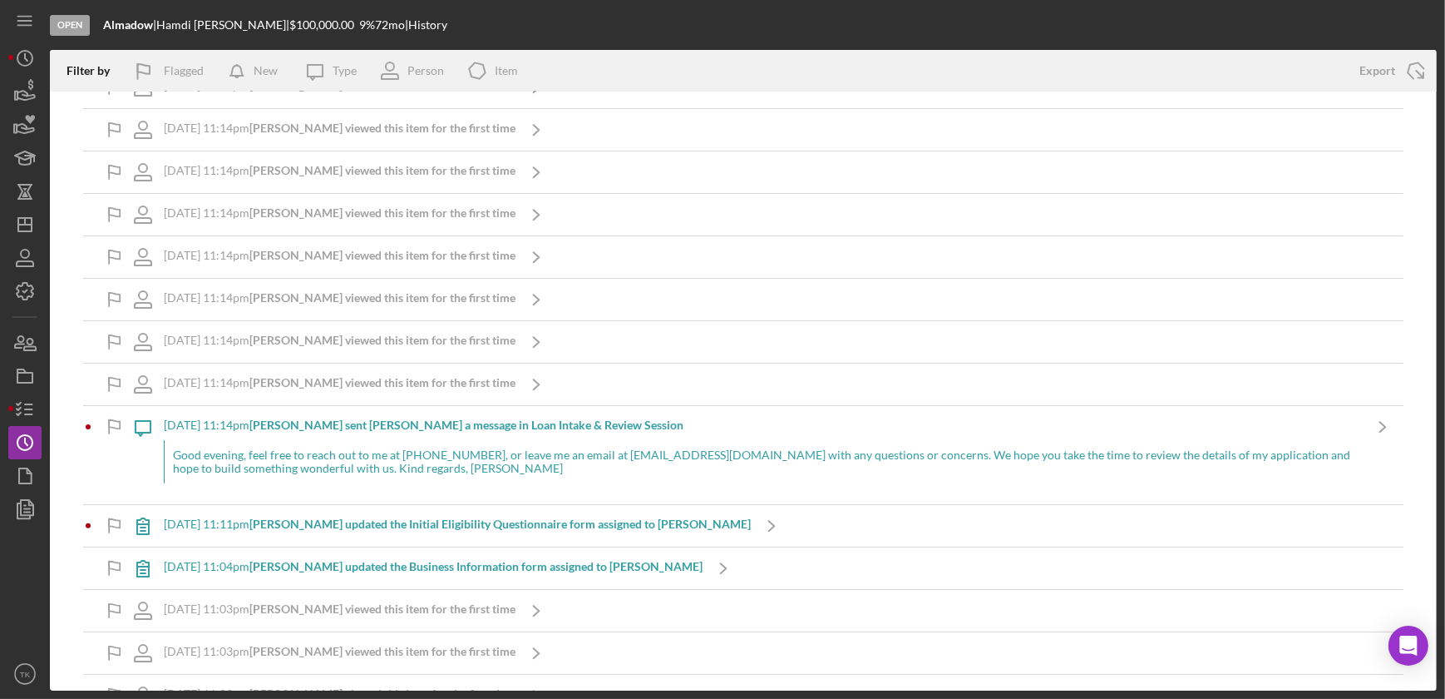
scroll to position [982, 0]
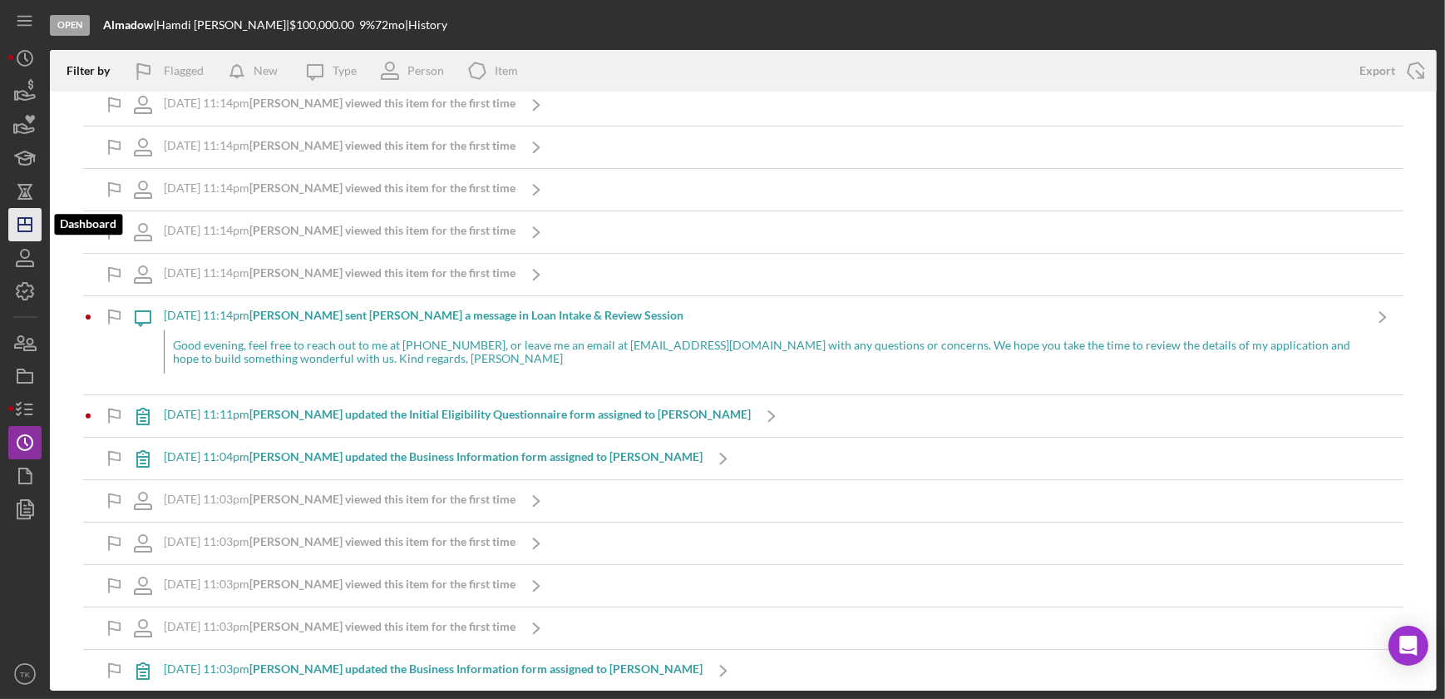
click at [22, 237] on icon "Icon/Dashboard" at bounding box center [25, 225] width 42 height 42
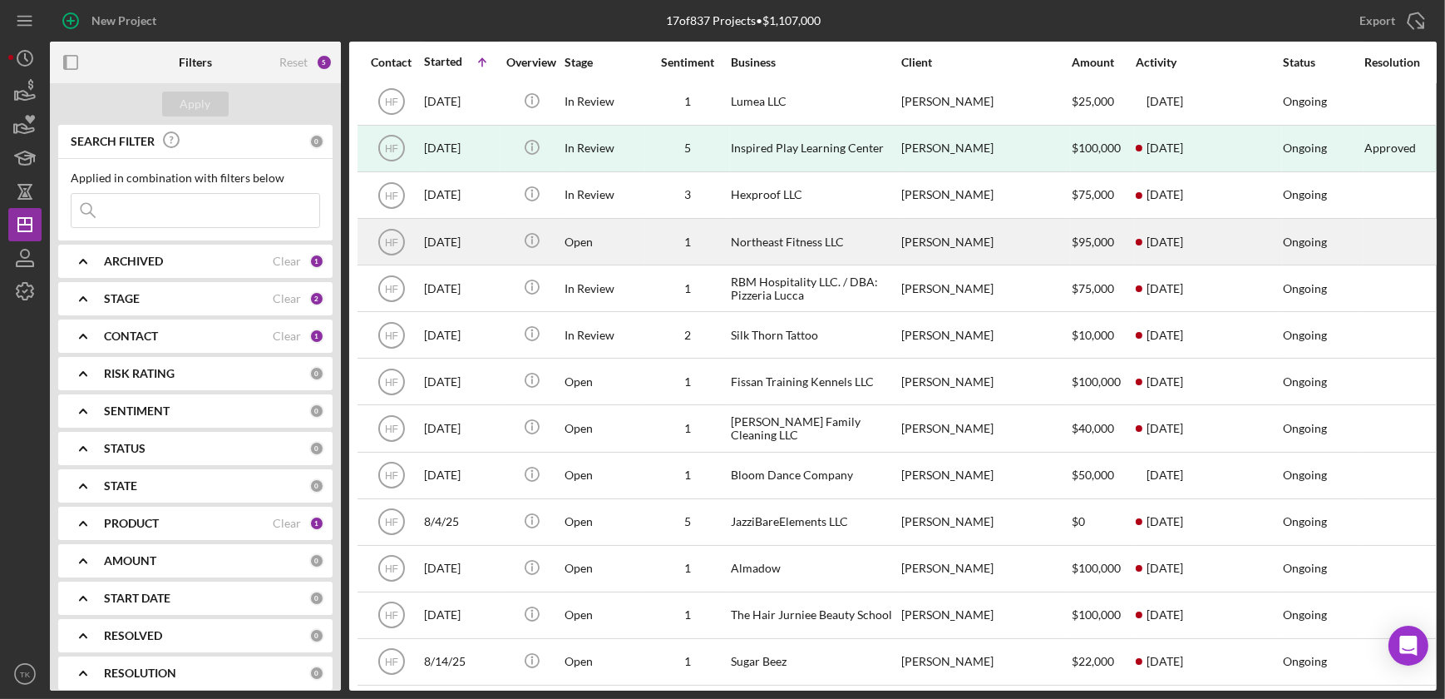
scroll to position [151, 0]
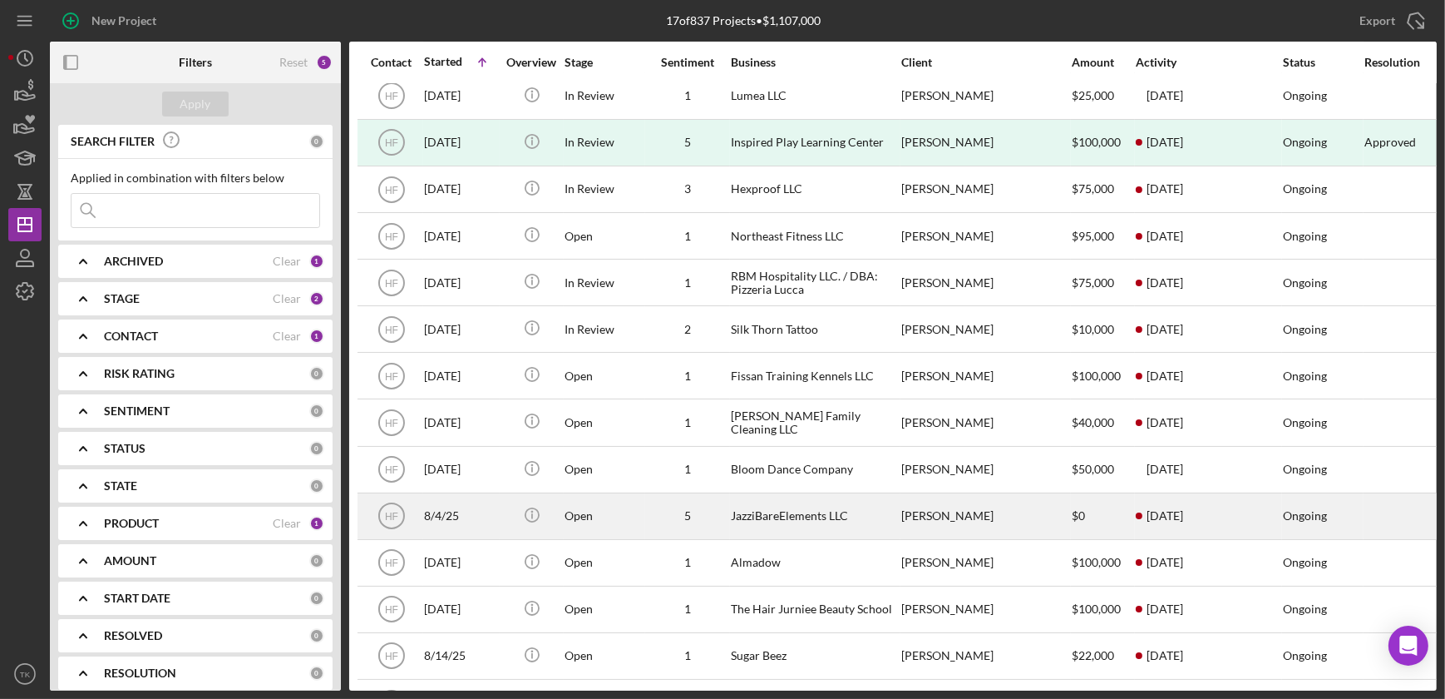
click at [639, 500] on div "Open" at bounding box center [605, 516] width 80 height 44
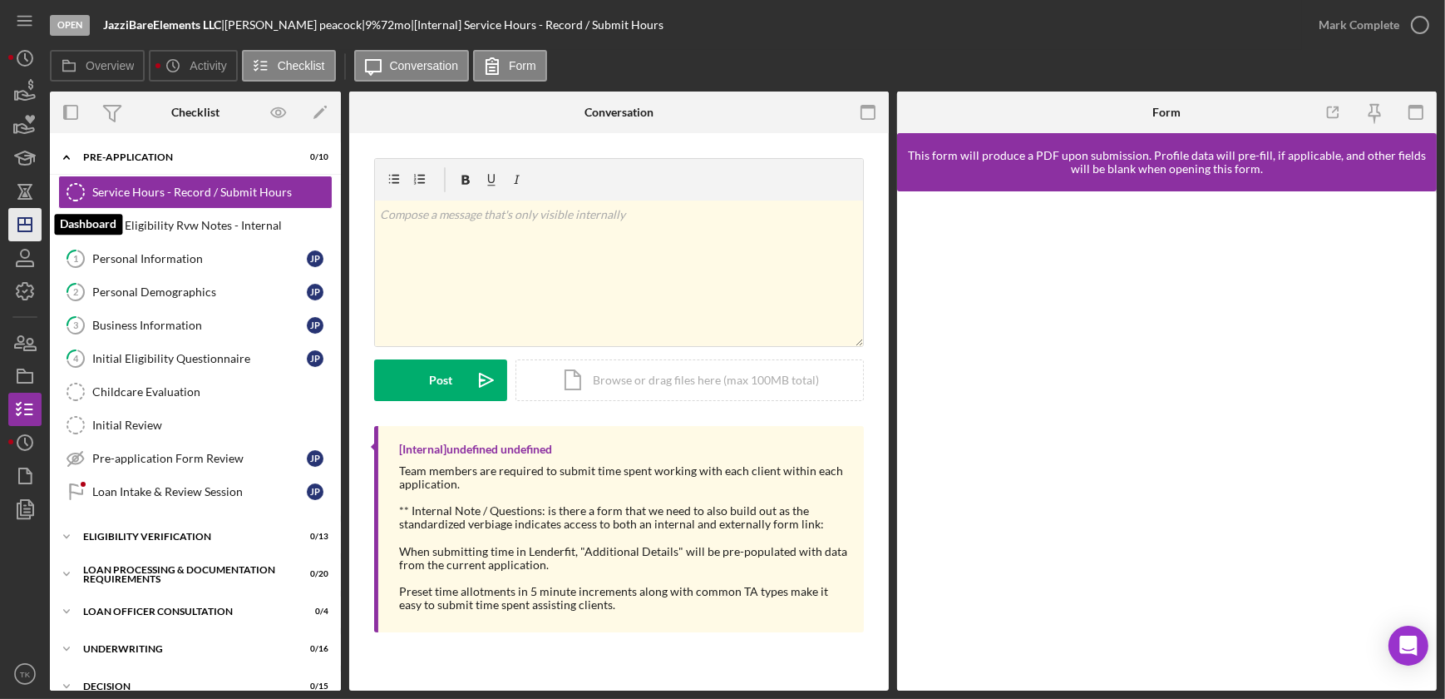
click at [29, 222] on icon "Icon/Dashboard" at bounding box center [25, 225] width 42 height 42
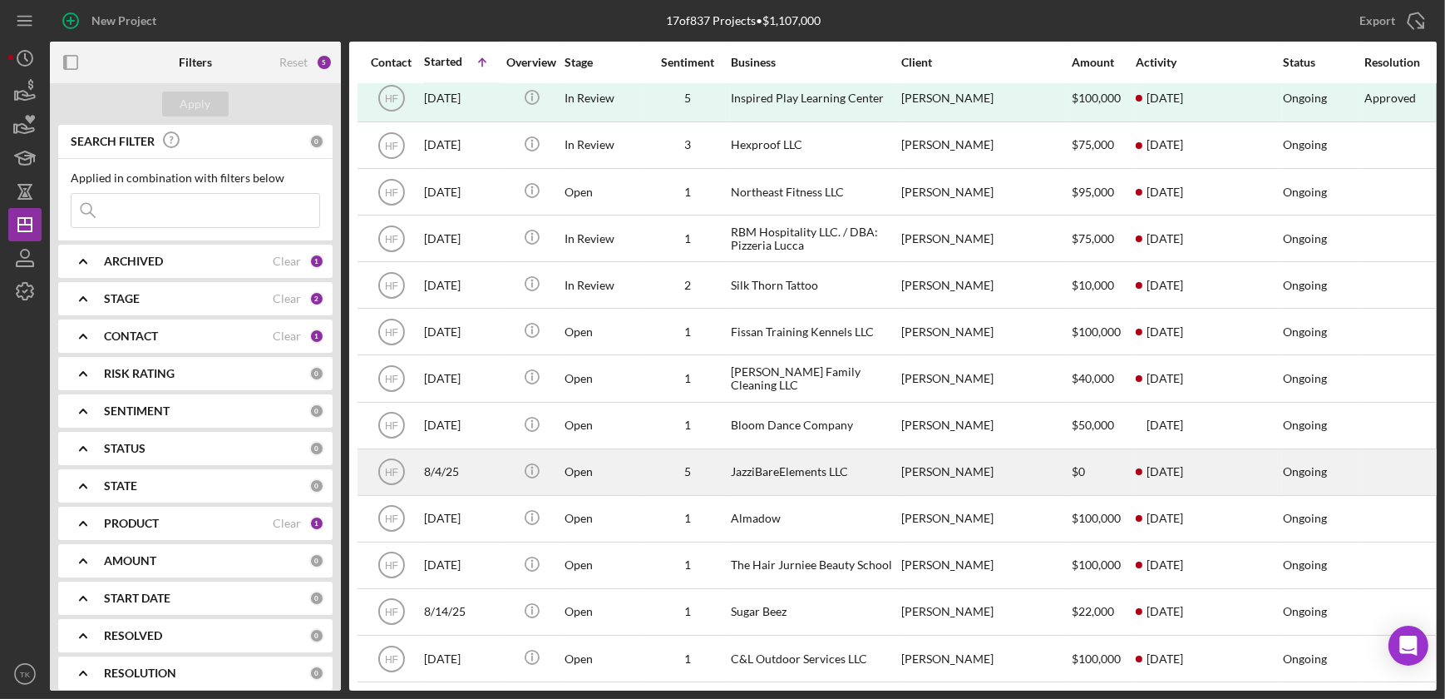
scroll to position [208, 0]
drag, startPoint x: 701, startPoint y: 450, endPoint x: 645, endPoint y: 458, distance: 56.3
click at [646, 465] on div "5" at bounding box center [687, 471] width 83 height 13
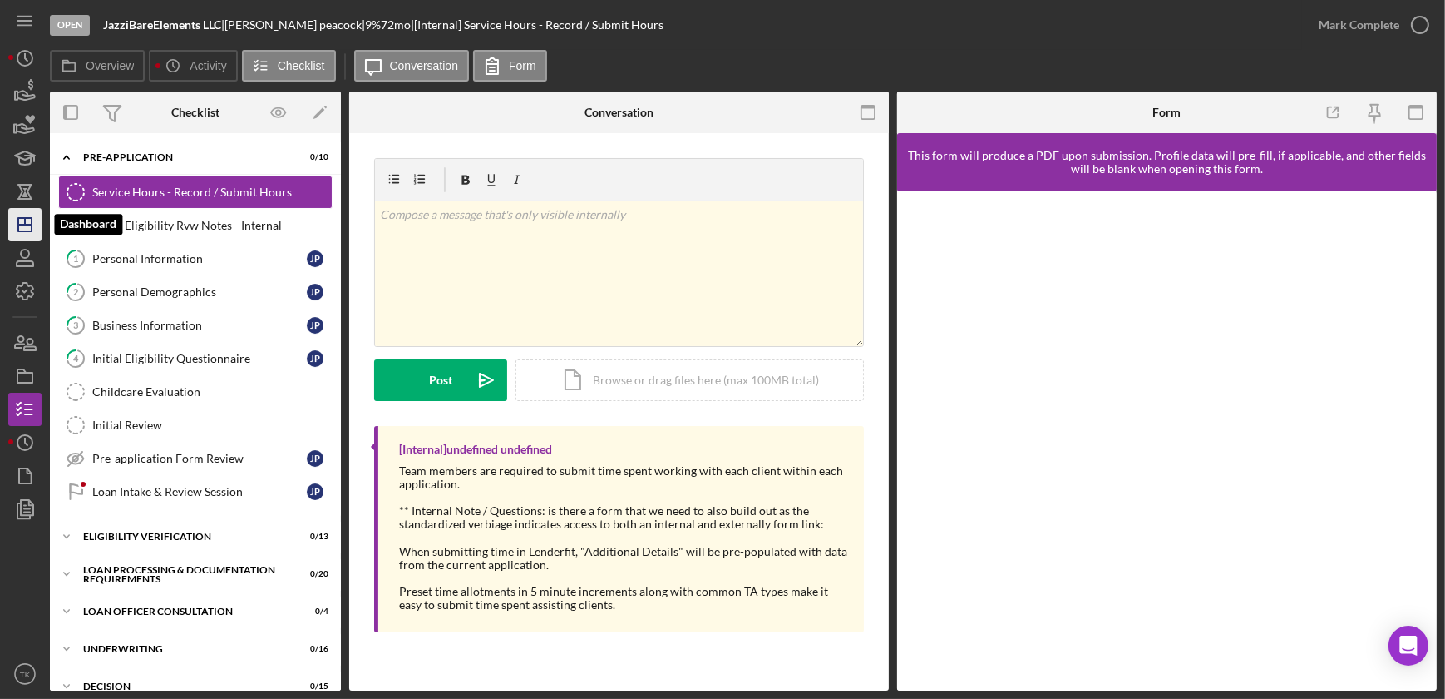
click at [19, 221] on icon "Icon/Dashboard" at bounding box center [25, 225] width 42 height 42
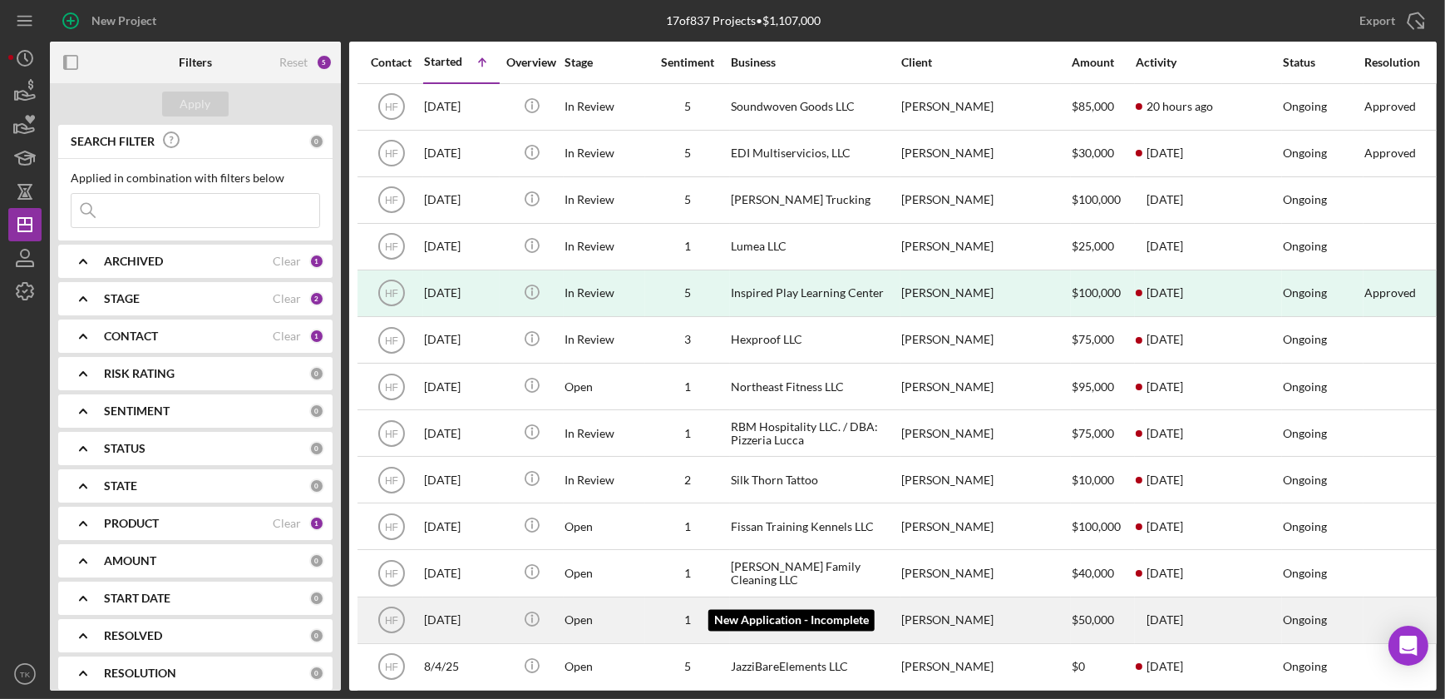
click at [658, 528] on div "1" at bounding box center [687, 619] width 83 height 13
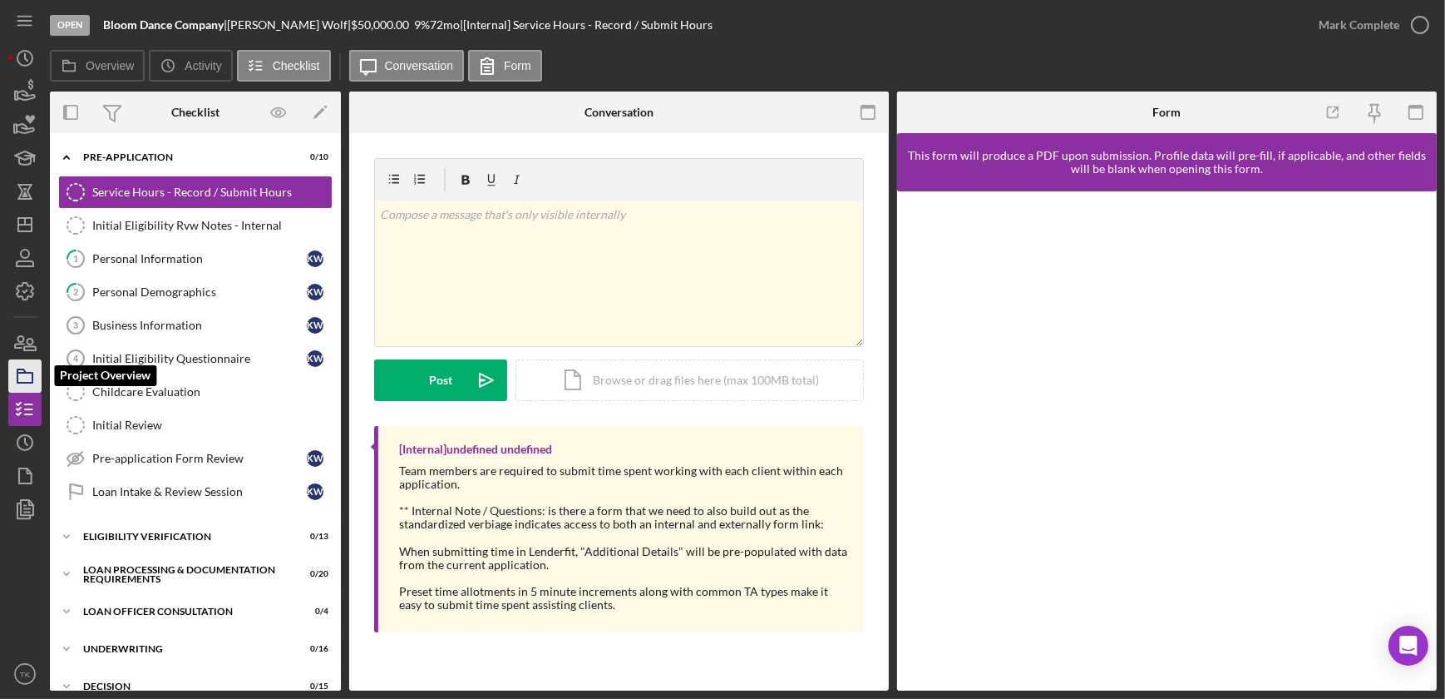
click at [28, 381] on icon "button" at bounding box center [25, 376] width 42 height 42
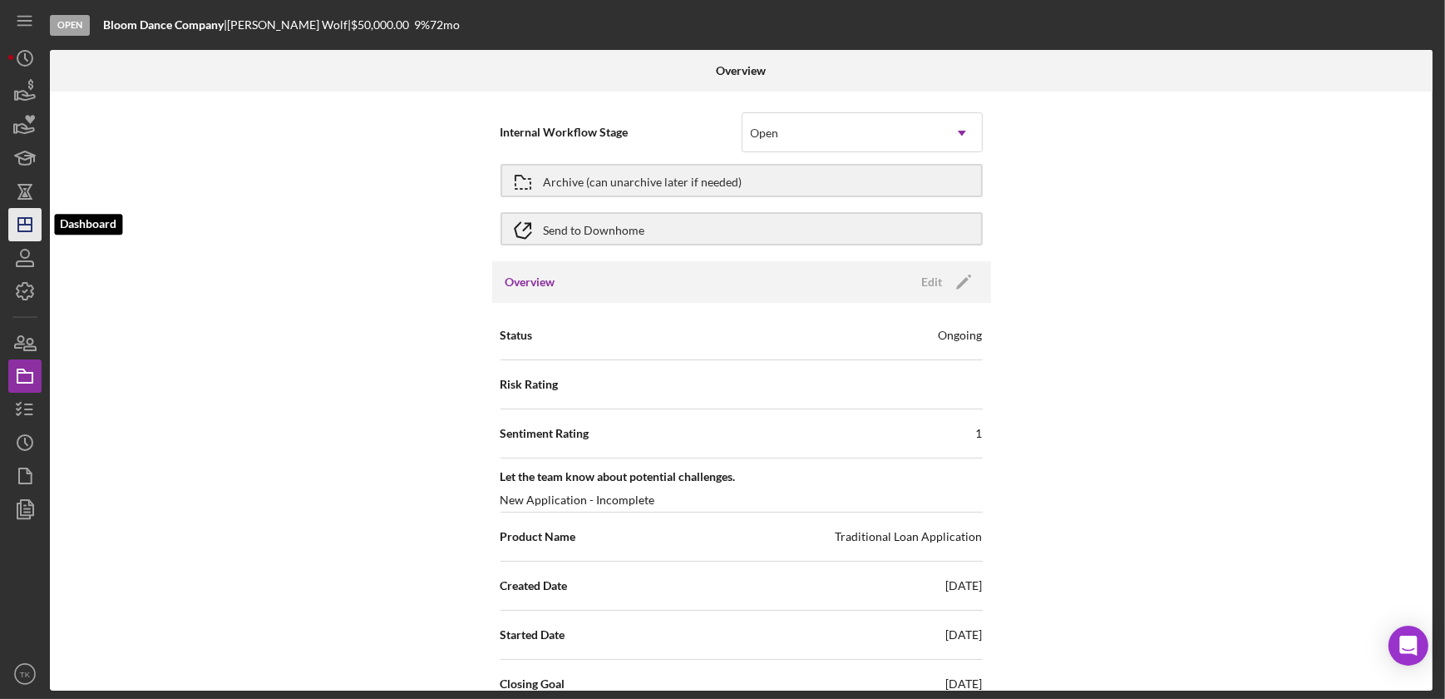
click at [32, 216] on icon "Icon/Dashboard" at bounding box center [25, 225] width 42 height 42
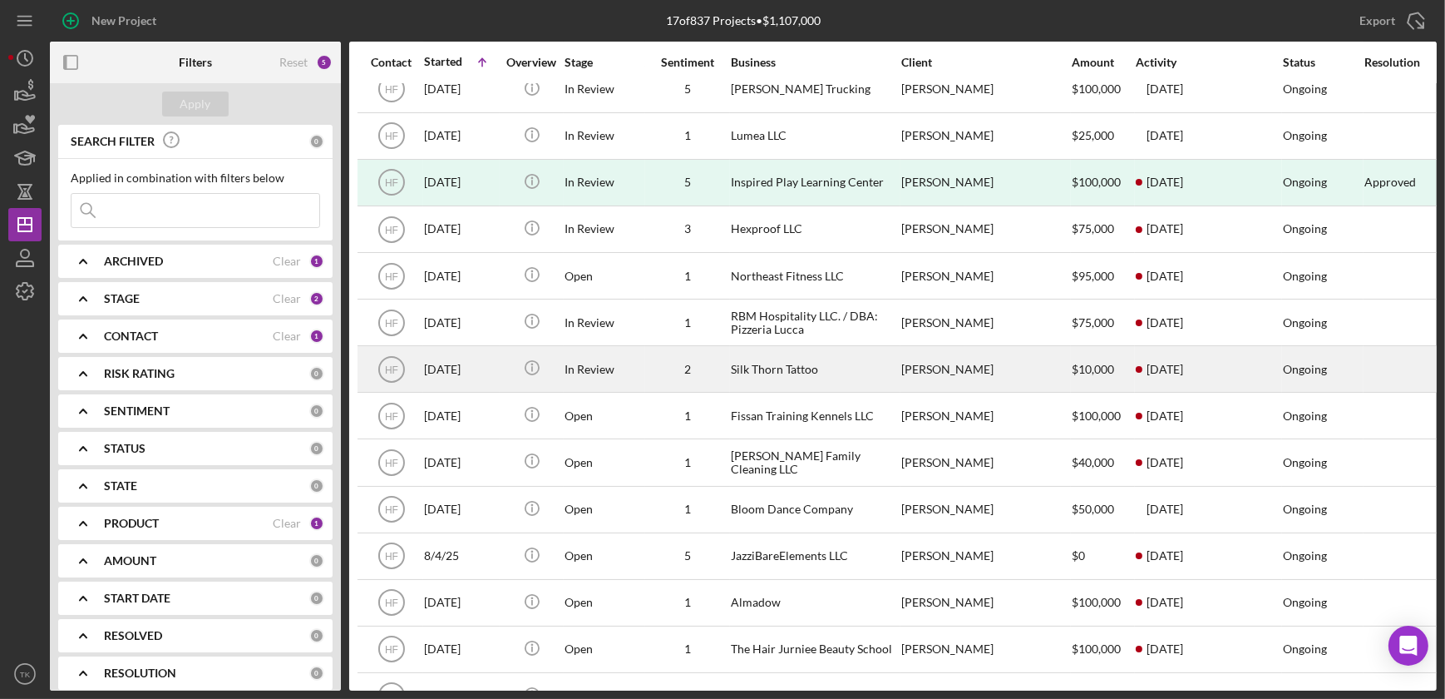
scroll to position [208, 0]
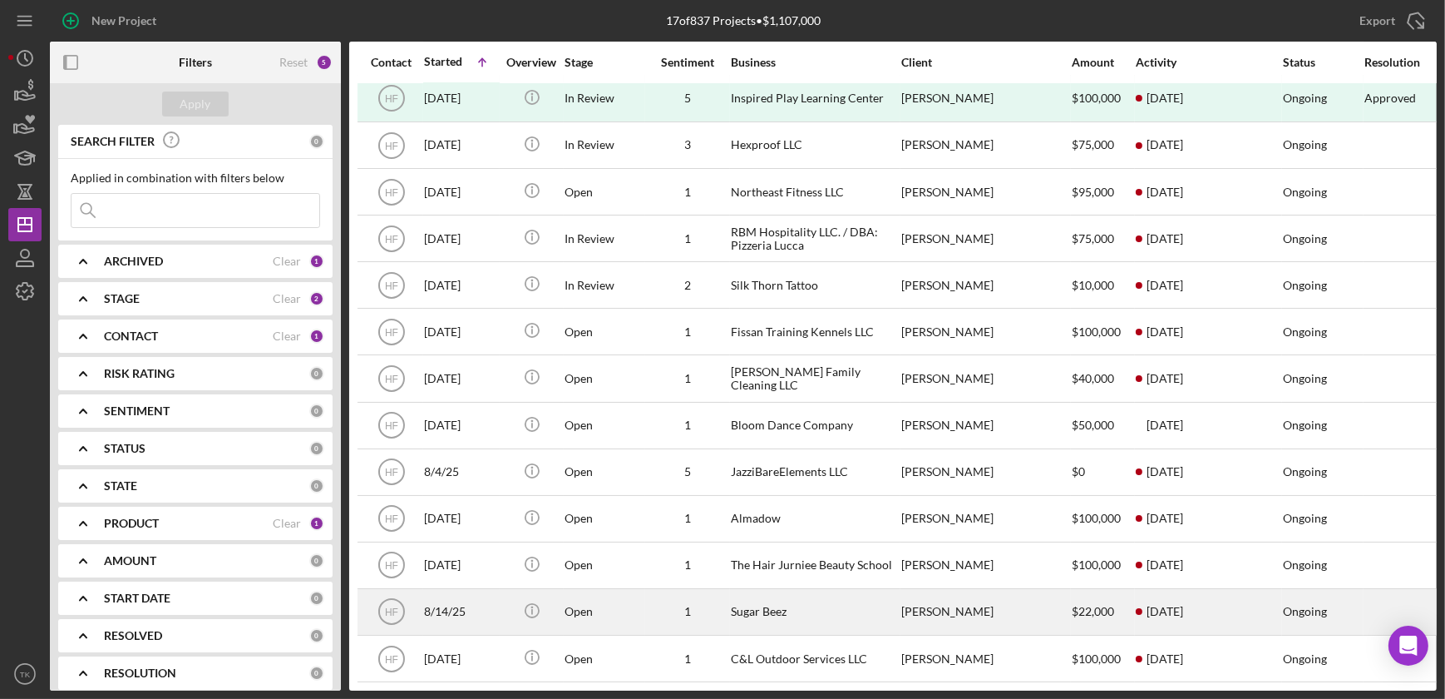
click at [731, 528] on div "Sugar Beez" at bounding box center [814, 612] width 166 height 44
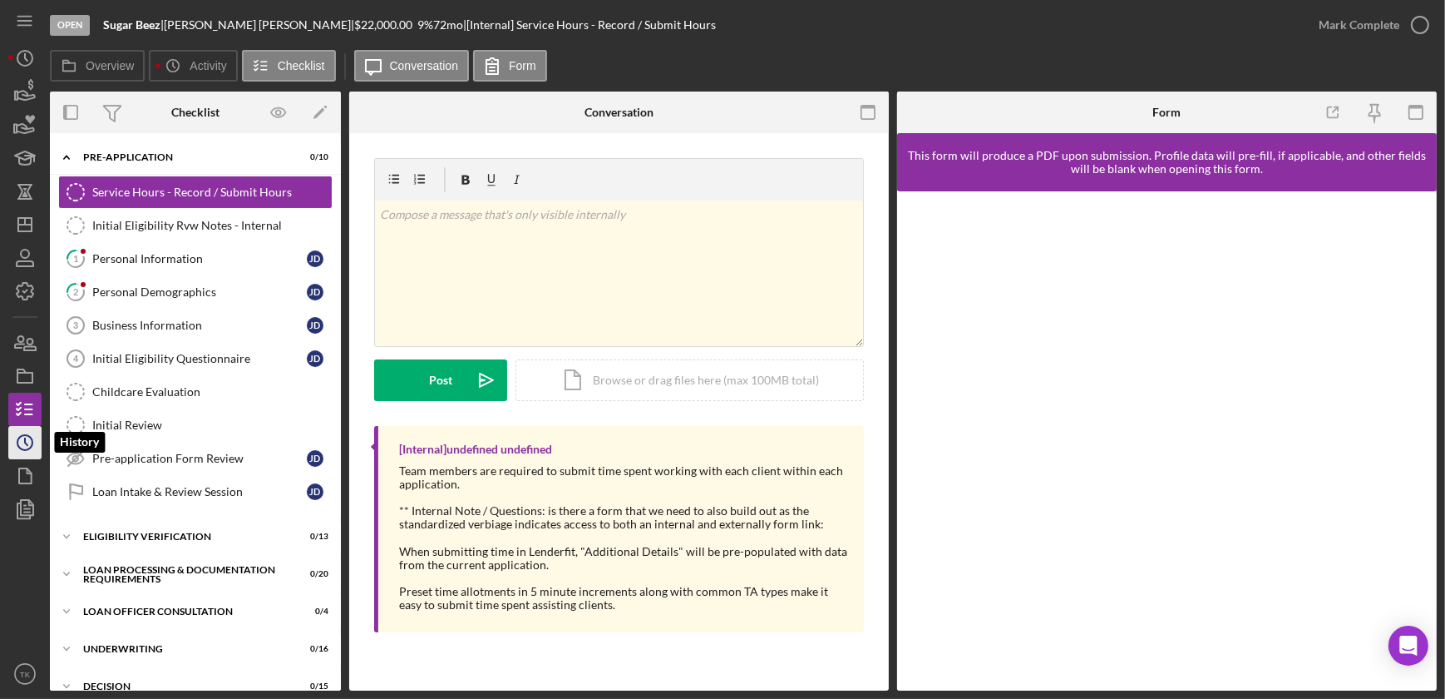
click at [32, 432] on icon "Icon/History" at bounding box center [25, 443] width 42 height 42
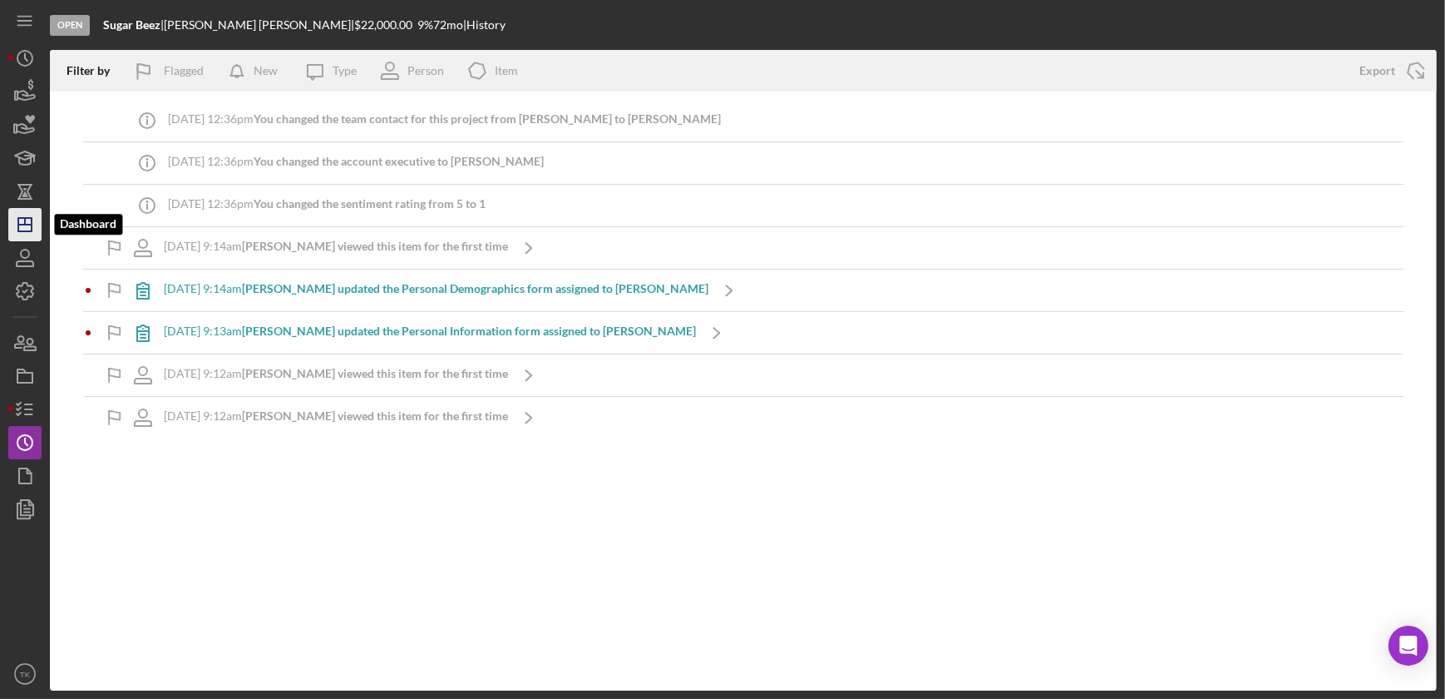
click at [27, 230] on polygon "button" at bounding box center [24, 224] width 13 height 13
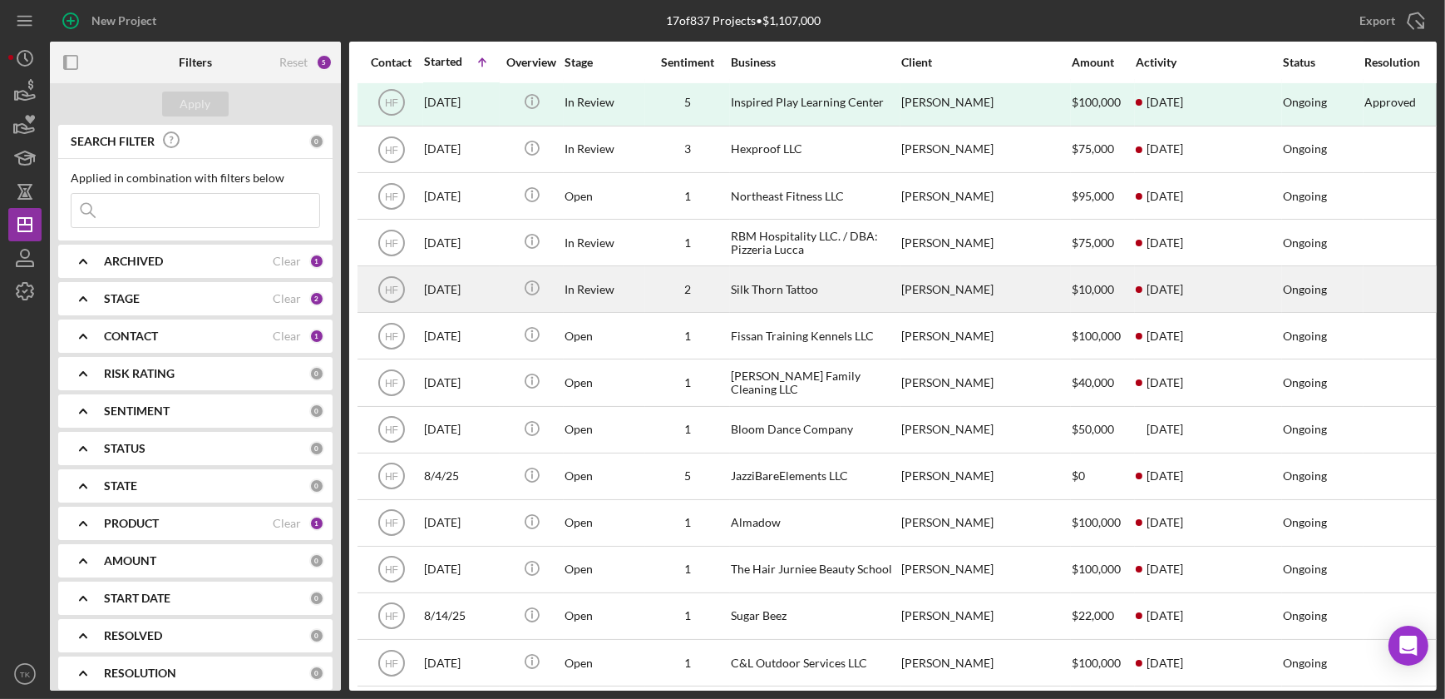
scroll to position [208, 0]
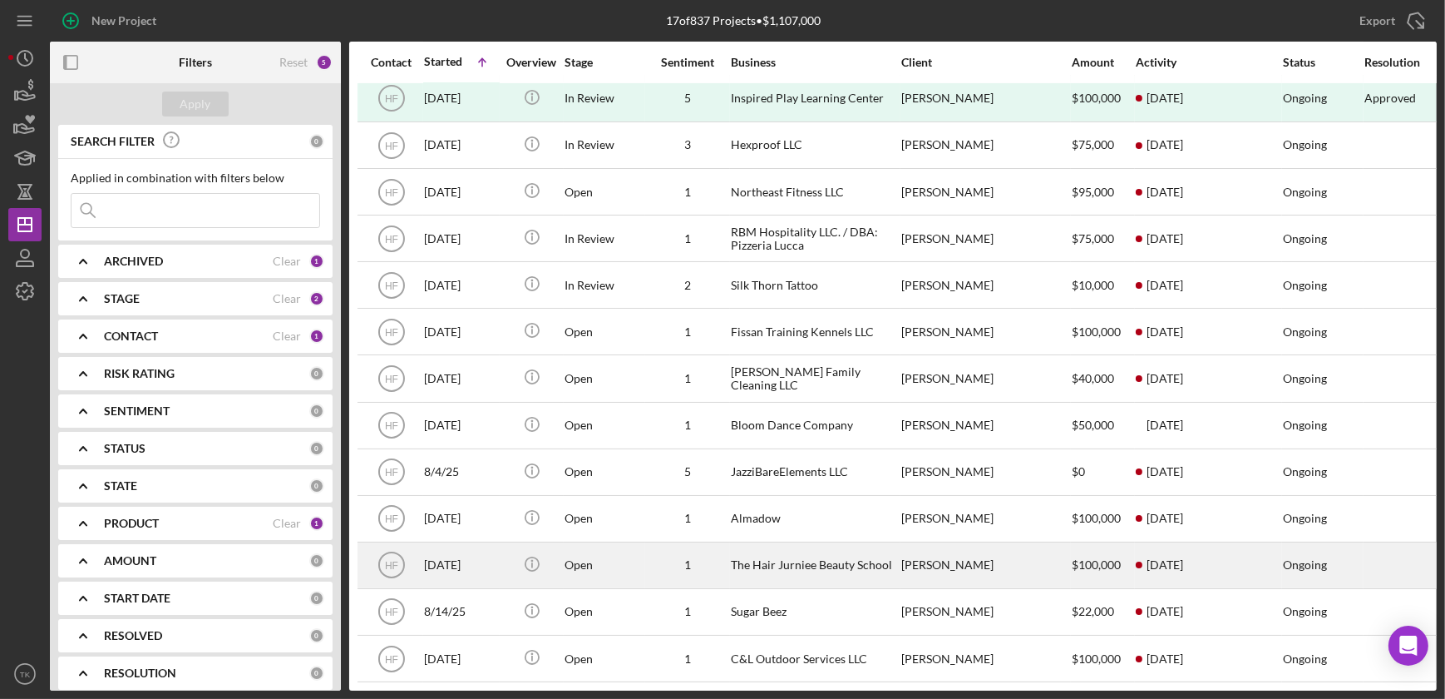
click at [724, 528] on div "1" at bounding box center [687, 565] width 83 height 44
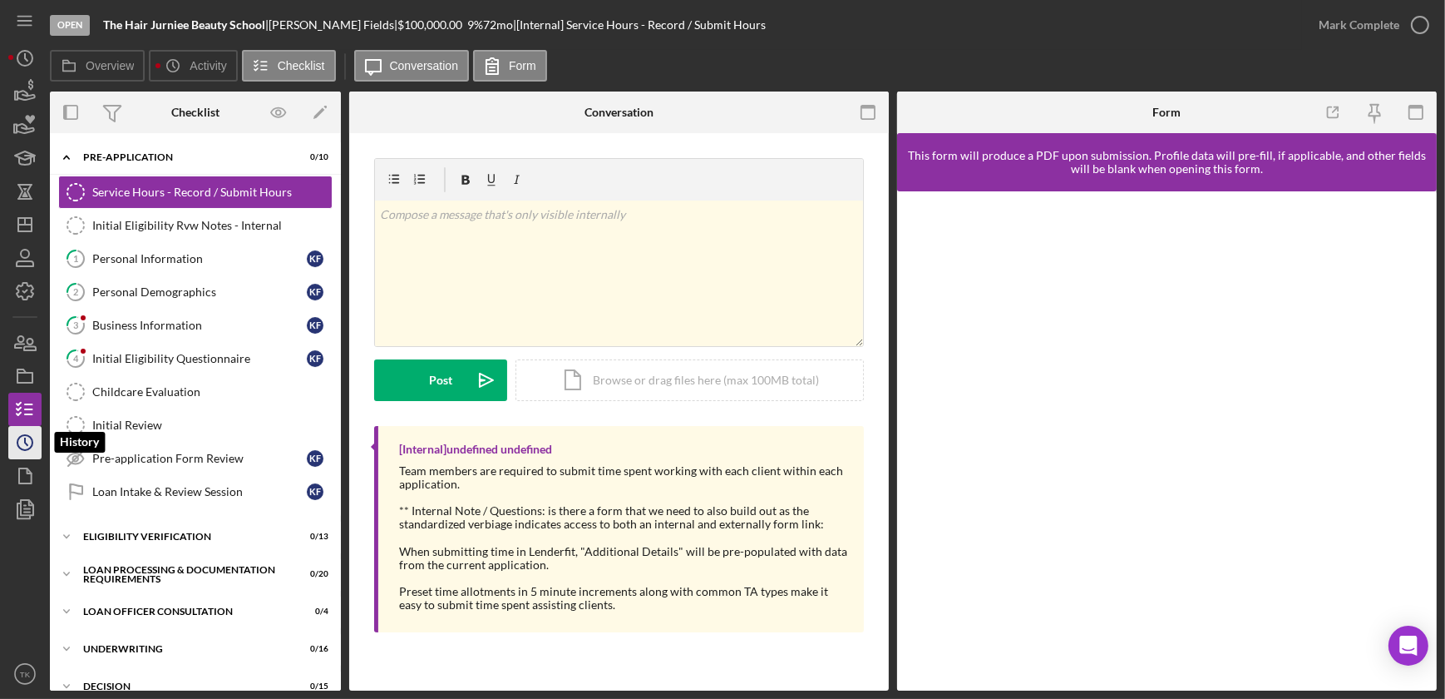
click at [26, 452] on icon "Icon/History" at bounding box center [25, 443] width 42 height 42
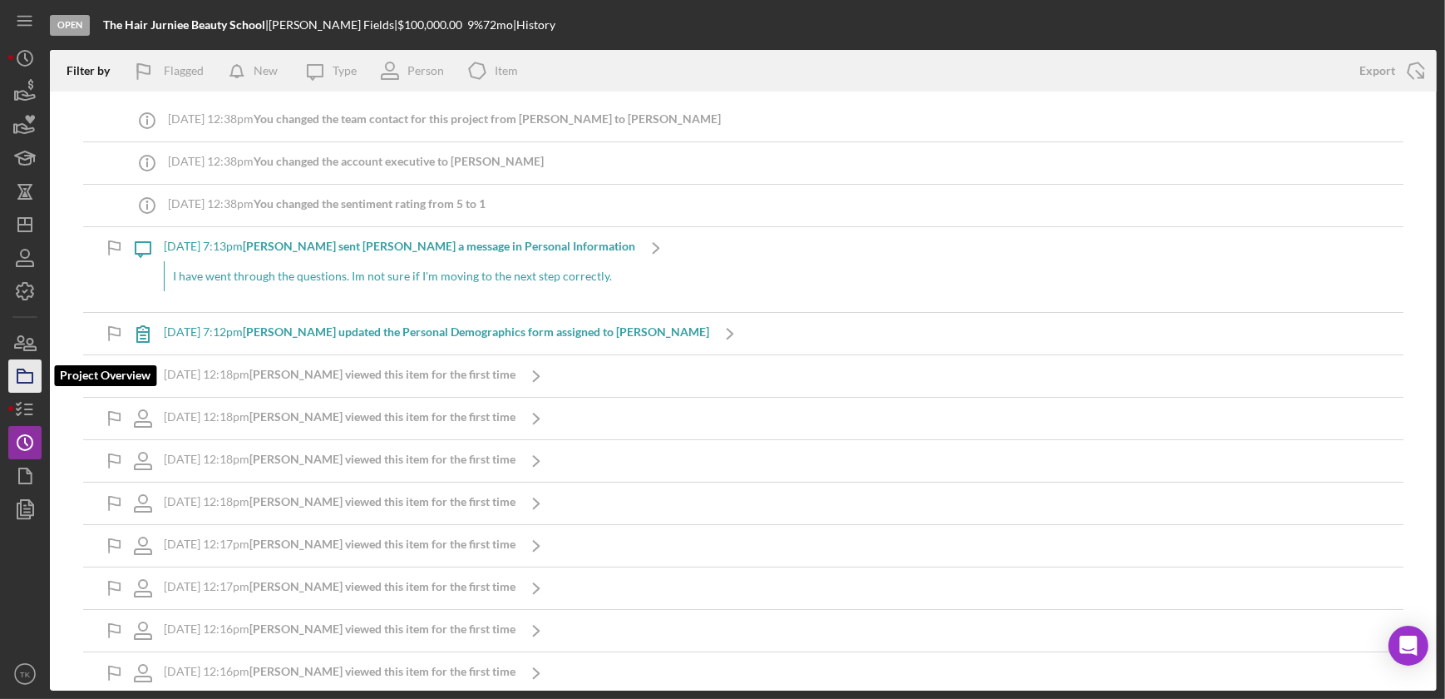
click at [29, 382] on rect "button" at bounding box center [24, 378] width 15 height 10
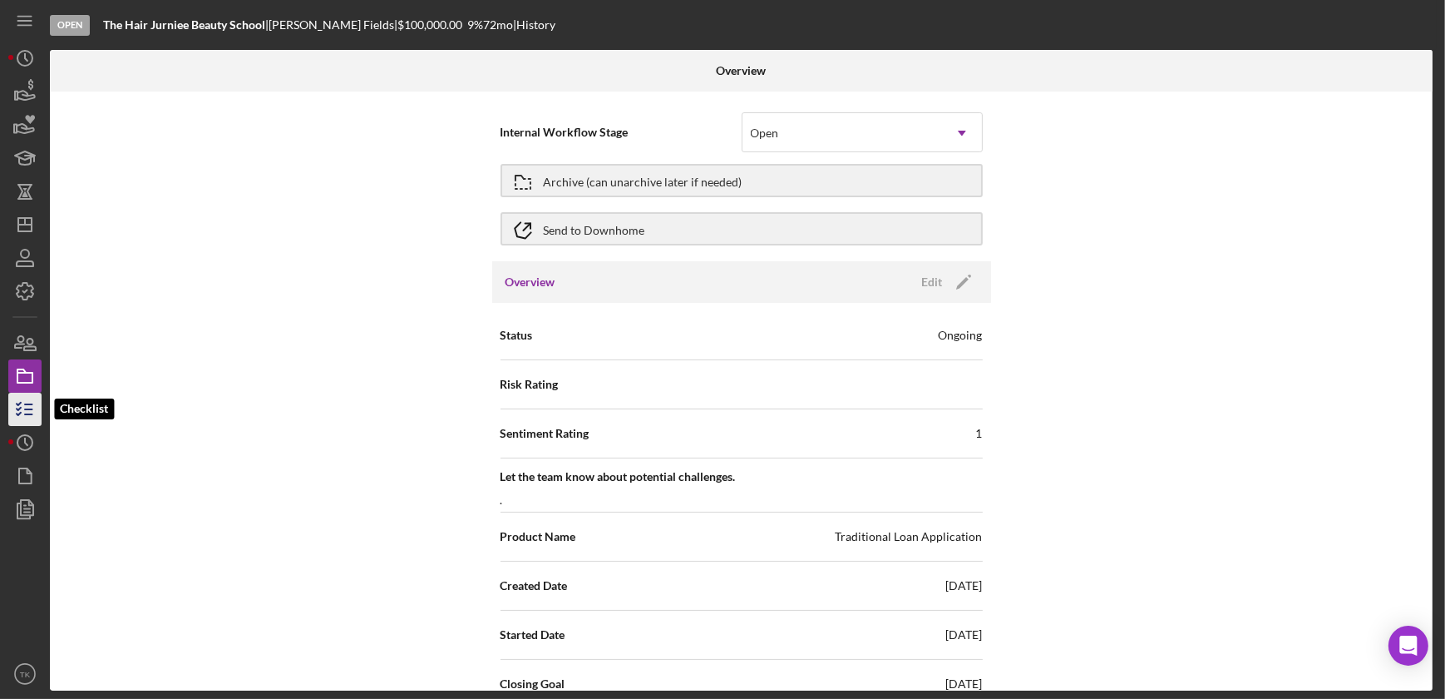
click at [22, 402] on icon "button" at bounding box center [25, 409] width 42 height 42
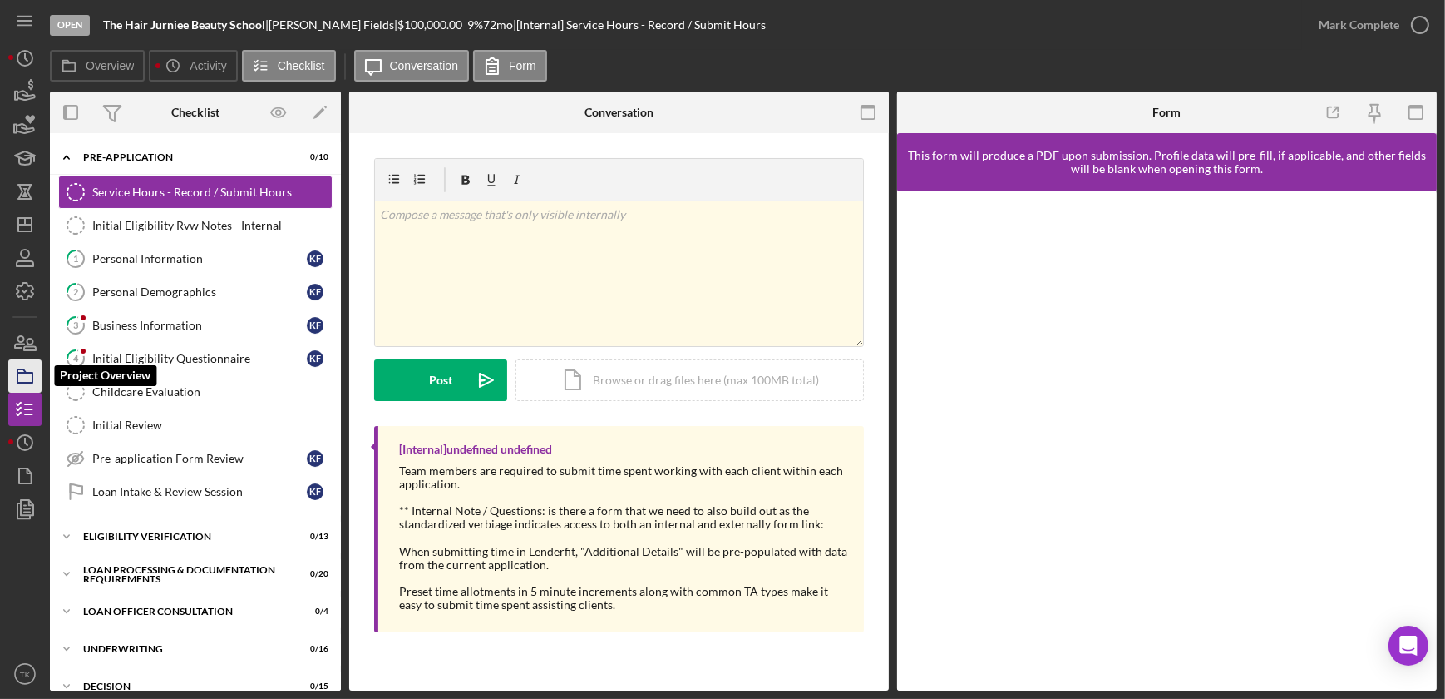
click at [27, 373] on icon "button" at bounding box center [25, 376] width 42 height 42
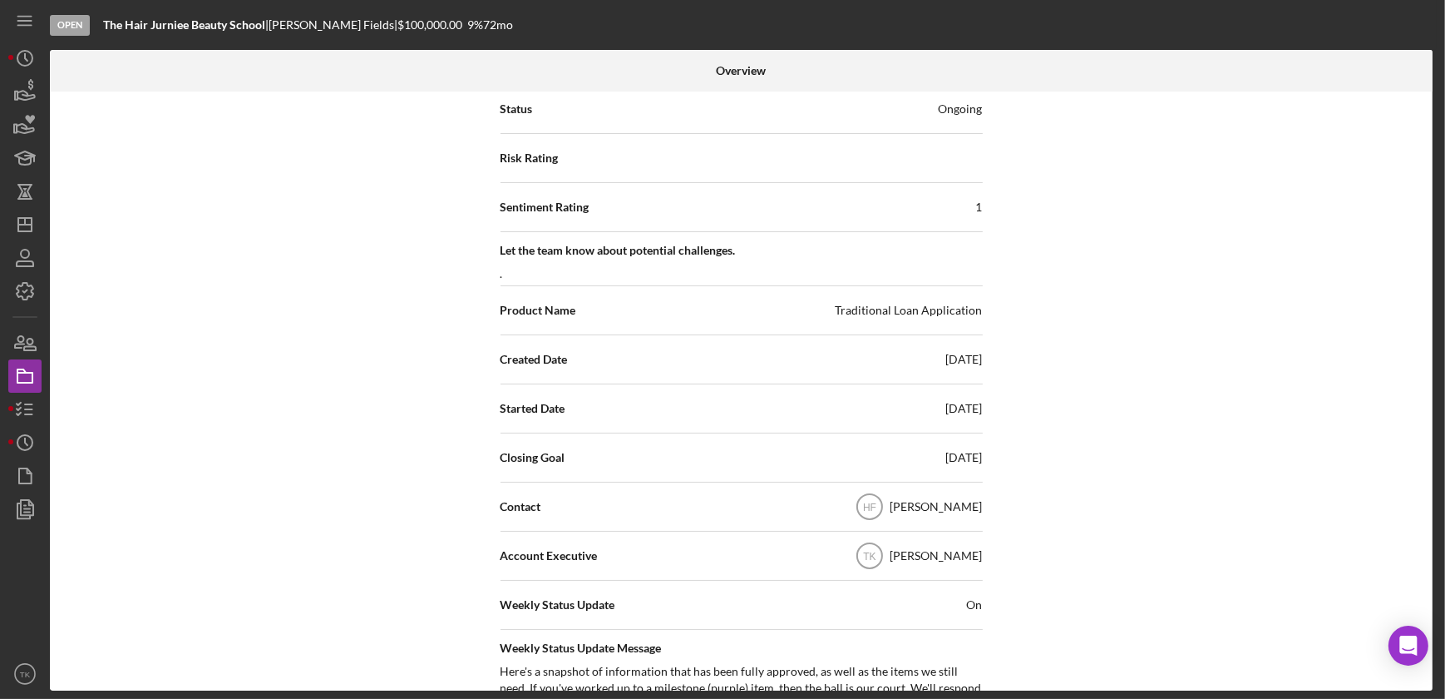
scroll to position [151, 0]
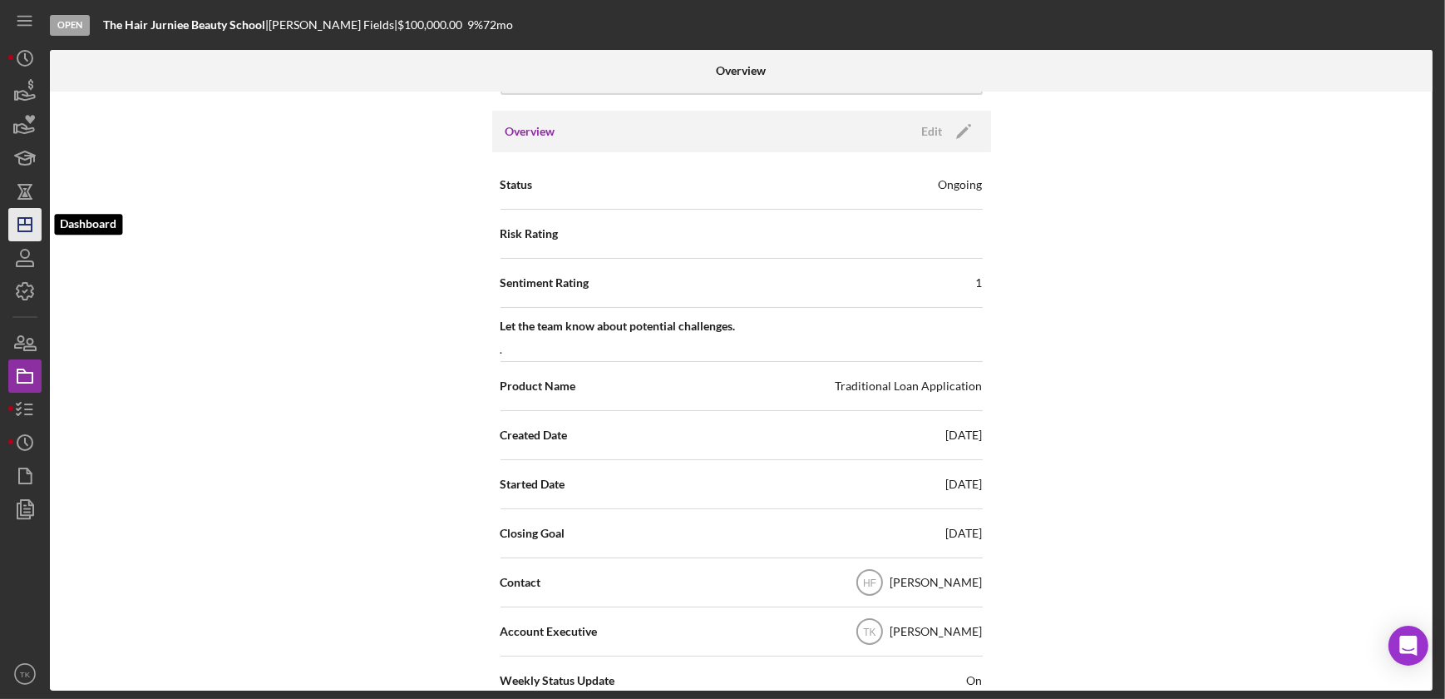
click at [24, 233] on icon "Icon/Dashboard" at bounding box center [25, 225] width 42 height 42
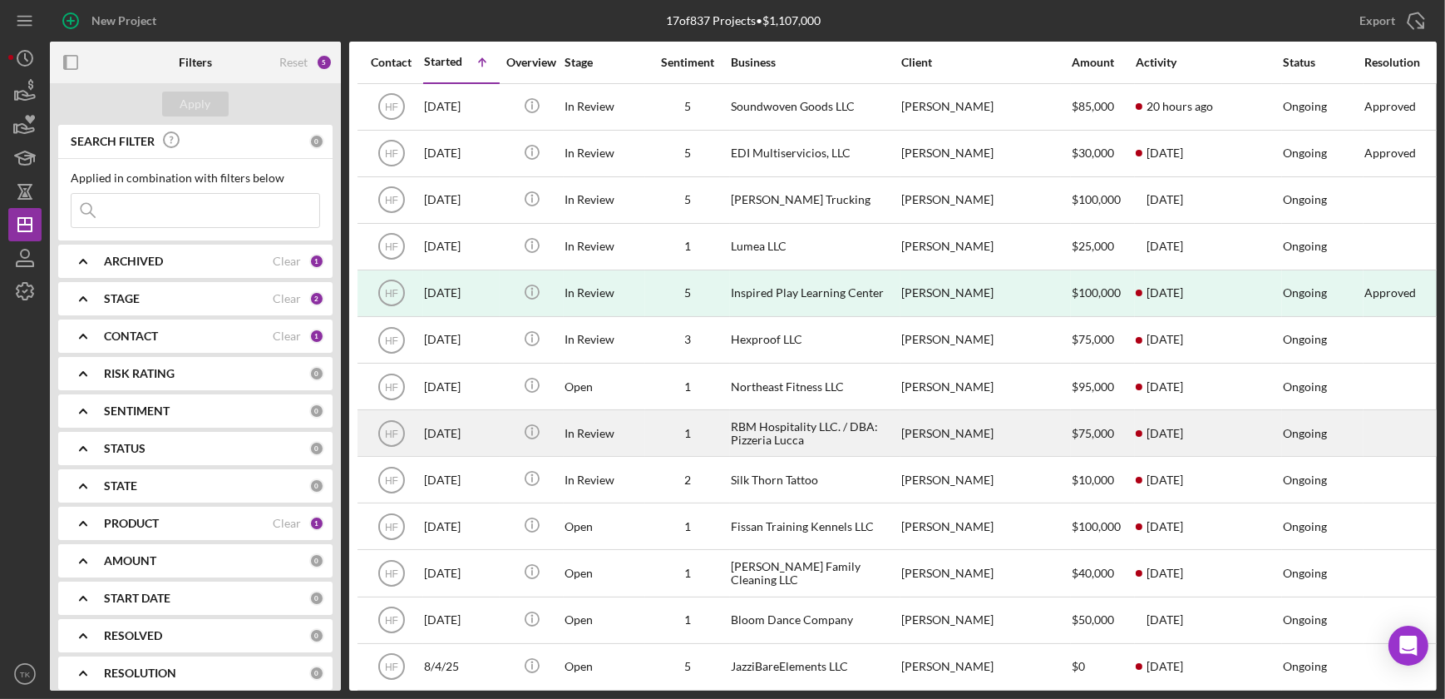
scroll to position [208, 0]
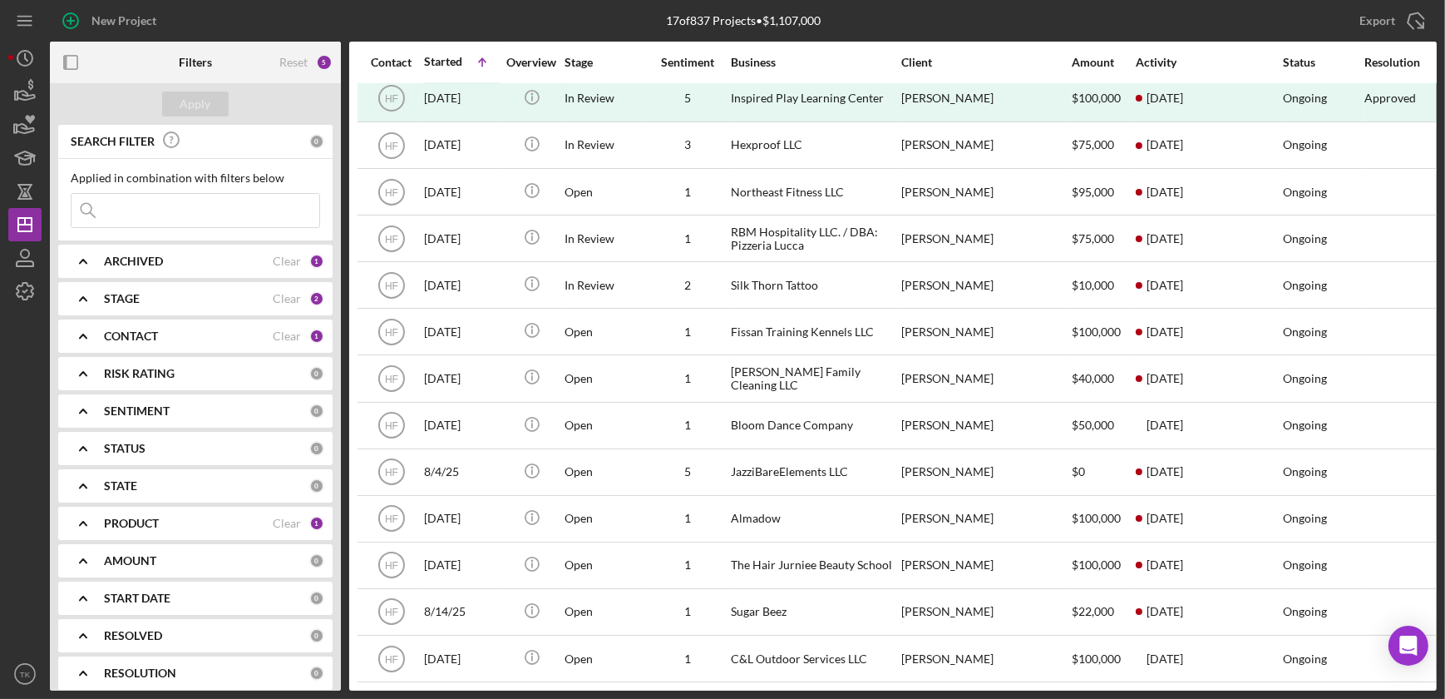
click at [101, 333] on icon "Icon/Expander" at bounding box center [83, 336] width 42 height 42
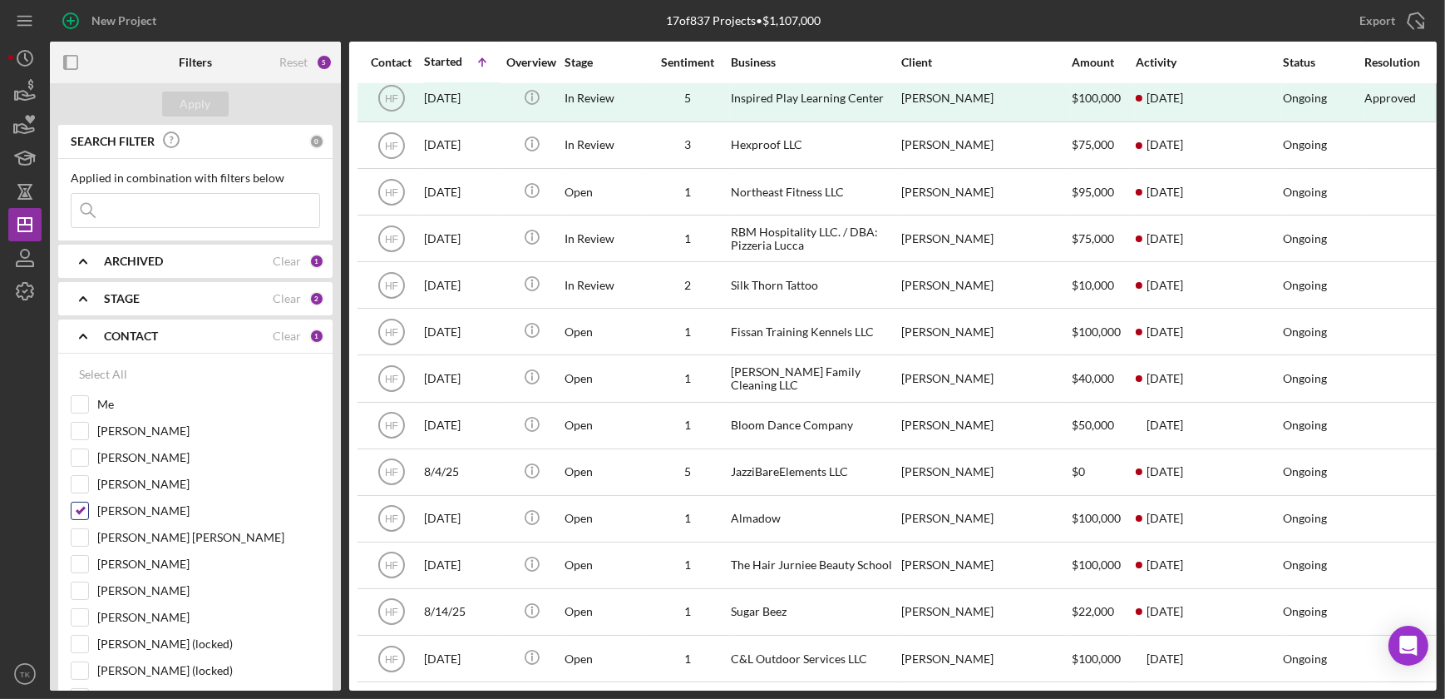
click at [83, 504] on input "[PERSON_NAME]" at bounding box center [80, 510] width 17 height 17
checkbox input "false"
click at [81, 398] on input "Me" at bounding box center [80, 404] width 17 height 17
checkbox input "true"
click at [182, 99] on div "Apply" at bounding box center [195, 103] width 31 height 25
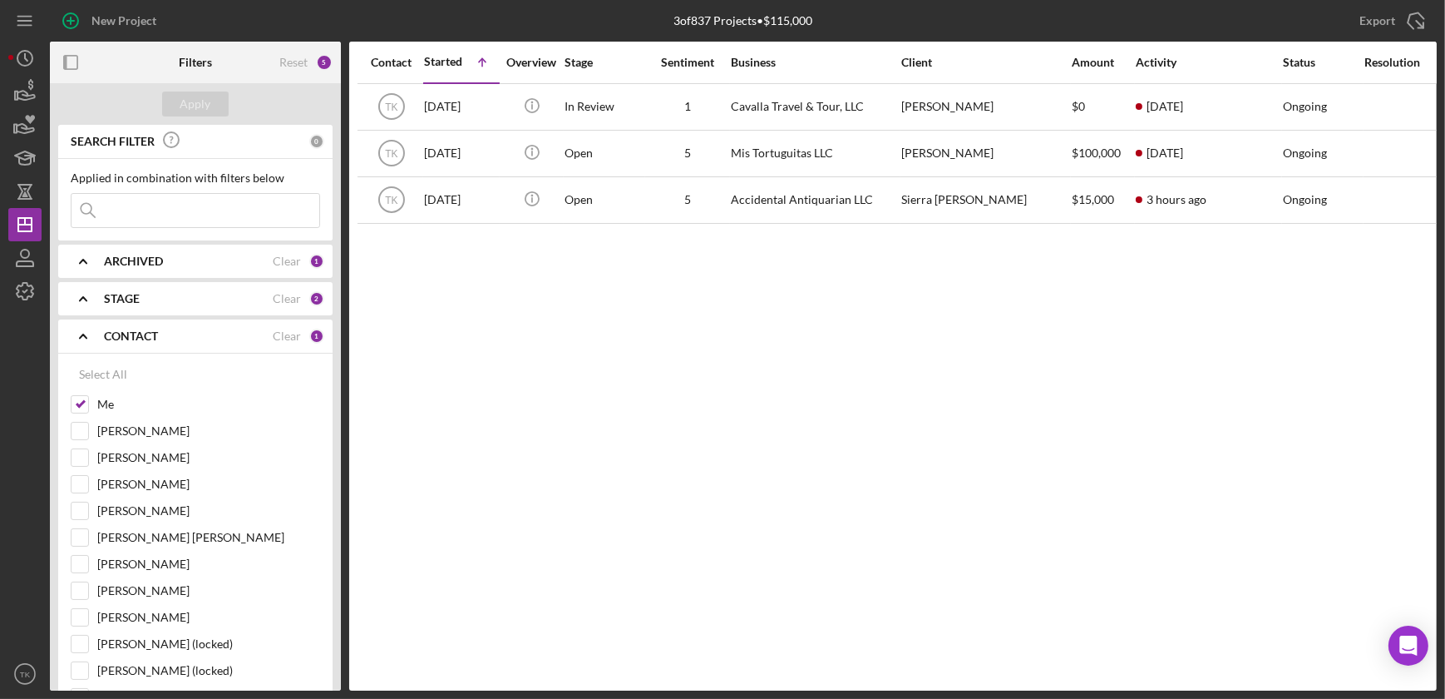
scroll to position [0, 0]
